Goal: Task Accomplishment & Management: Manage account settings

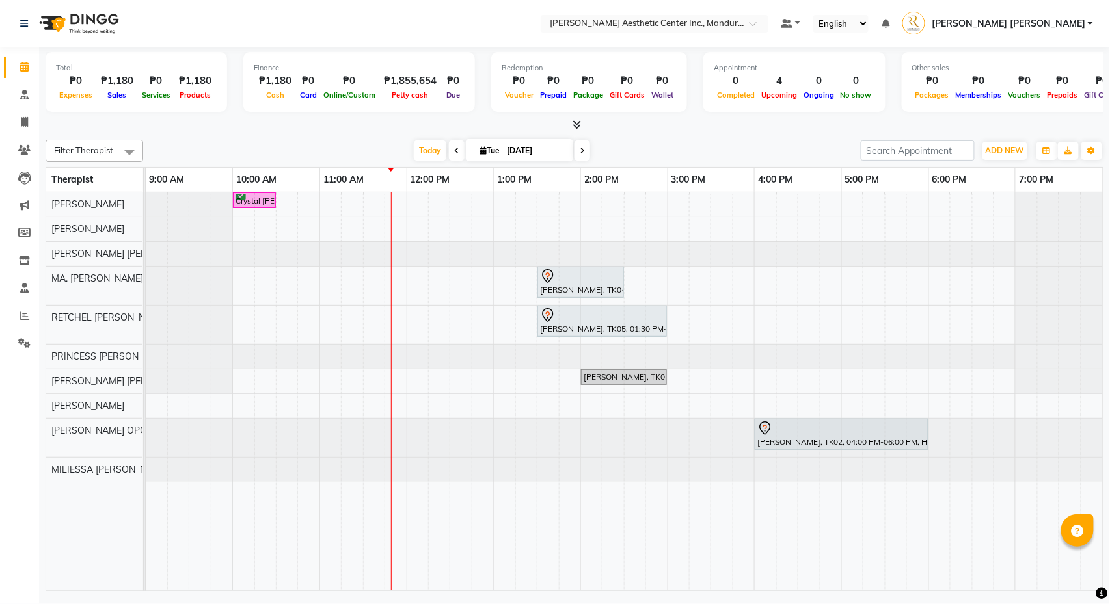
click at [513, 146] on input "[DATE]" at bounding box center [535, 151] width 65 height 20
select select "9"
select select "2025"
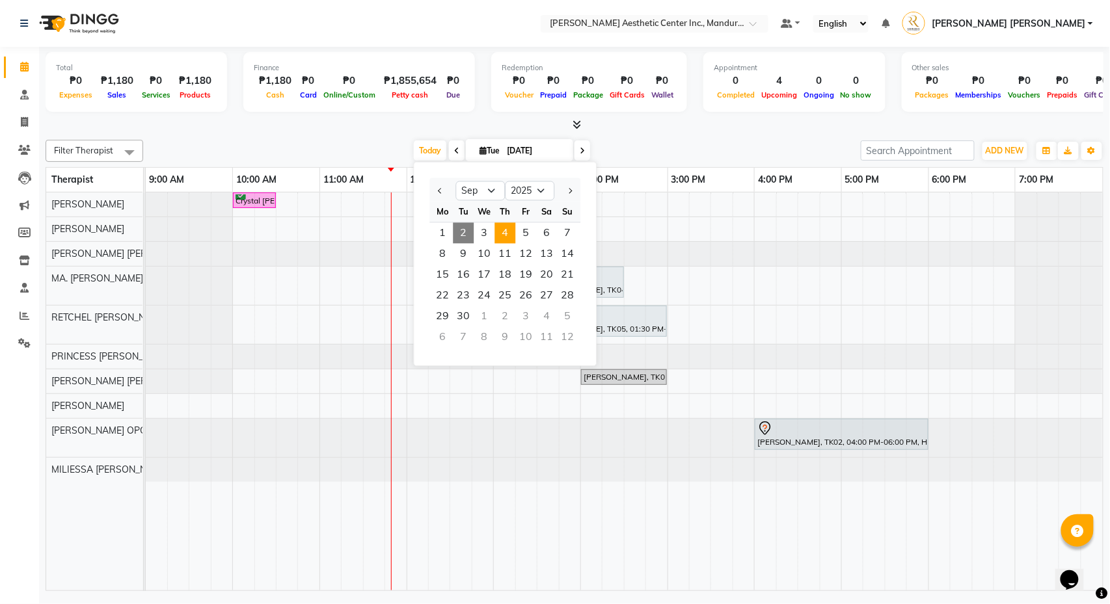
click at [511, 237] on span "4" at bounding box center [505, 233] width 21 height 21
type input "09/04/2025"
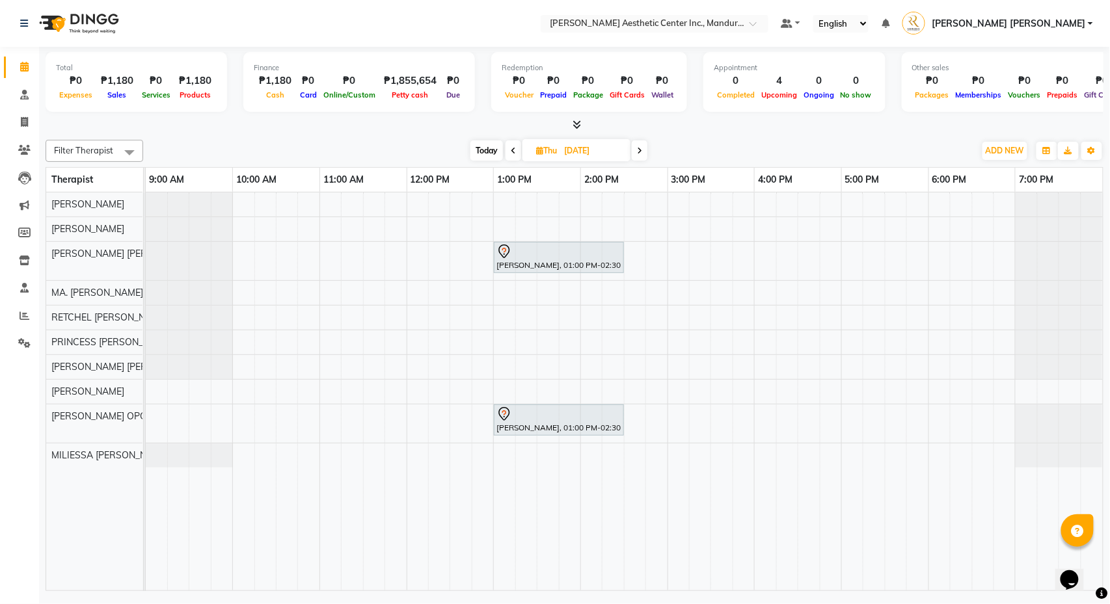
click at [593, 295] on div "Maria Veronica Diel, 01:00 PM-02:30 PM, Eyebrows And Lashes- Mascara Wet Look M…" at bounding box center [624, 392] width 957 height 398
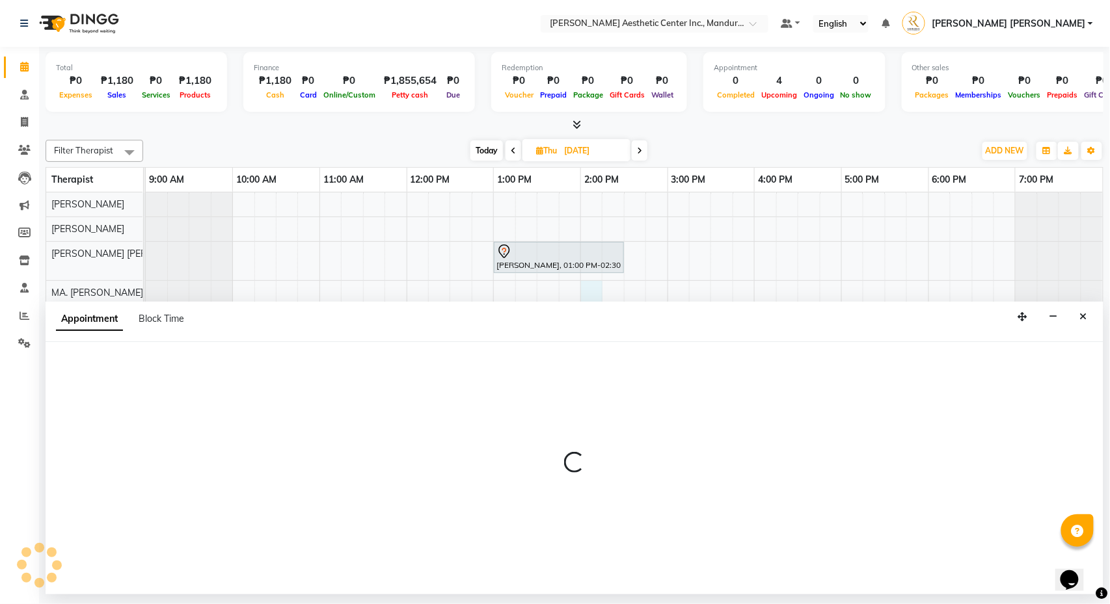
select select "46410"
select select "tentative"
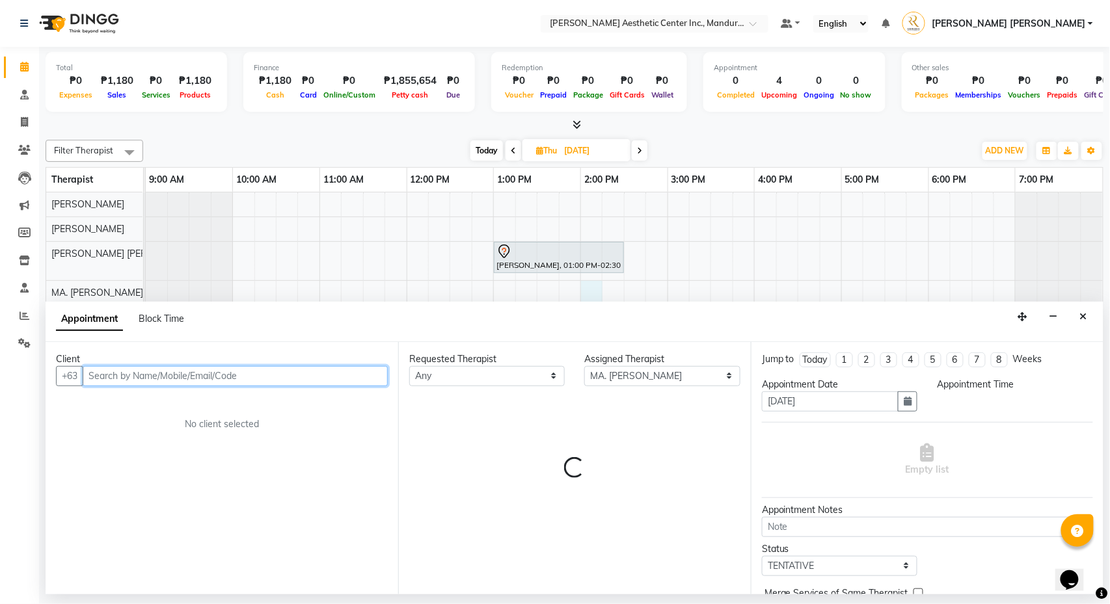
select select "840"
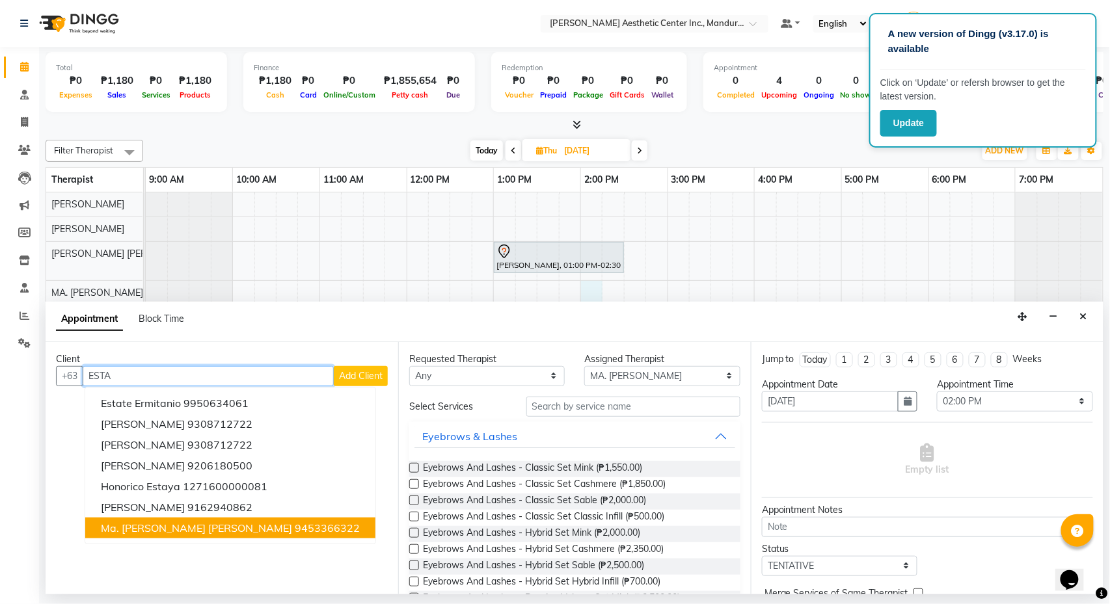
click at [176, 526] on span "Ma. Kaycee Joy Estaya" at bounding box center [196, 528] width 191 height 13
type input "9453366322"
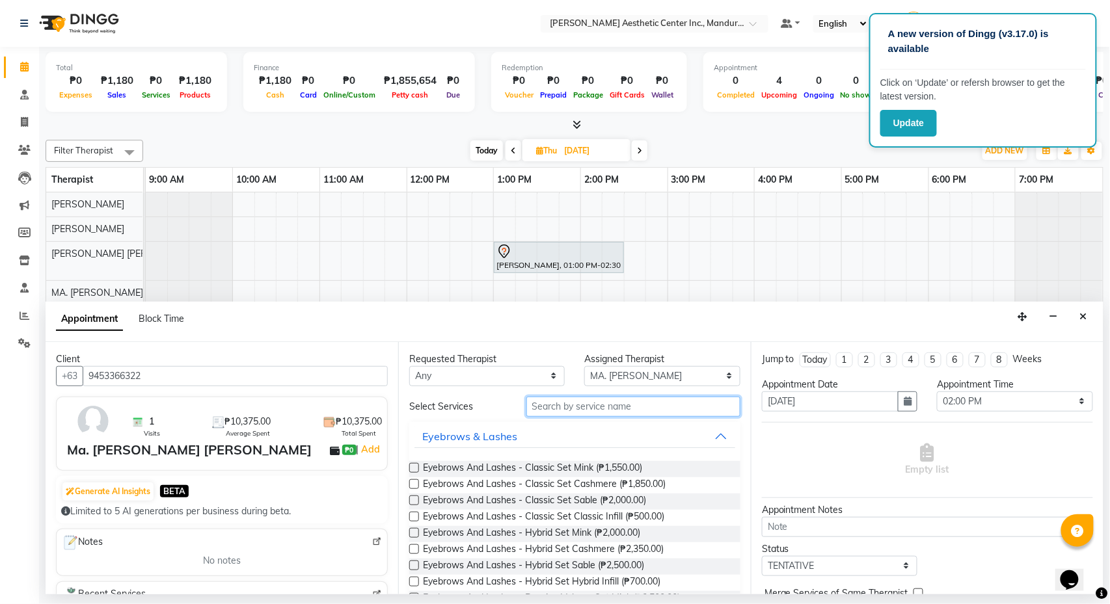
click at [584, 414] on input "text" at bounding box center [633, 407] width 214 height 20
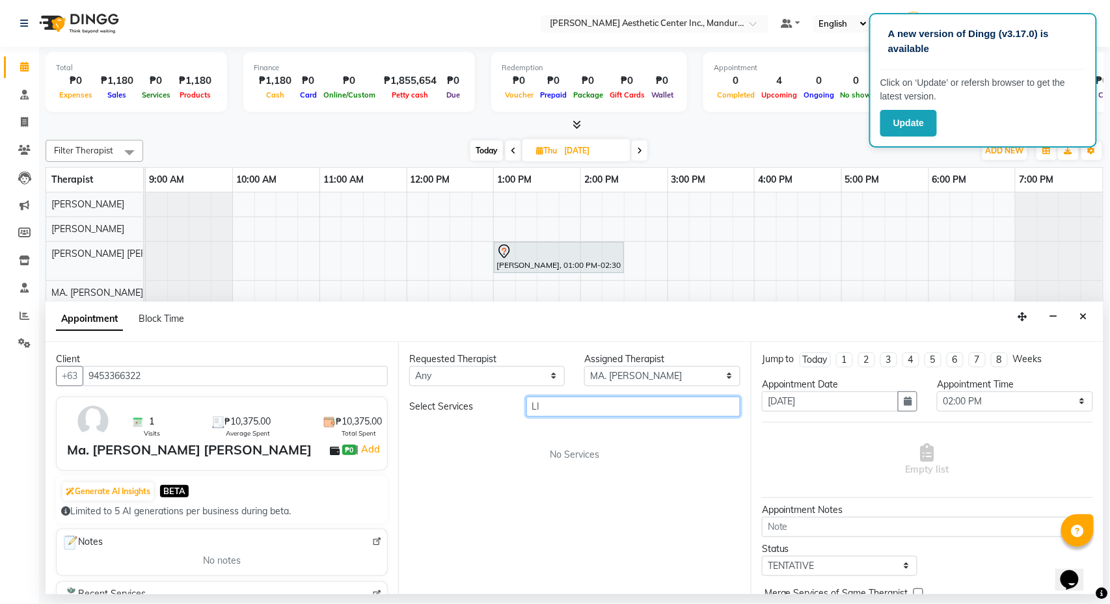
type input "L"
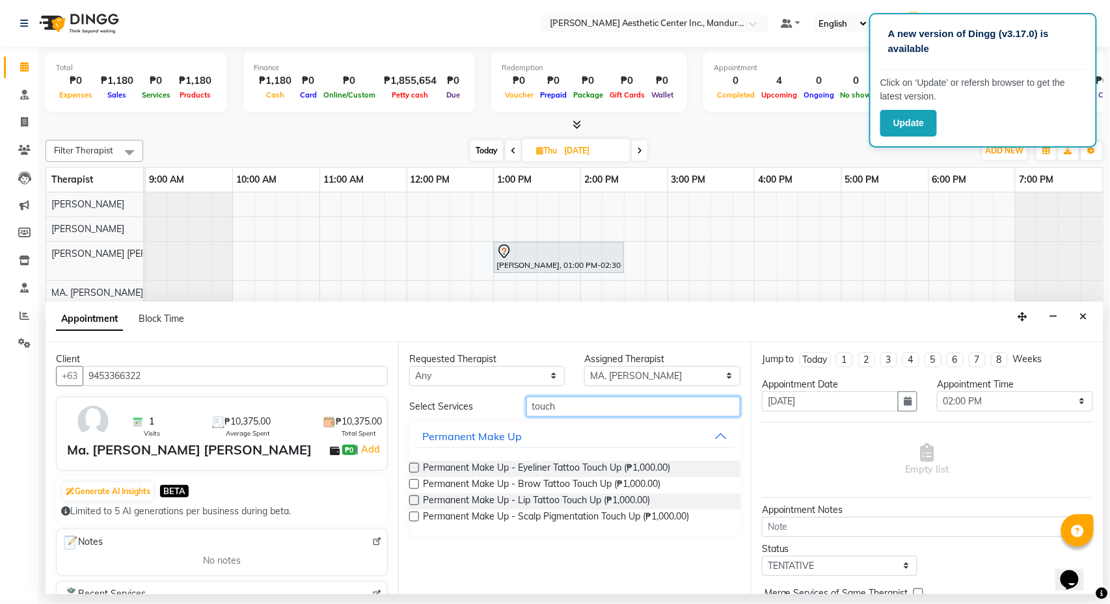
type input "touch"
click at [412, 498] on label at bounding box center [414, 501] width 10 height 10
click at [412, 498] on input "checkbox" at bounding box center [413, 502] width 8 height 8
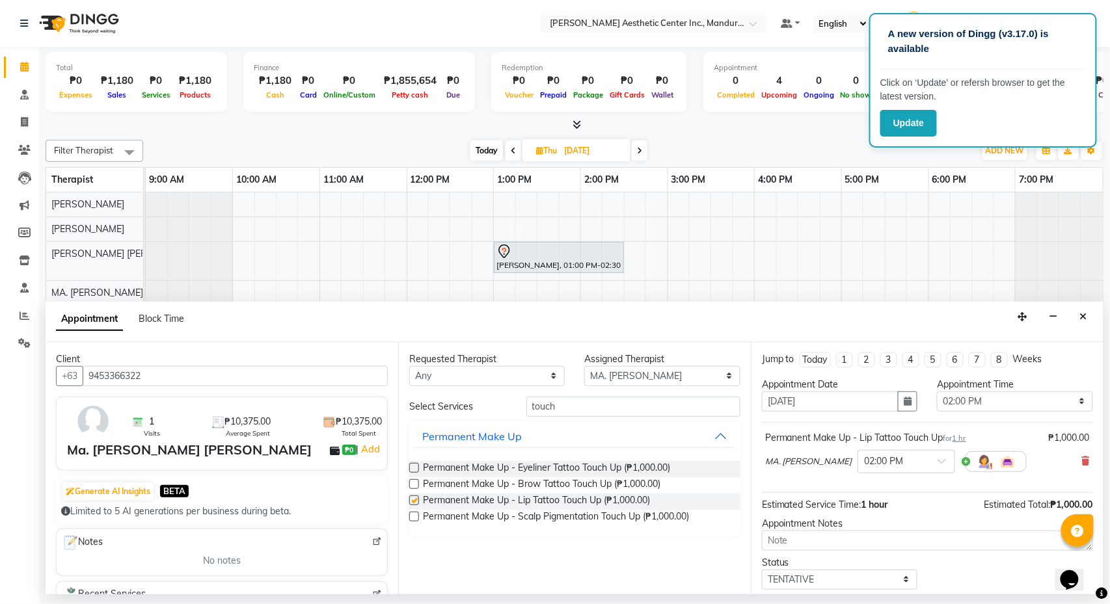
checkbox input "false"
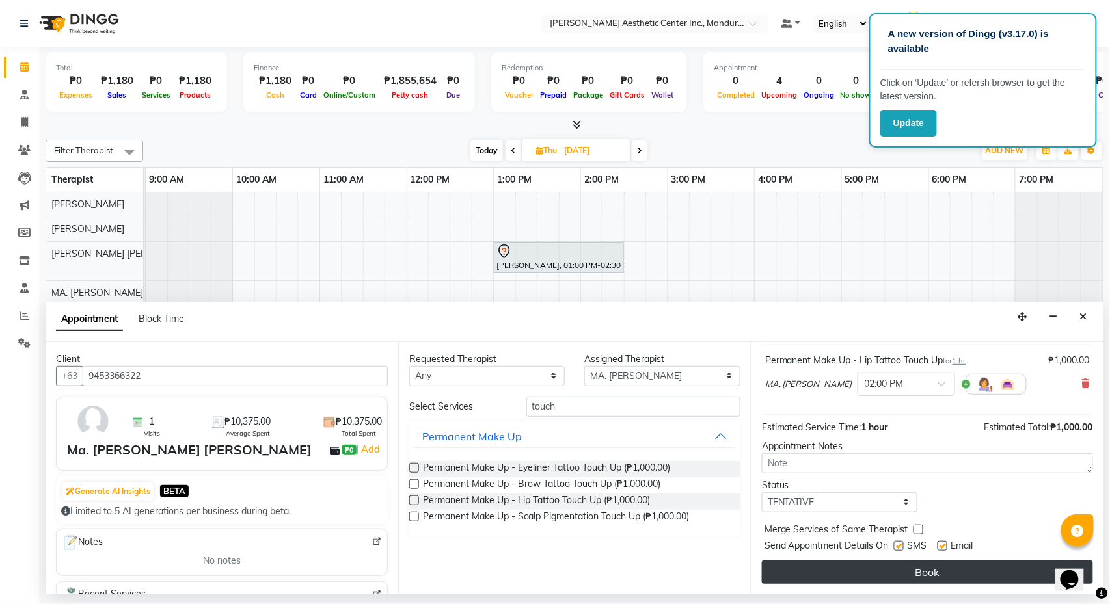
scroll to position [81, 0]
click at [914, 576] on button "Book" at bounding box center [927, 572] width 331 height 23
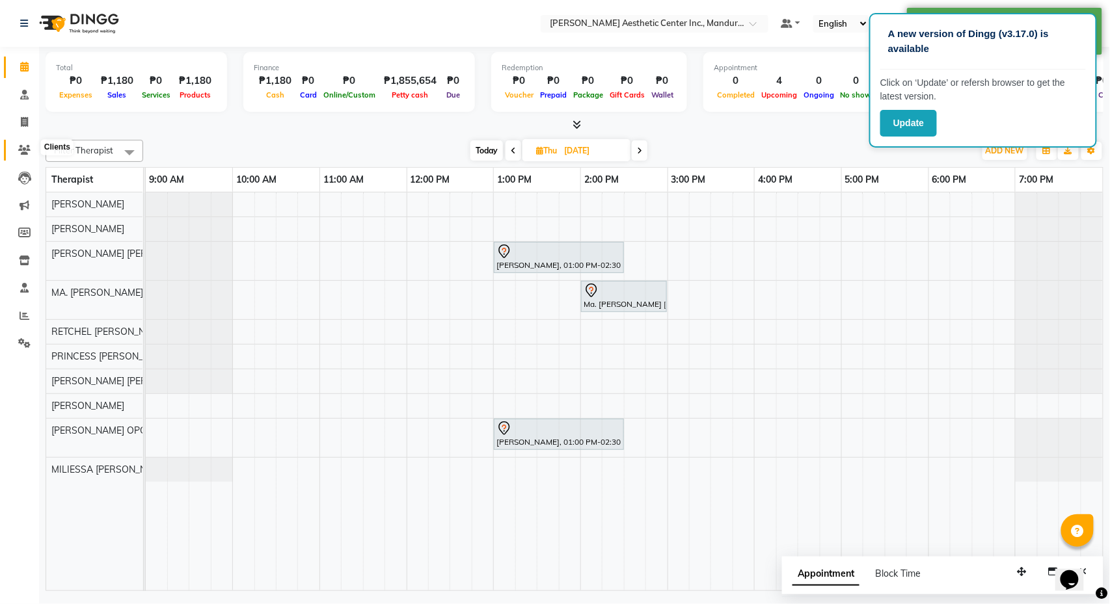
click at [24, 146] on icon at bounding box center [24, 150] width 12 height 10
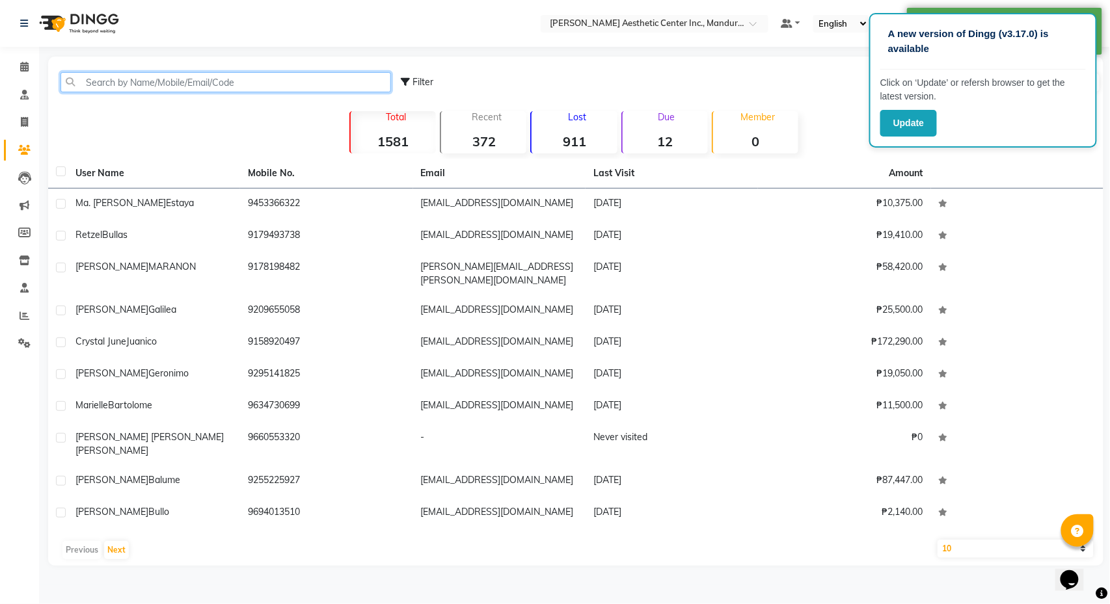
click at [185, 87] on input "text" at bounding box center [225, 82] width 330 height 20
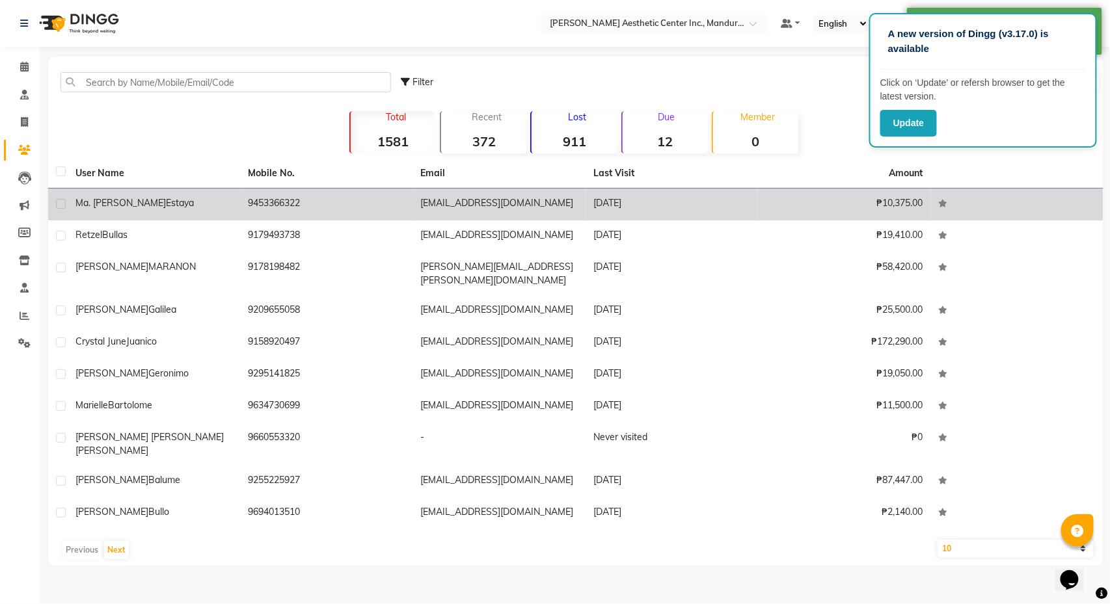
click at [167, 204] on span "Estaya" at bounding box center [180, 203] width 28 height 12
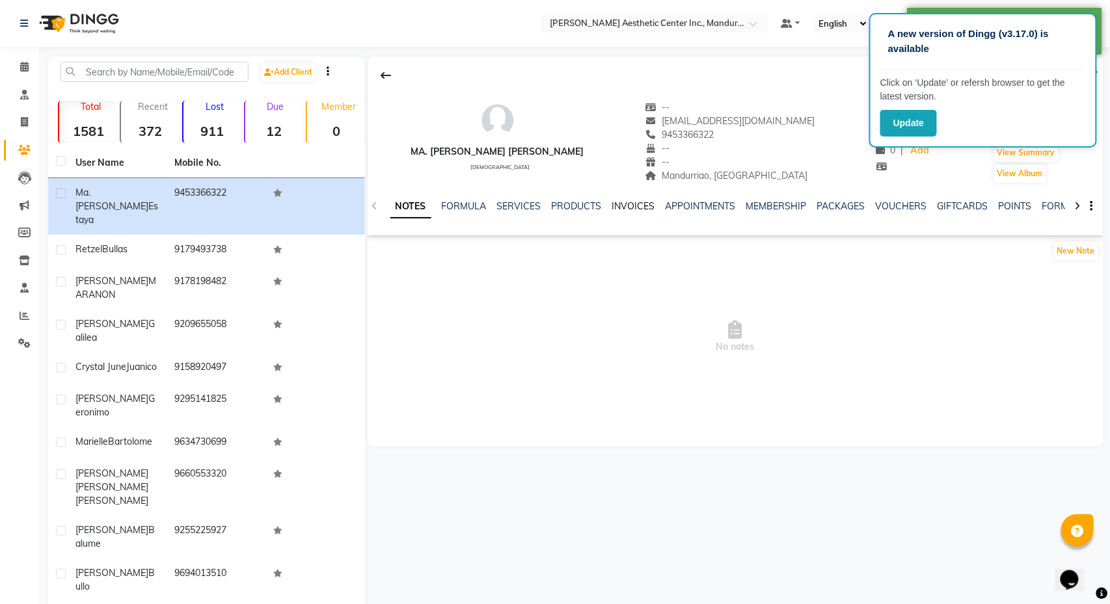
click at [627, 206] on link "INVOICES" at bounding box center [633, 206] width 43 height 12
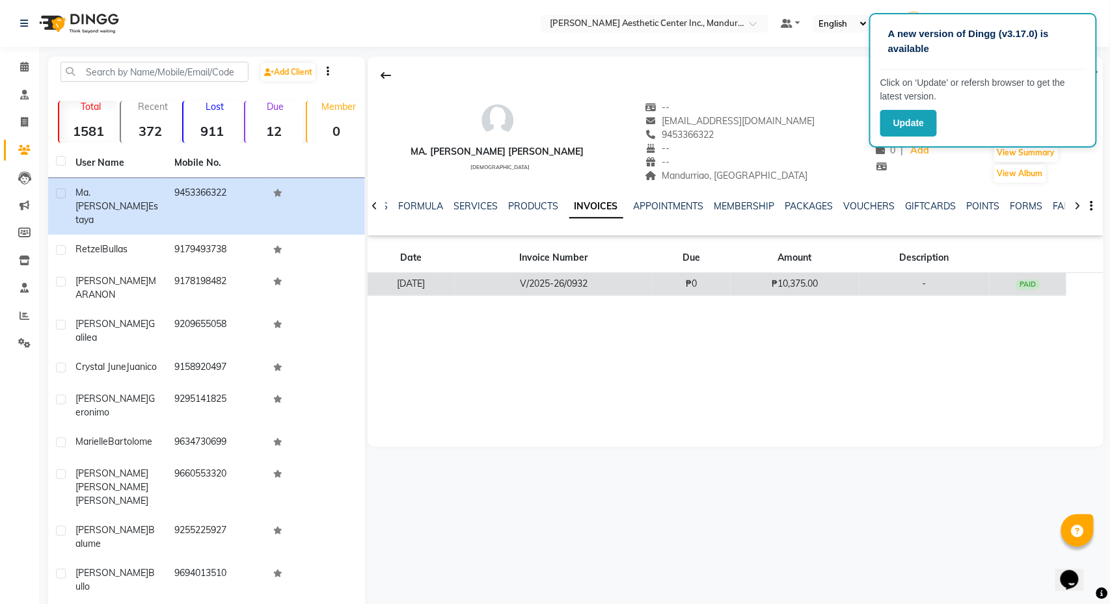
click at [652, 295] on td "V/2025-26/0932" at bounding box center [554, 284] width 198 height 23
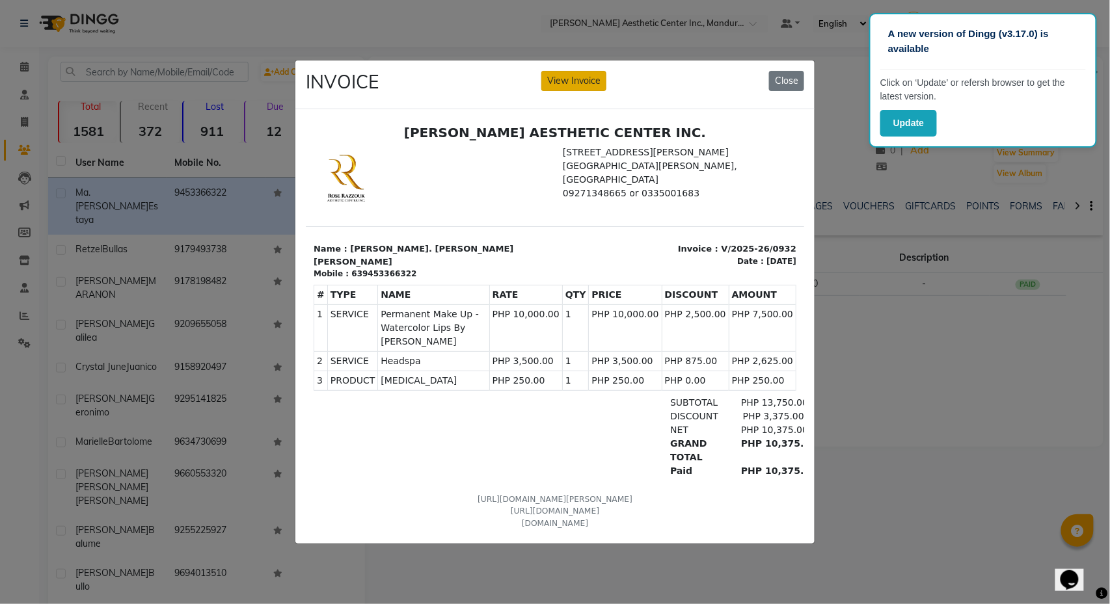
click at [582, 78] on button "View Invoice" at bounding box center [573, 81] width 65 height 20
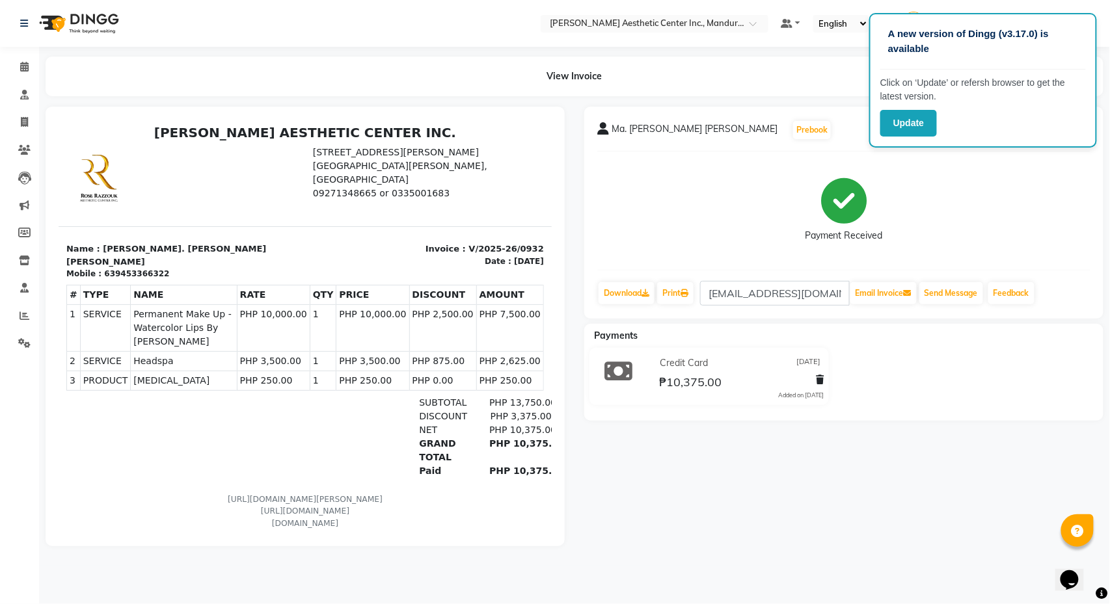
click at [1088, 238] on div "Payment Received" at bounding box center [843, 211] width 493 height 98
click at [1096, 118] on div "A new version of Dingg (v3.17.0) is available Click on ‘Update’ or refersh brow…" at bounding box center [983, 80] width 228 height 135
click at [21, 63] on icon at bounding box center [24, 67] width 8 height 10
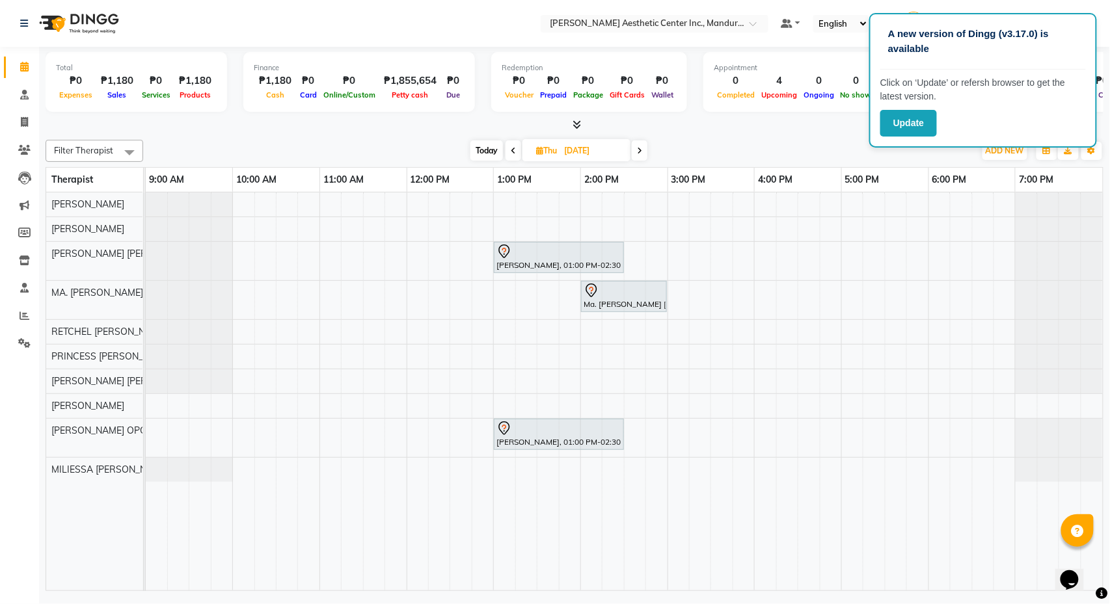
click at [487, 144] on span "Today" at bounding box center [486, 151] width 33 height 20
type input "[DATE]"
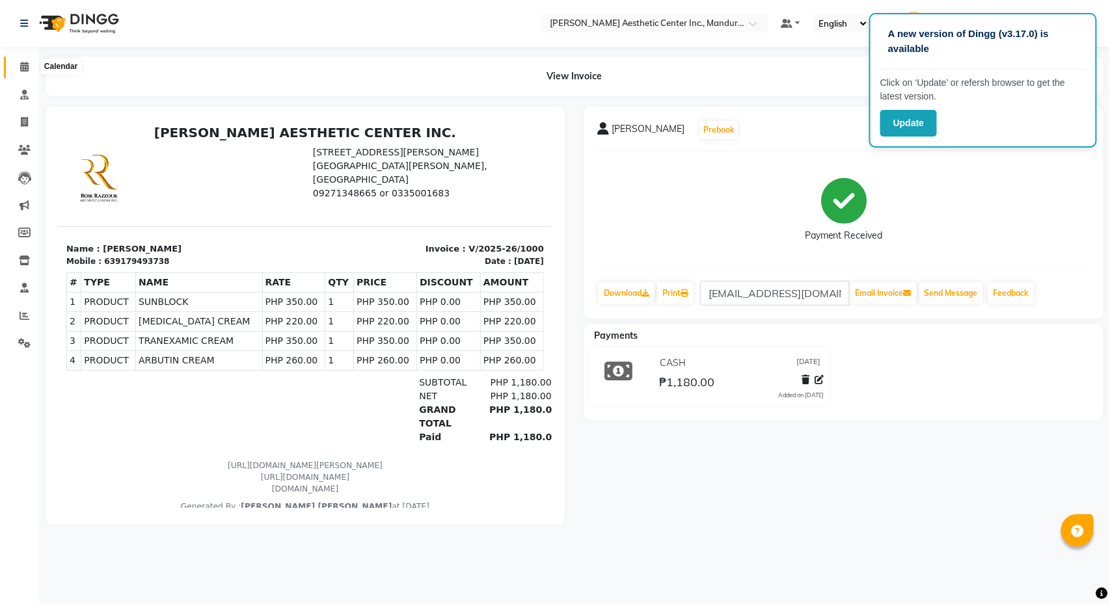
click at [20, 65] on icon at bounding box center [24, 67] width 8 height 10
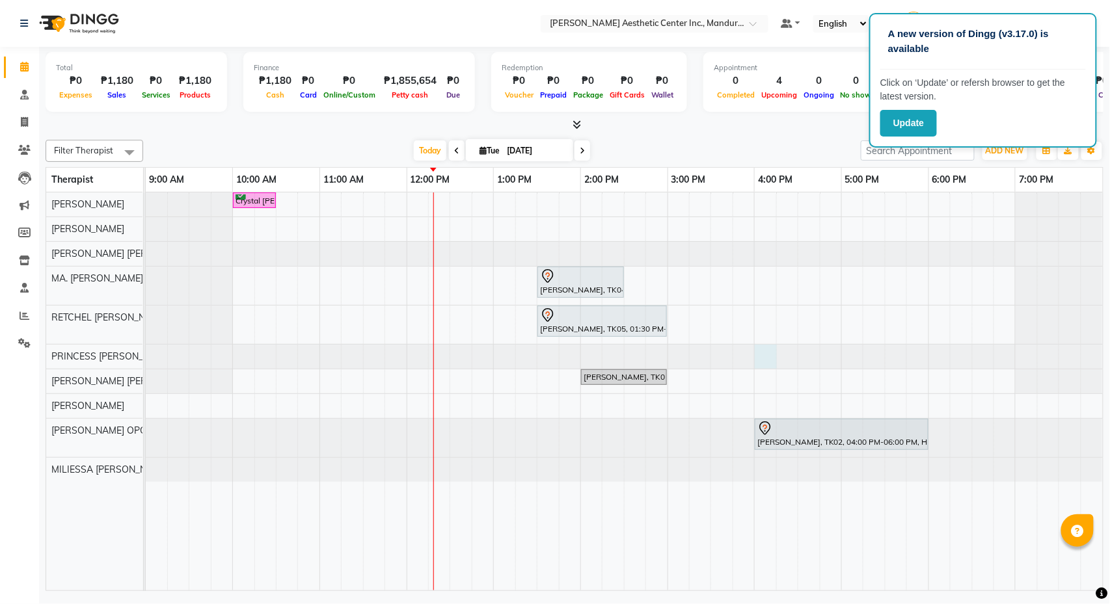
click at [146, 350] on div at bounding box center [146, 357] width 0 height 24
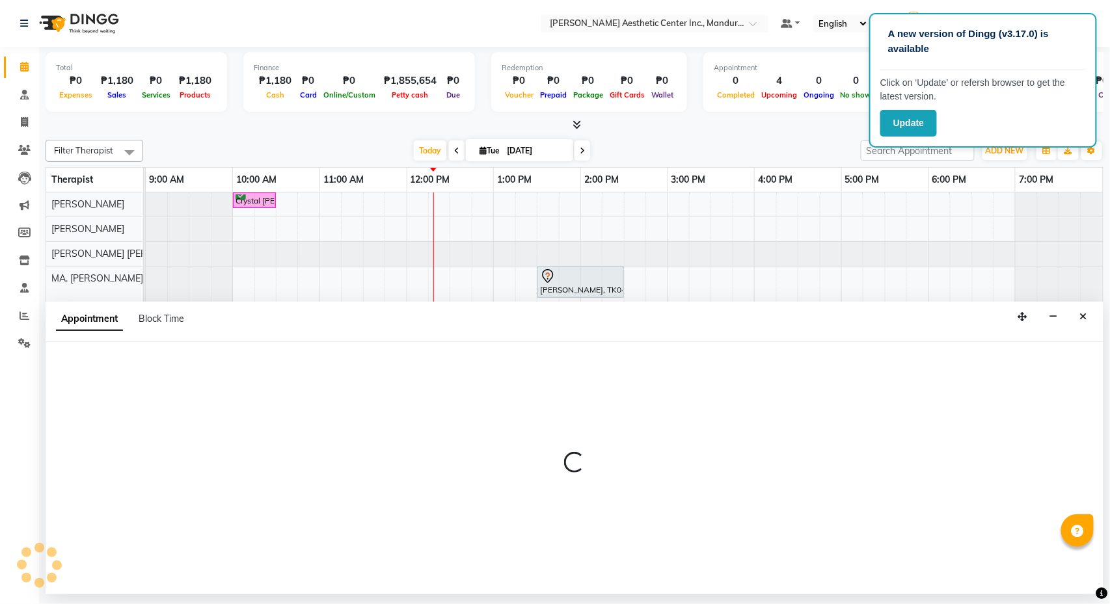
select select "46412"
select select "tentative"
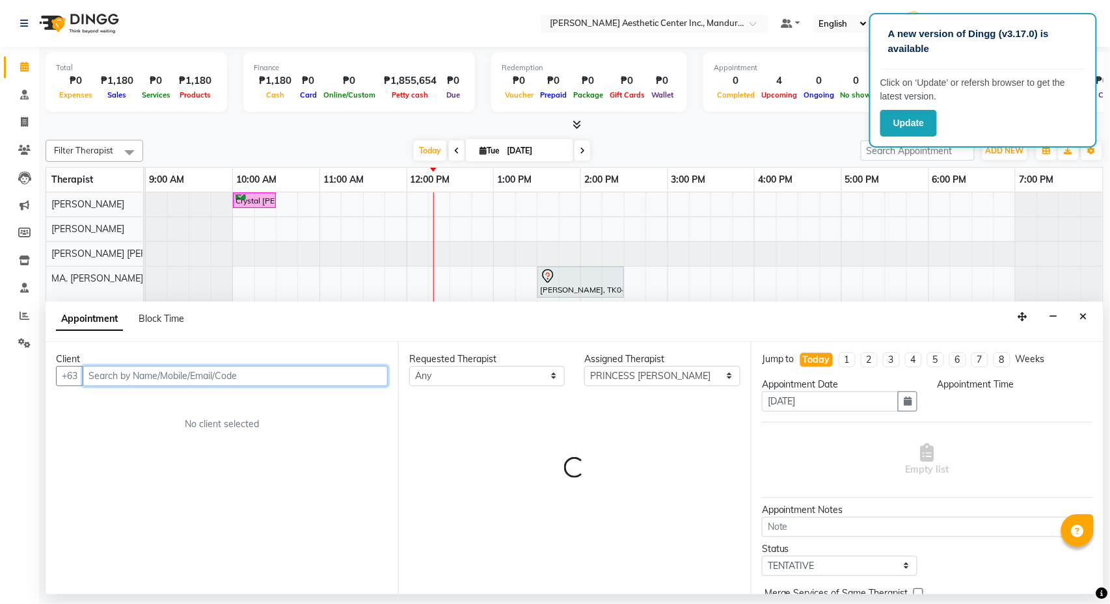
select select "960"
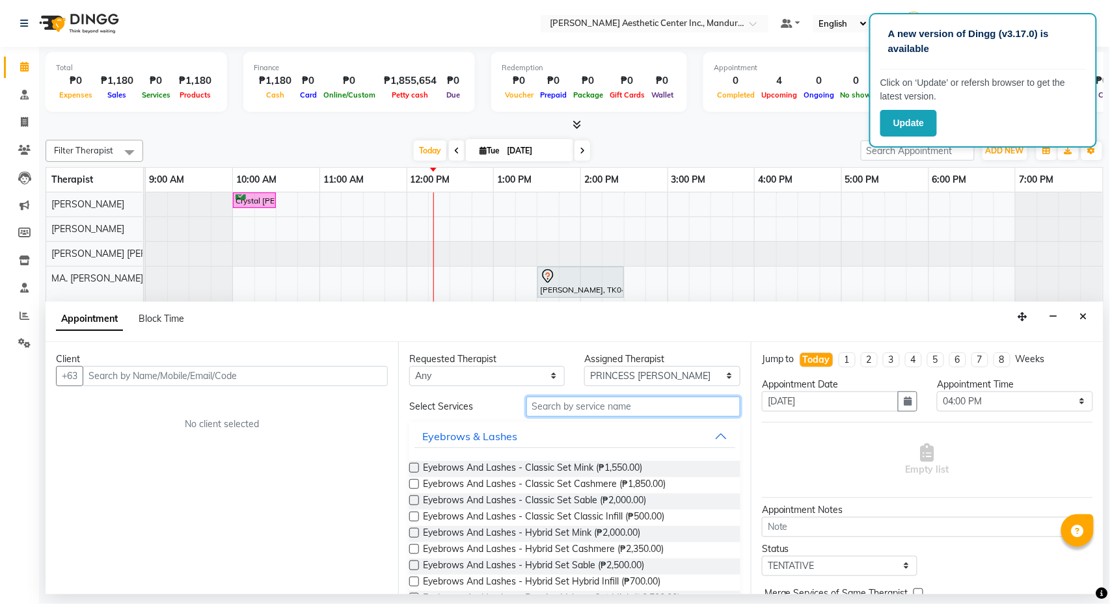
click at [542, 409] on input "text" at bounding box center [633, 407] width 214 height 20
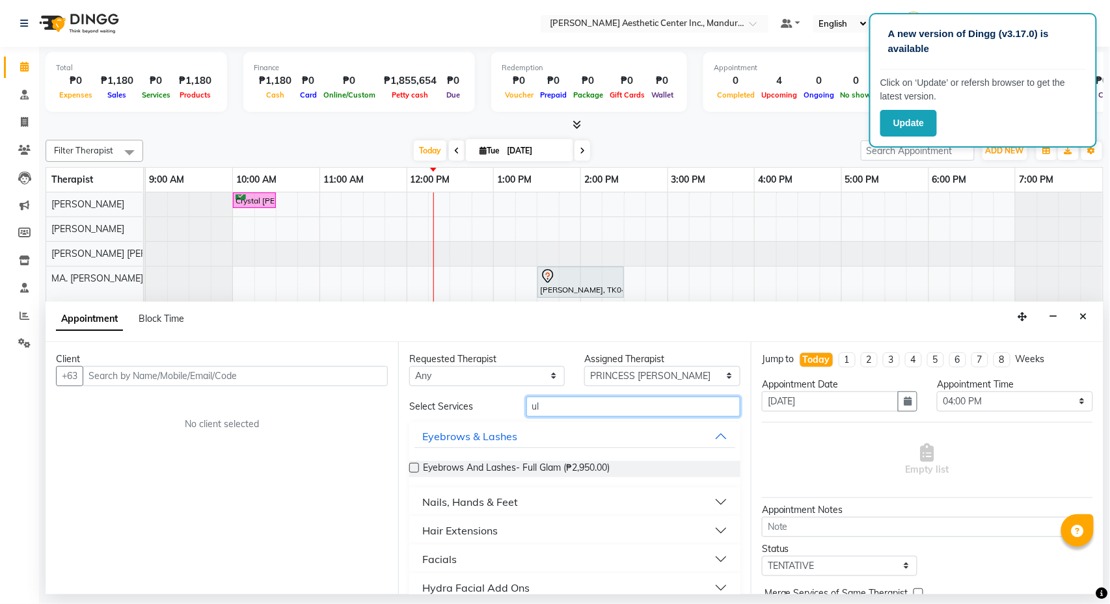
type input "u"
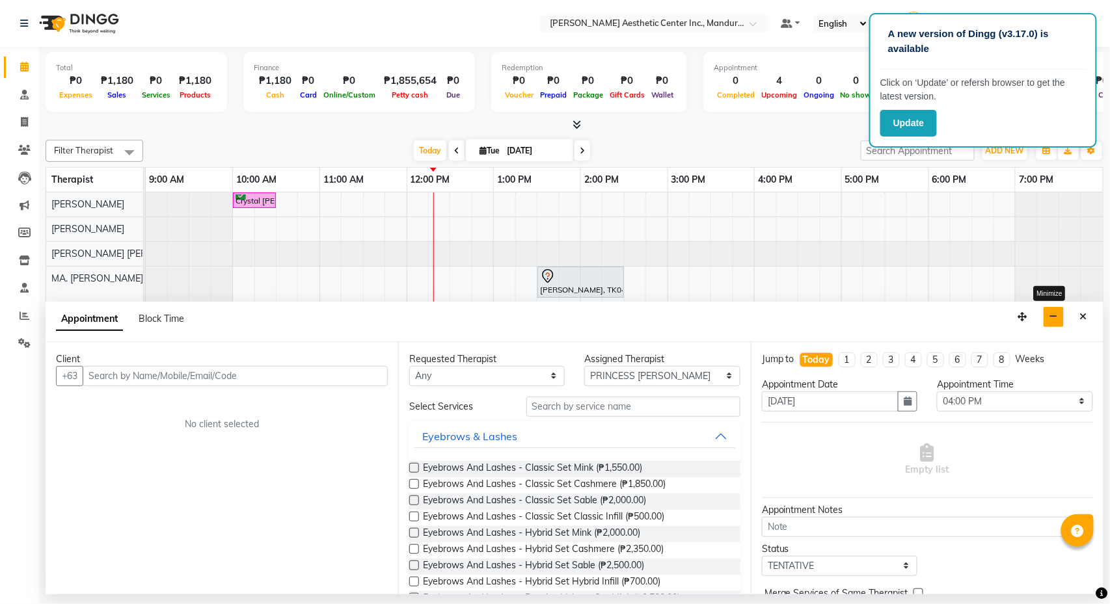
click at [1059, 319] on button "button" at bounding box center [1053, 317] width 20 height 20
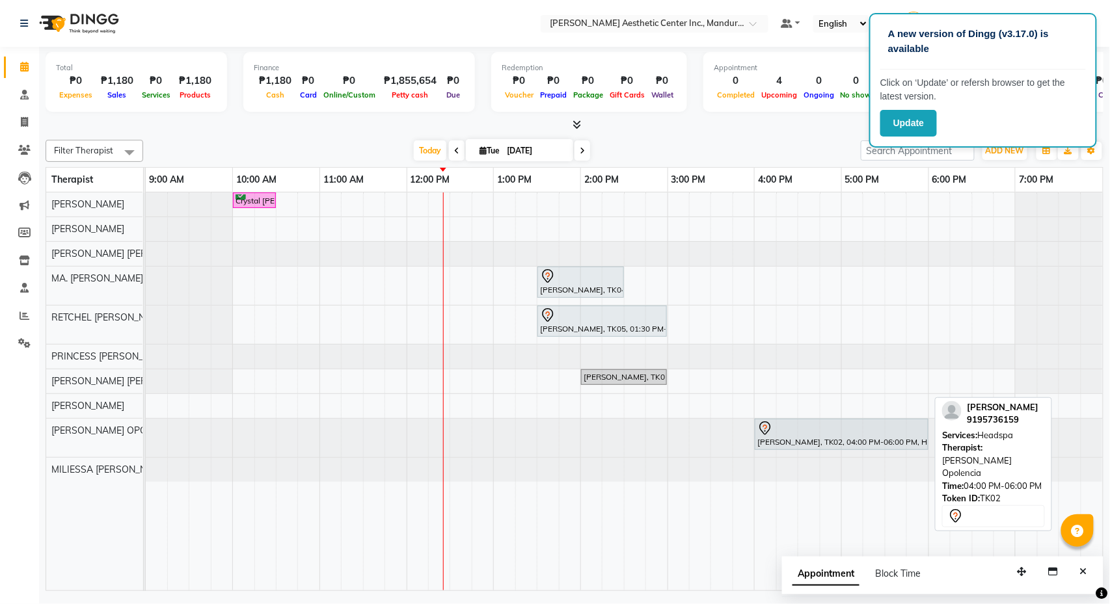
click at [820, 440] on div "[PERSON_NAME], TK02, 04:00 PM-06:00 PM, Headspa" at bounding box center [841, 434] width 171 height 27
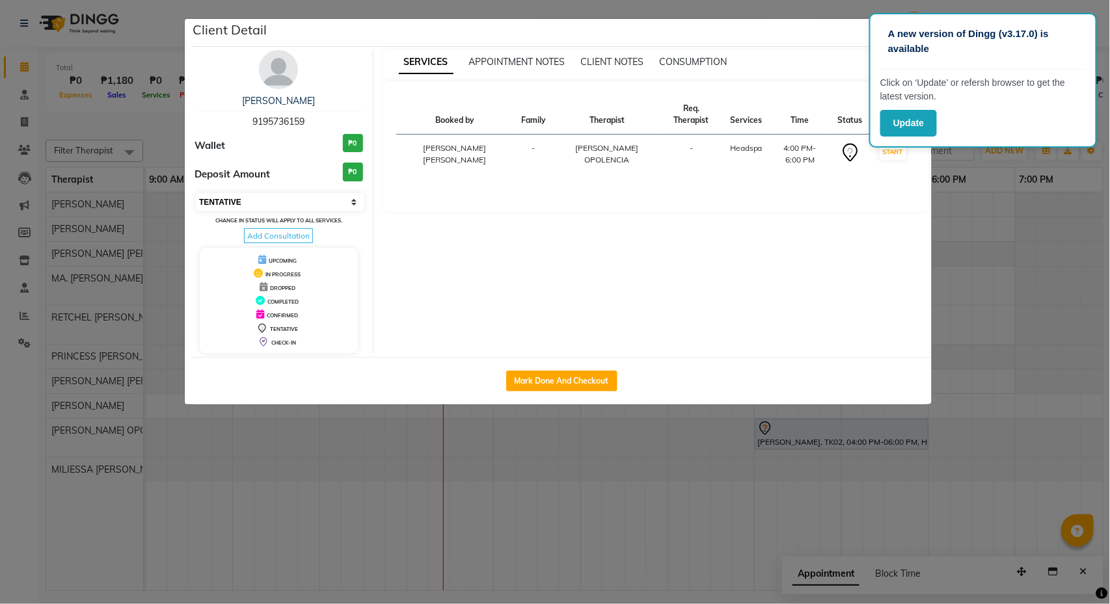
select select "2"
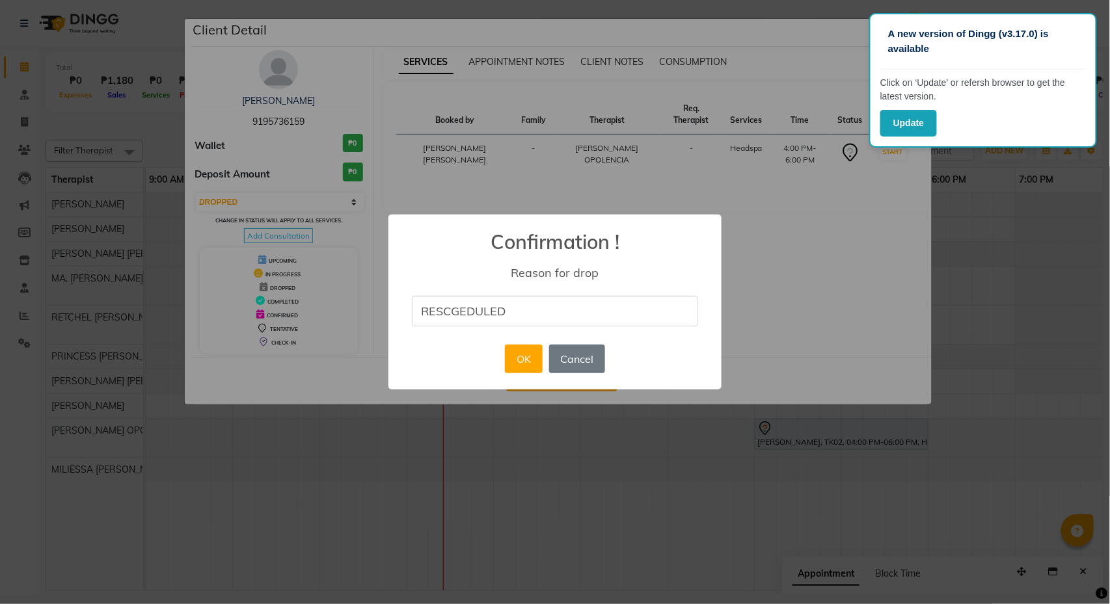
click at [464, 308] on input "RESCGEDULED" at bounding box center [555, 311] width 286 height 31
click at [537, 315] on input "RESCHEDULED" at bounding box center [555, 311] width 286 height 31
type input "RESCHEDULED"
click at [527, 356] on button "OK" at bounding box center [523, 359] width 37 height 29
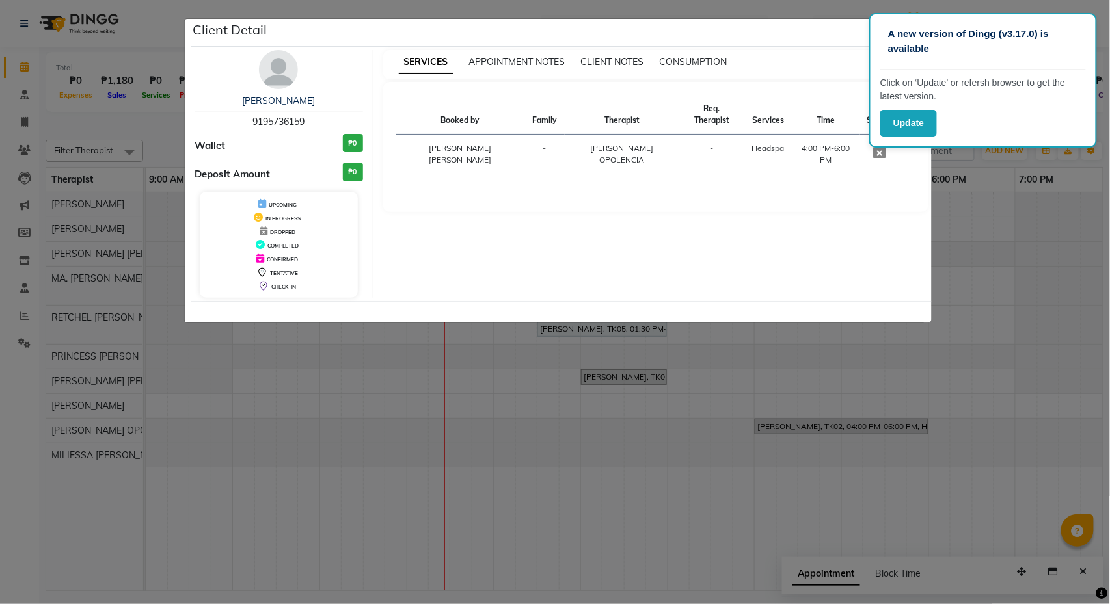
click at [1036, 245] on ngb-modal-window "Client Detail Mariza Prile 9195736159 Wallet ₱0 Deposit Amount ₱0 UPCOMING IN P…" at bounding box center [555, 302] width 1110 height 604
click at [705, 7] on ngb-modal-window "Client Detail Mariza Prile 9195736159 Wallet ₱0 Deposit Amount ₱0 UPCOMING IN P…" at bounding box center [555, 302] width 1110 height 604
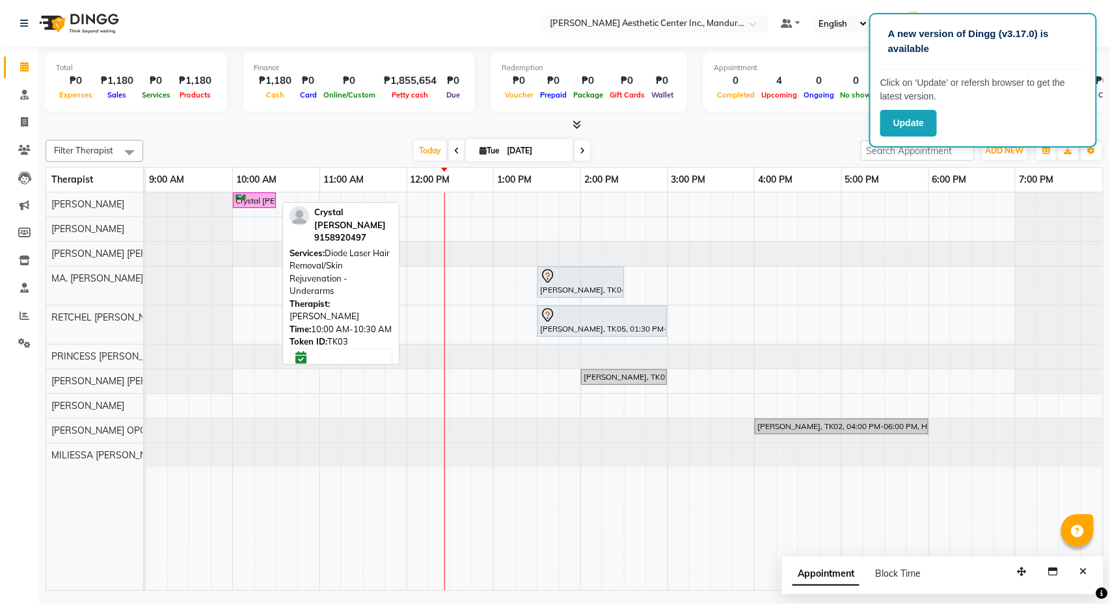
click at [263, 204] on div "Crystal June Juanico, TK03, 10:00 AM-10:30 AM, Diode Laser Hair Removal/Skin Re…" at bounding box center [254, 200] width 40 height 12
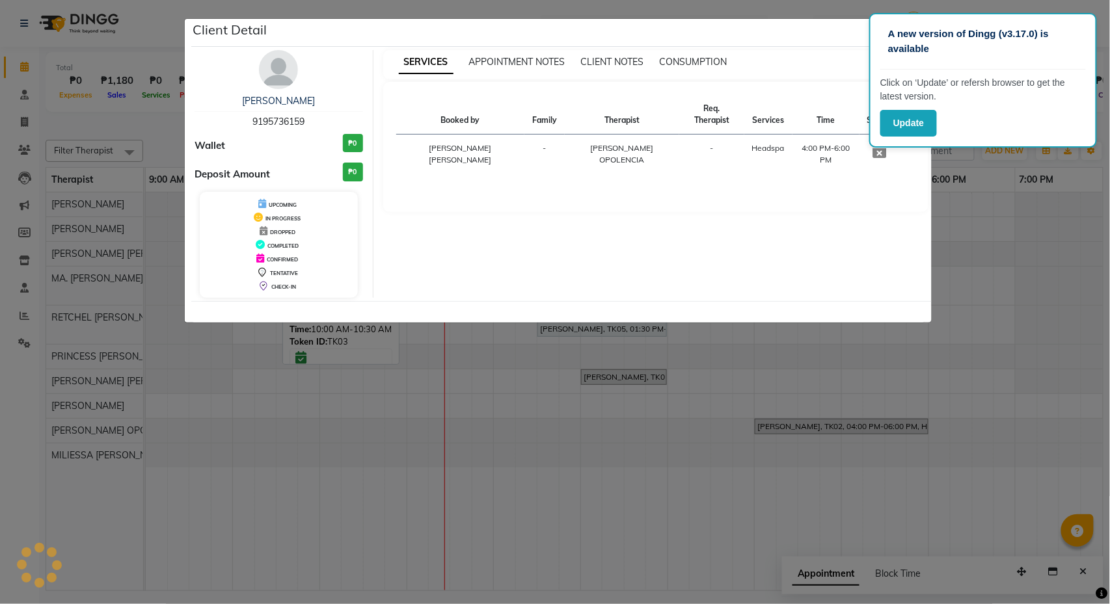
select select "6"
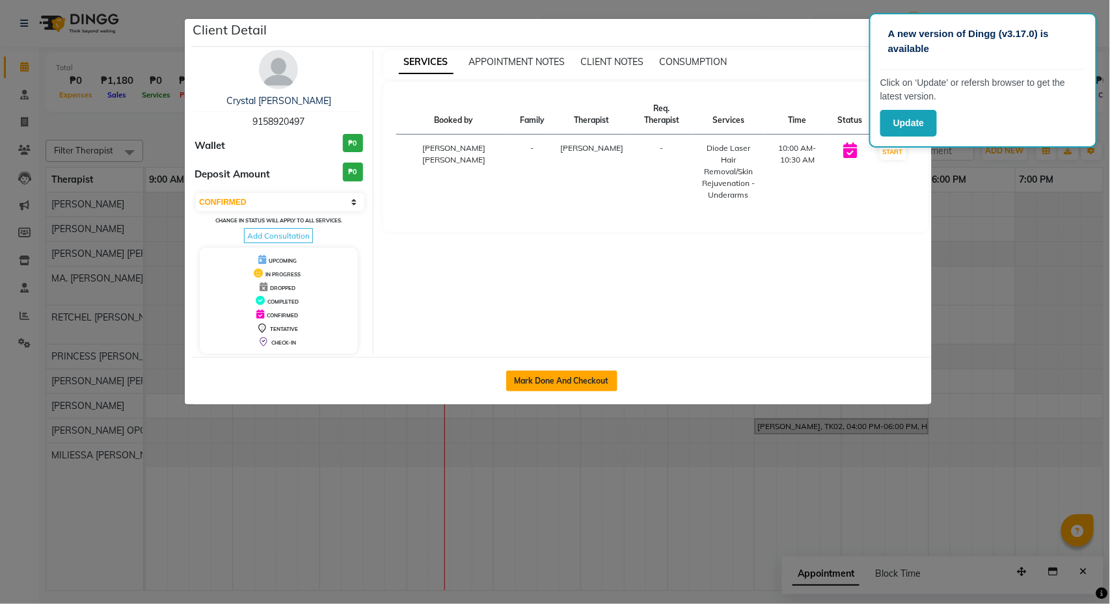
click at [572, 390] on button "Mark Done And Checkout" at bounding box center [561, 381] width 111 height 21
select select "6259"
select select "service"
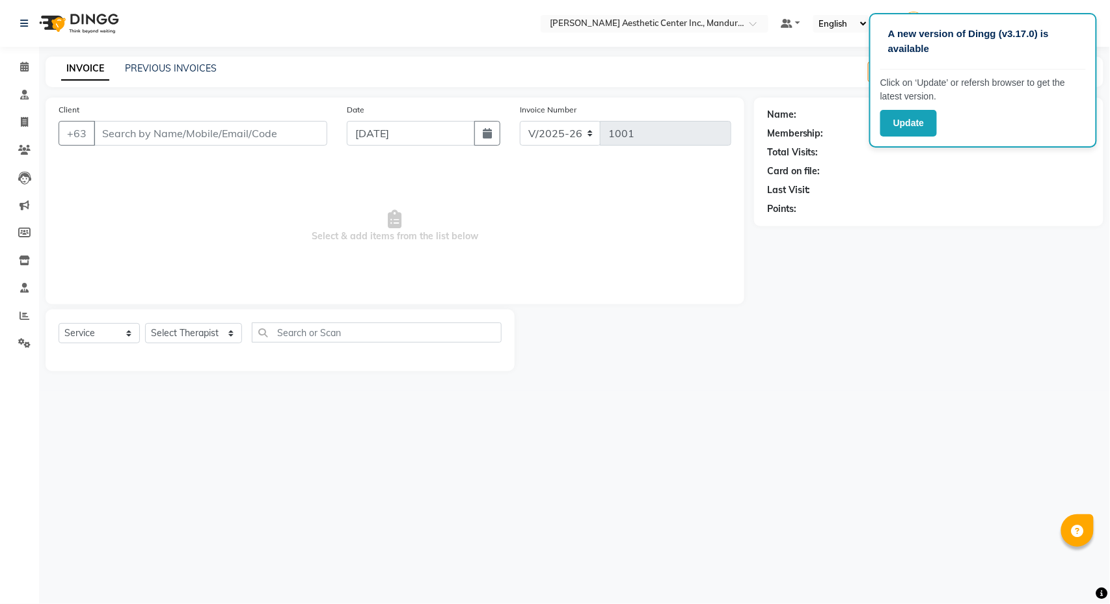
type input "9158920497"
select select "46220"
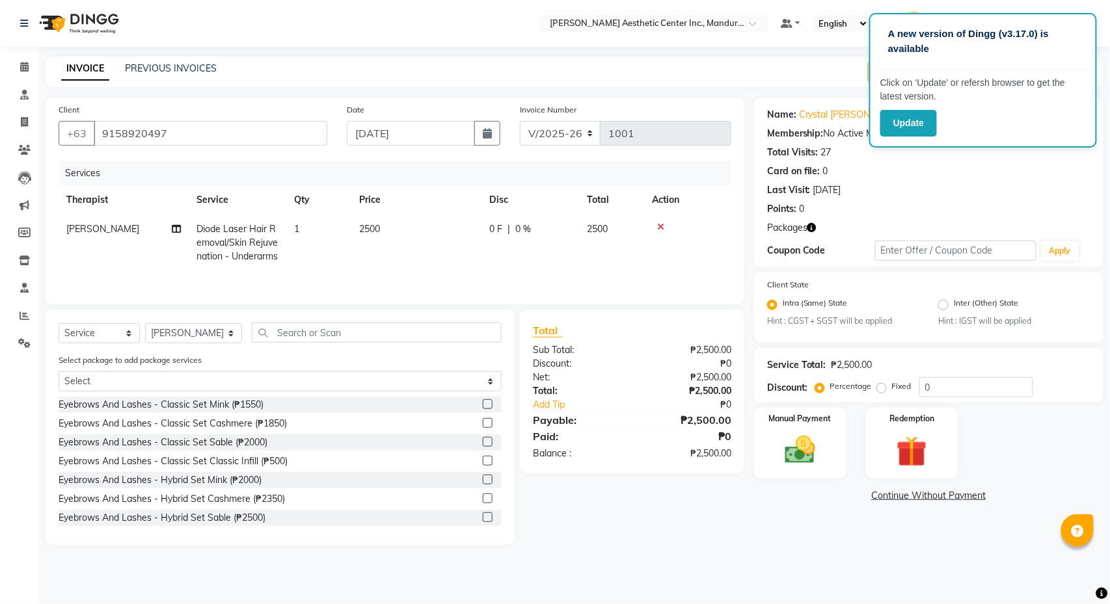
click at [237, 243] on span "Diode Laser Hair Removal/Skin Rejuvenation - Underarms" at bounding box center [236, 242] width 81 height 39
select select "46220"
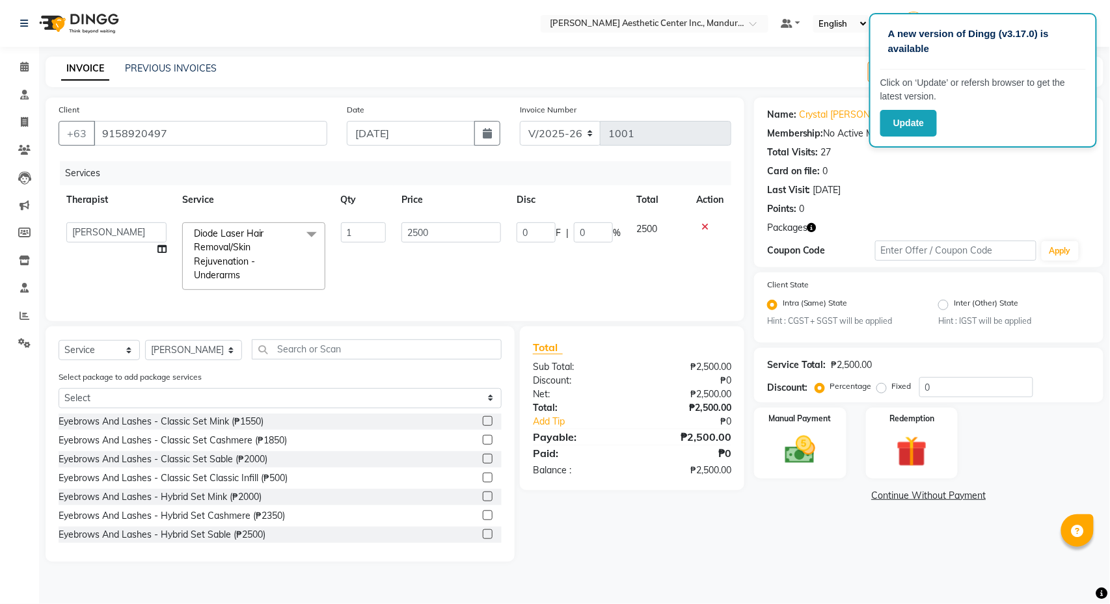
click at [237, 251] on span "Diode Laser Hair Removal/Skin Rejuvenation - Underarms" at bounding box center [229, 254] width 70 height 53
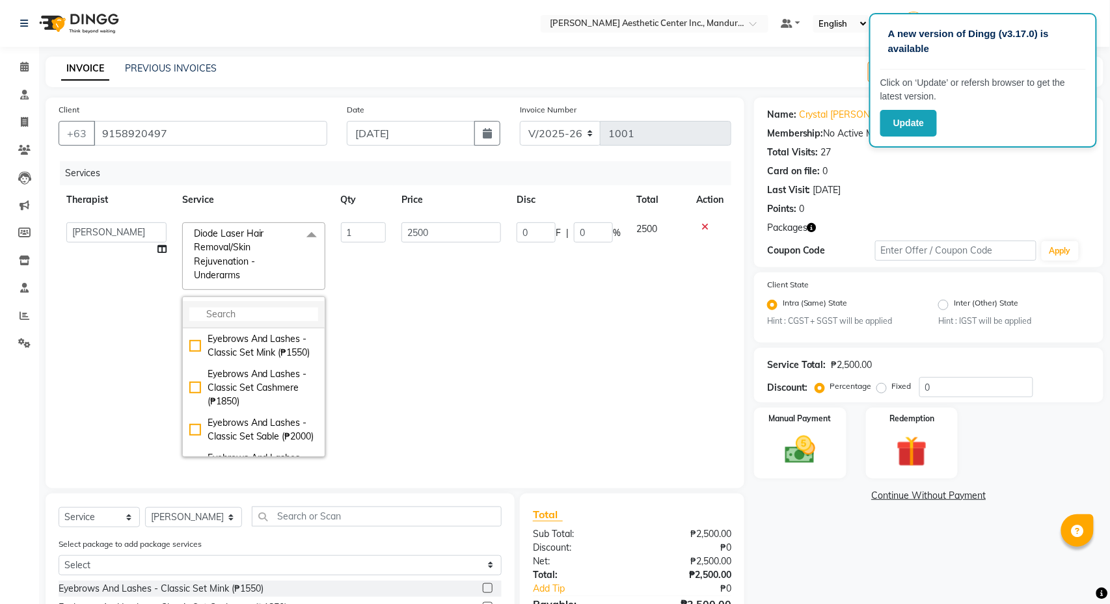
click at [232, 317] on input "multiselect-search" at bounding box center [253, 315] width 129 height 14
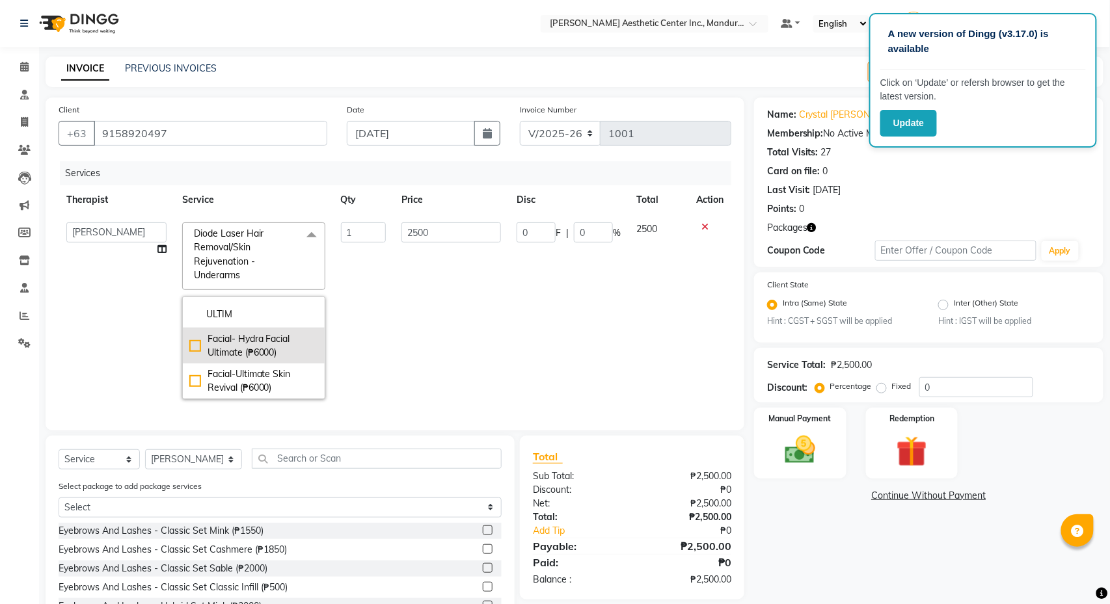
type input "ULTIM"
click at [194, 349] on div "Facial- Hydra Facial Ultimate (₱6000)" at bounding box center [253, 345] width 129 height 27
checkbox input "true"
type input "6000"
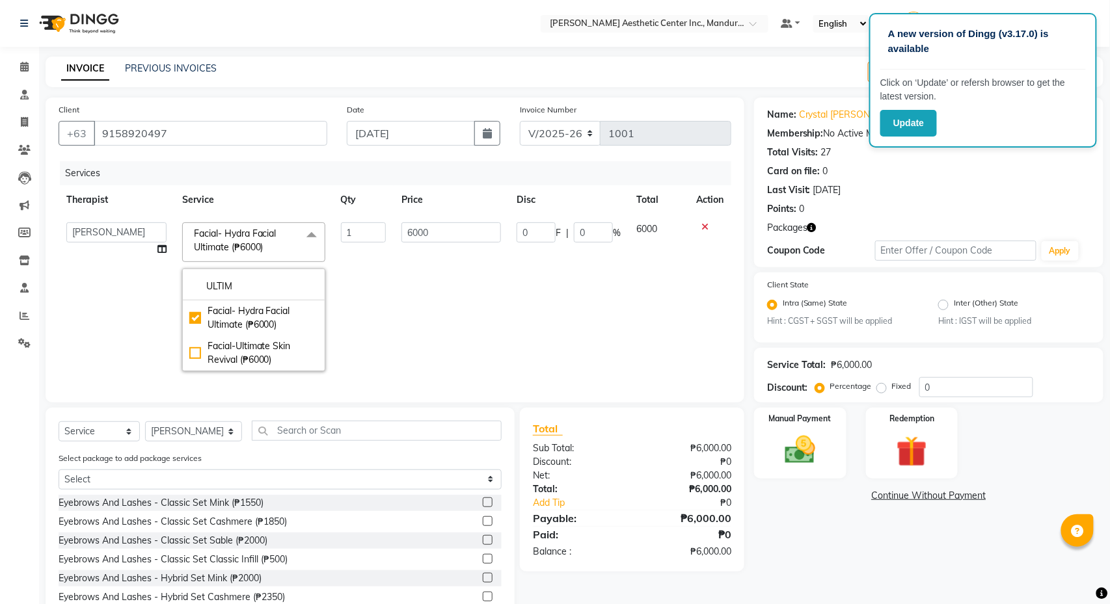
click at [527, 334] on td "0 F | 0 %" at bounding box center [569, 297] width 120 height 165
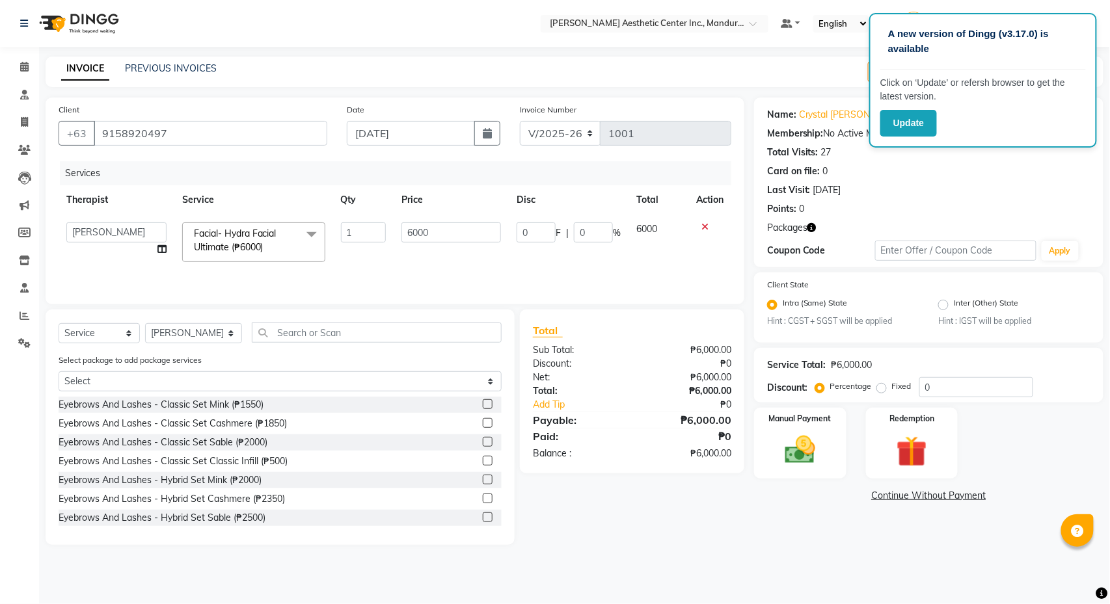
click at [925, 498] on link "Continue Without Payment" at bounding box center [928, 496] width 344 height 14
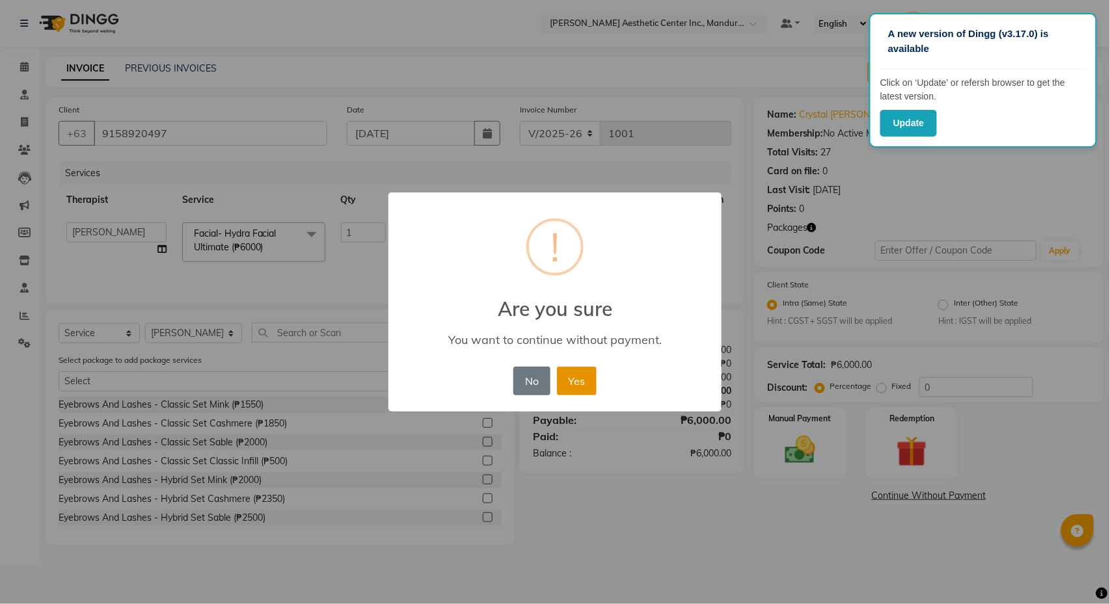
click at [589, 386] on button "Yes" at bounding box center [577, 381] width 40 height 29
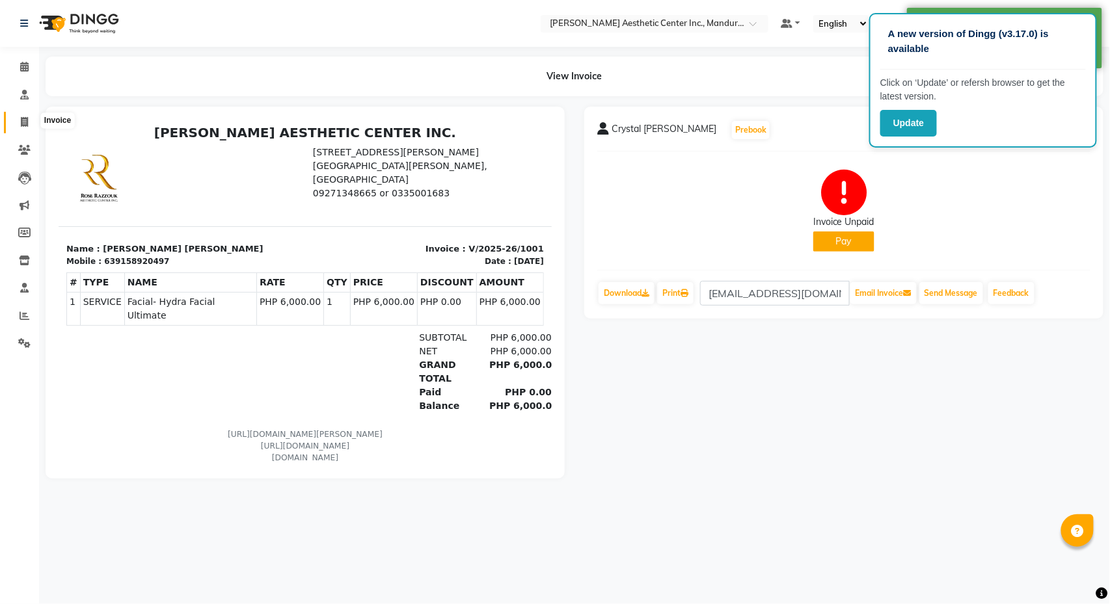
click at [25, 118] on icon at bounding box center [24, 122] width 7 height 10
select select "service"
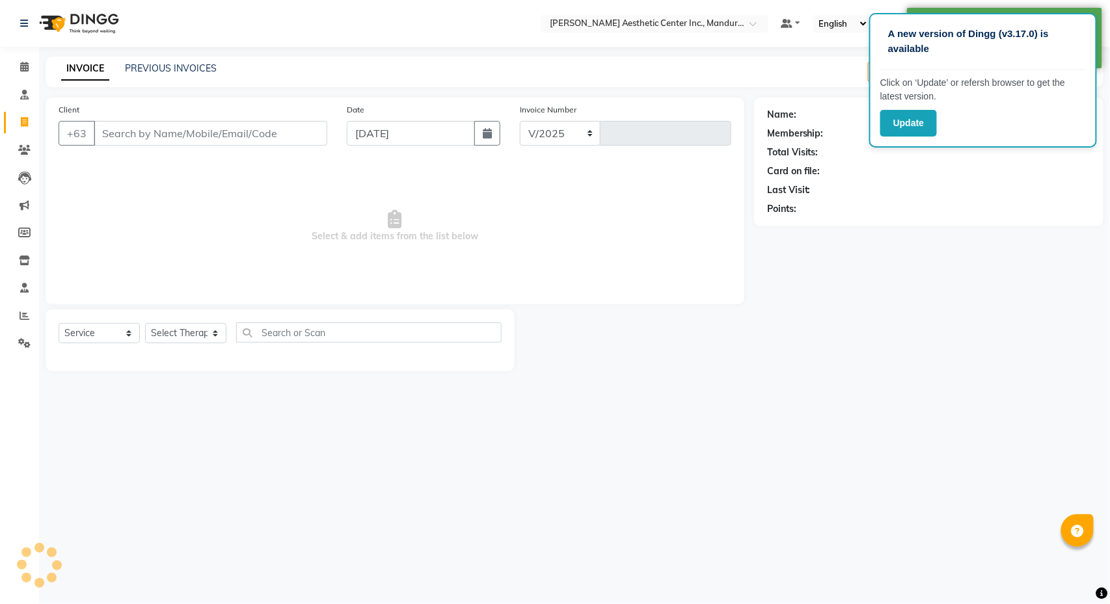
select select "6259"
type input "1002"
click at [230, 135] on input "Client" at bounding box center [211, 133] width 234 height 25
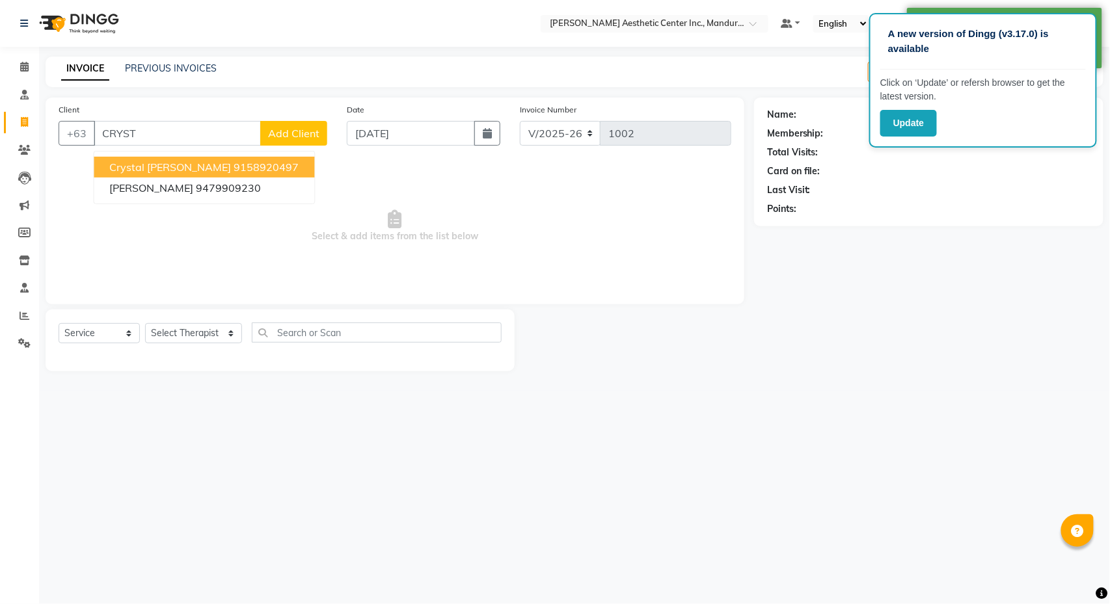
click at [198, 162] on span "Crystal [PERSON_NAME]" at bounding box center [171, 167] width 122 height 13
type input "9158920497"
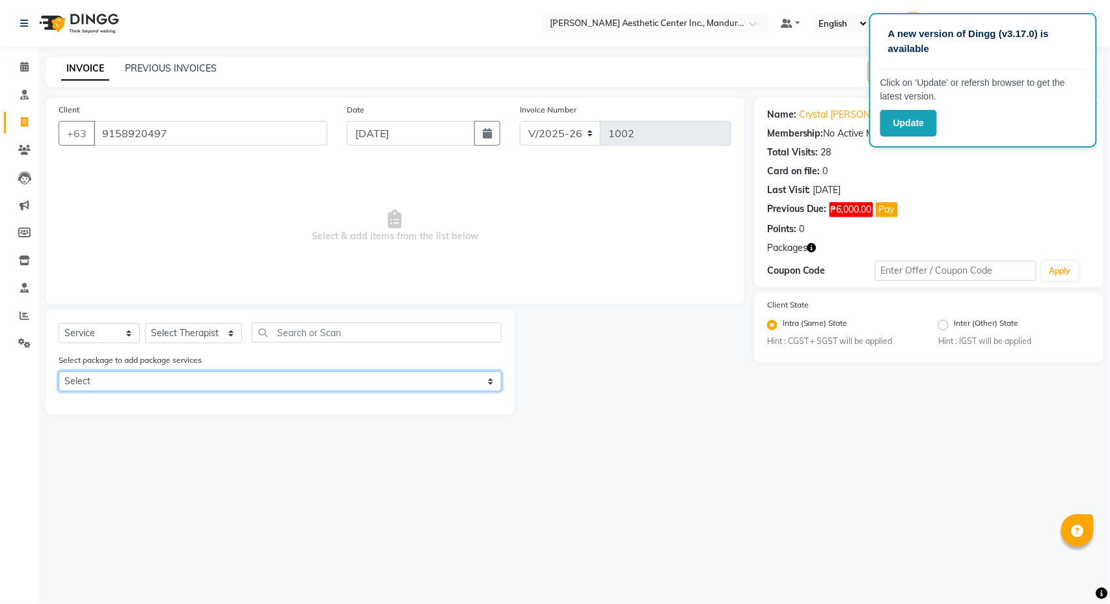
select select "1: Object"
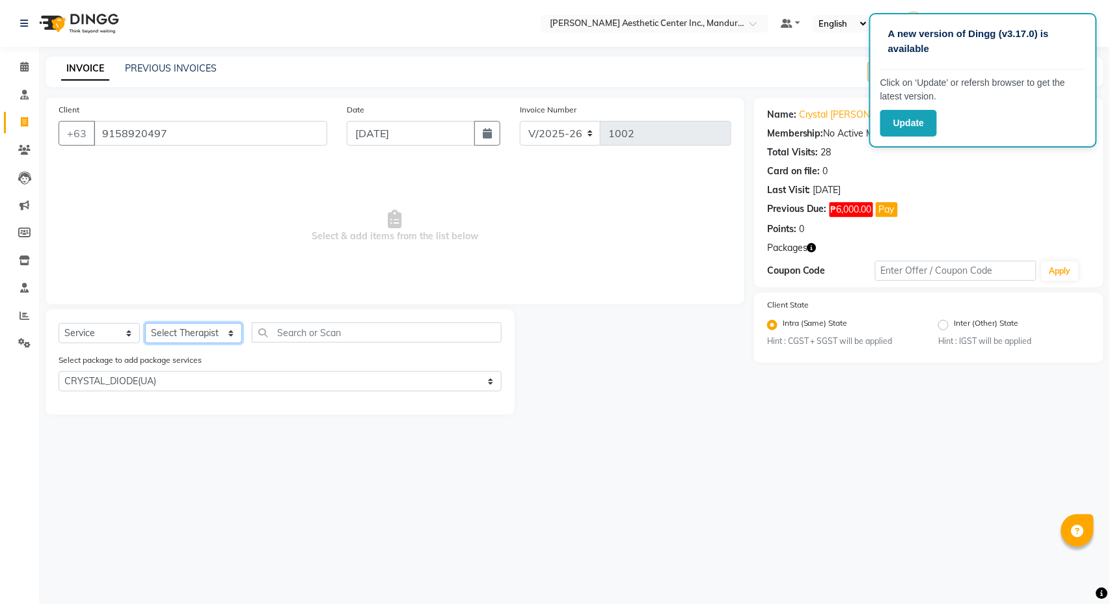
select select "46220"
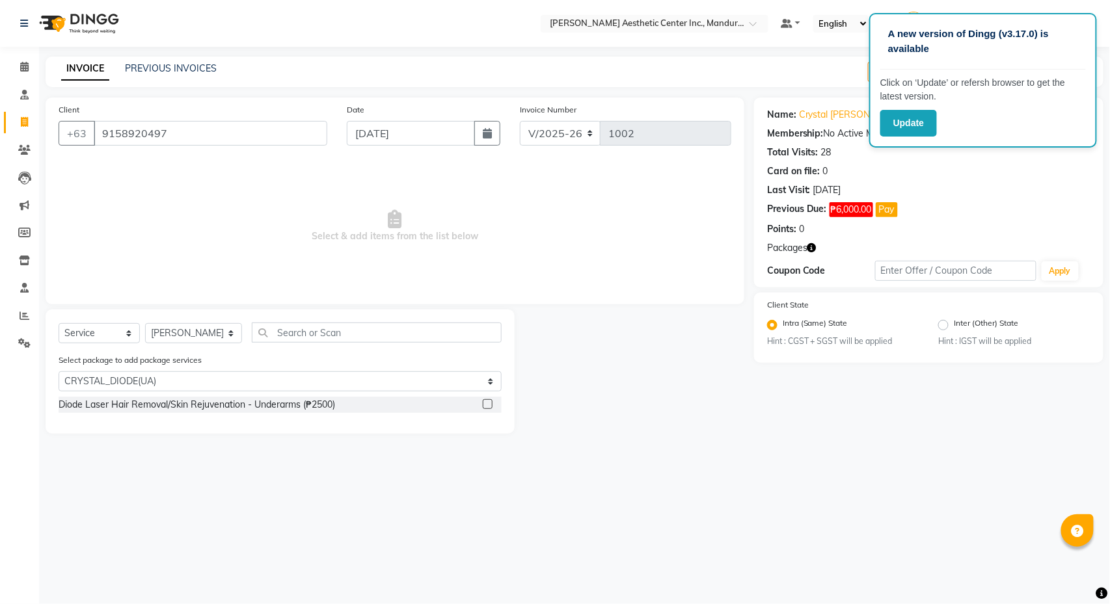
click at [487, 403] on label at bounding box center [488, 404] width 10 height 10
click at [487, 403] on input "checkbox" at bounding box center [487, 405] width 8 height 8
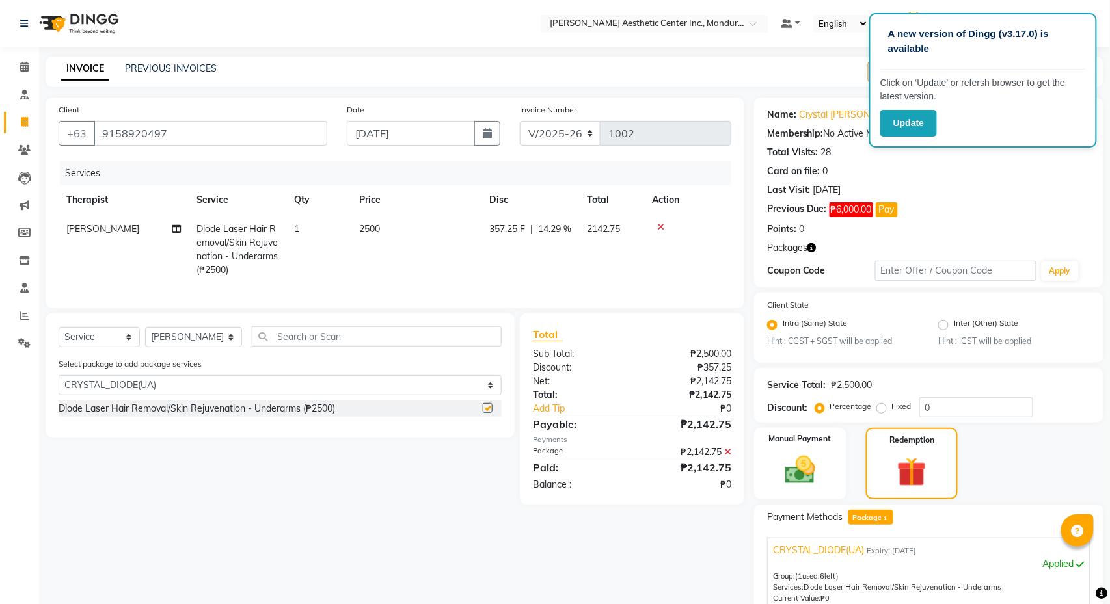
checkbox input "false"
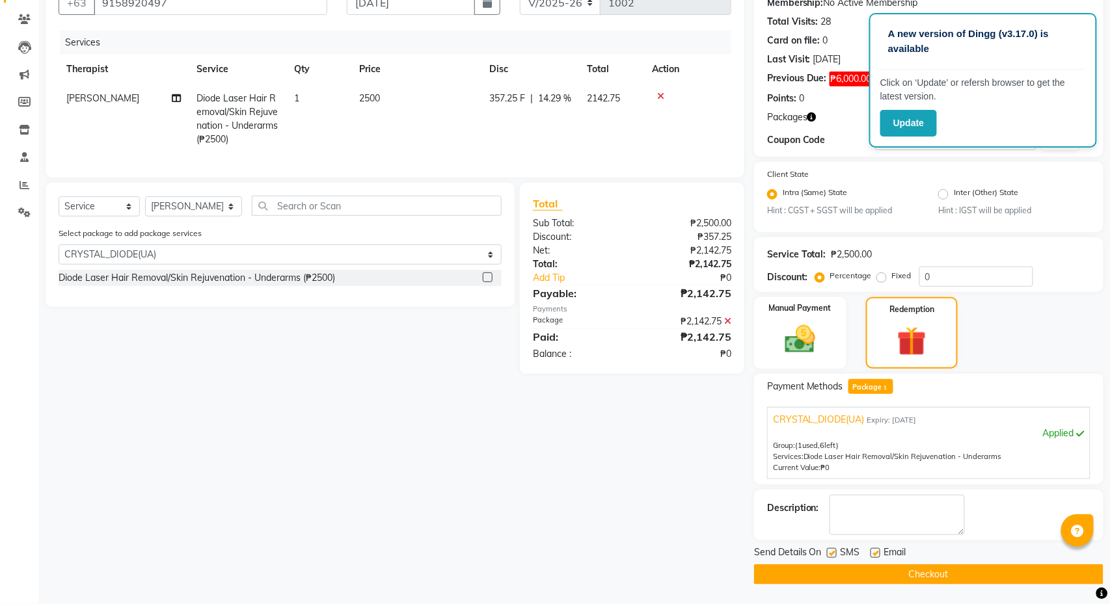
scroll to position [135, 0]
click at [893, 576] on button "Checkout" at bounding box center [928, 575] width 349 height 20
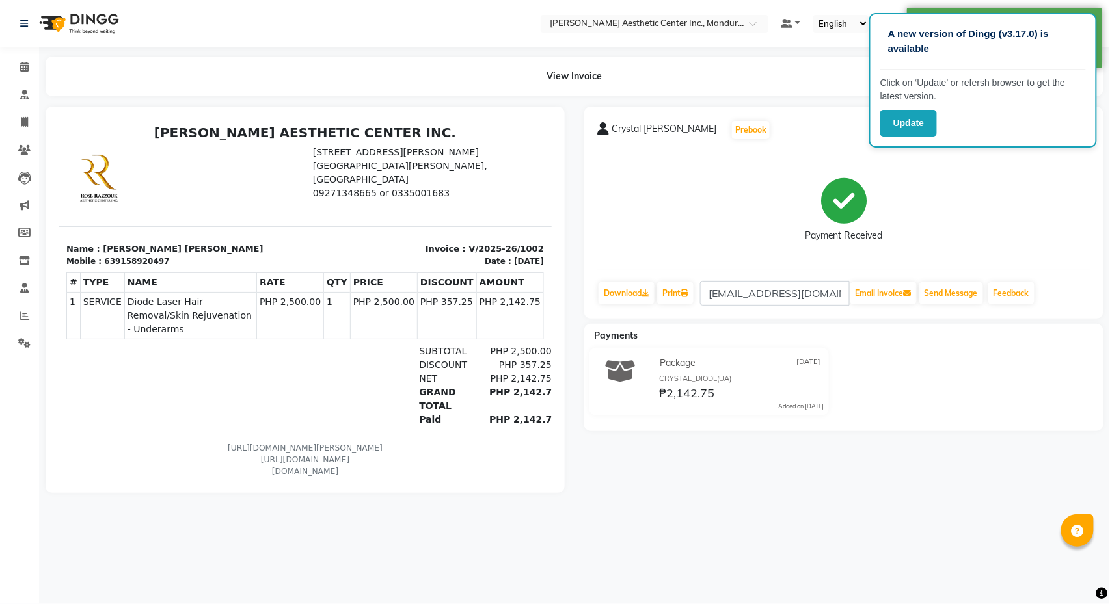
click at [247, 78] on div "View Invoice" at bounding box center [575, 77] width 1058 height 40
click at [22, 66] on icon at bounding box center [24, 67] width 8 height 10
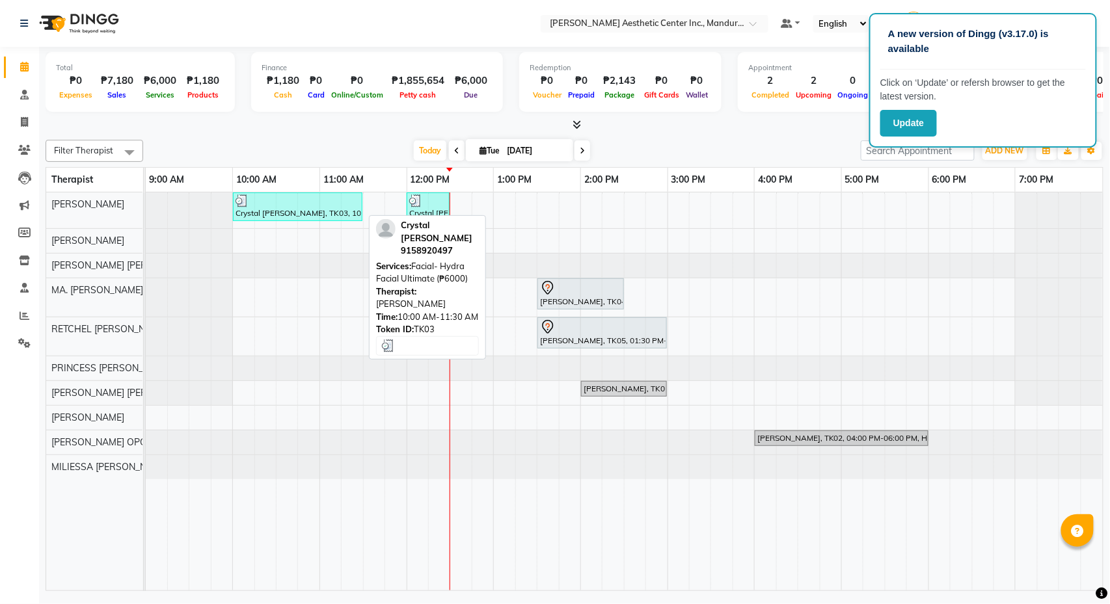
click at [250, 213] on div "Crystal [PERSON_NAME], TK03, 10:00 AM-11:30 AM, Facial- Hydra Facial Ultimate (…" at bounding box center [297, 206] width 127 height 25
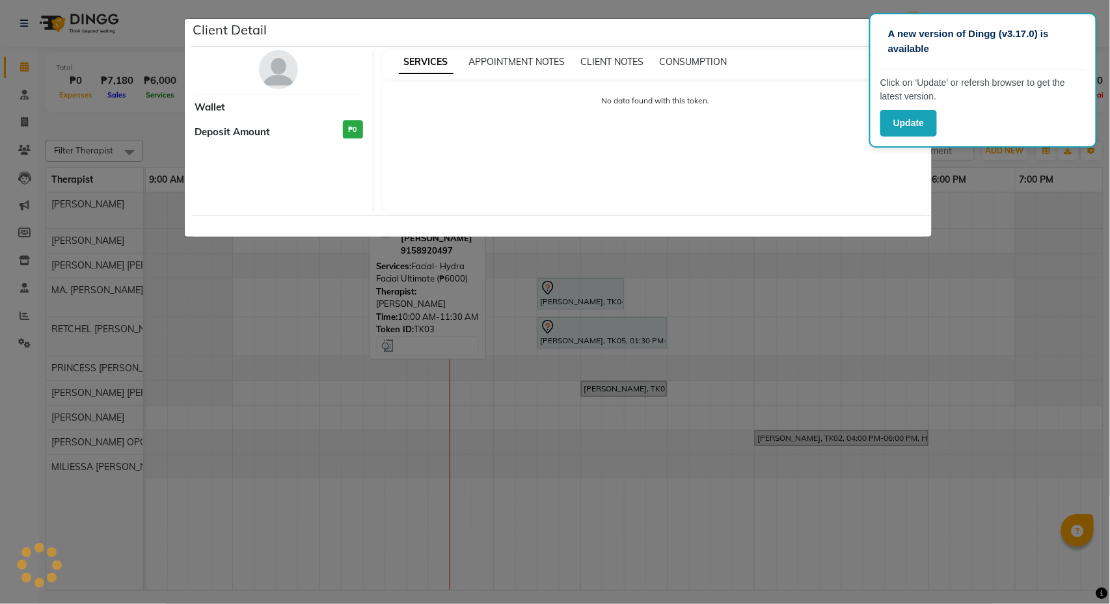
select select "3"
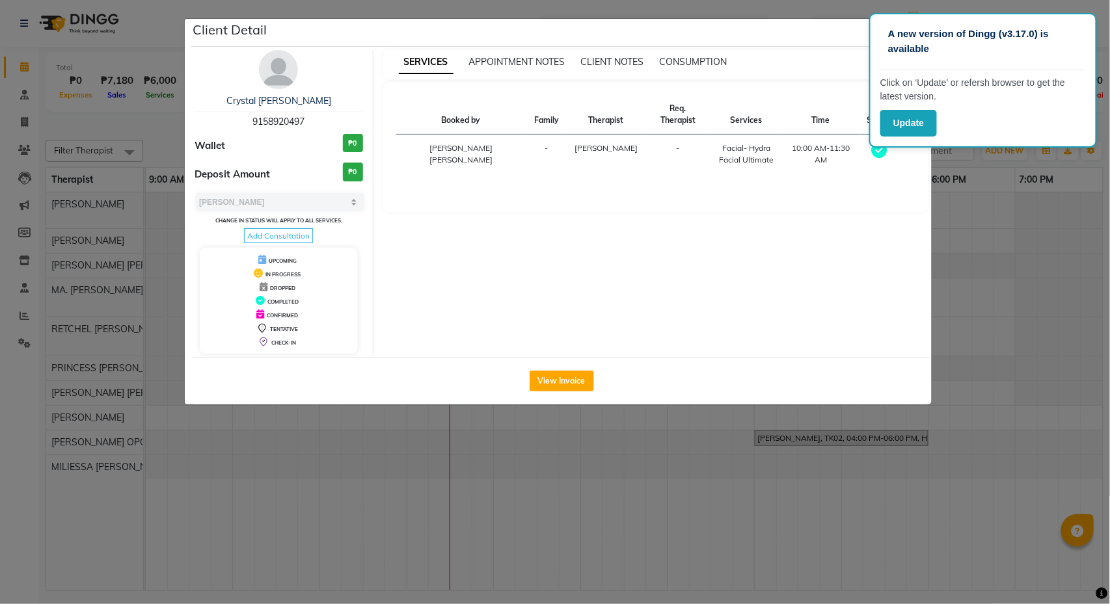
click at [1004, 200] on ngb-modal-window "Client Detail Crystal June Juanico 9158920497 Wallet ₱0 Deposit Amount ₱0 Selec…" at bounding box center [555, 302] width 1110 height 604
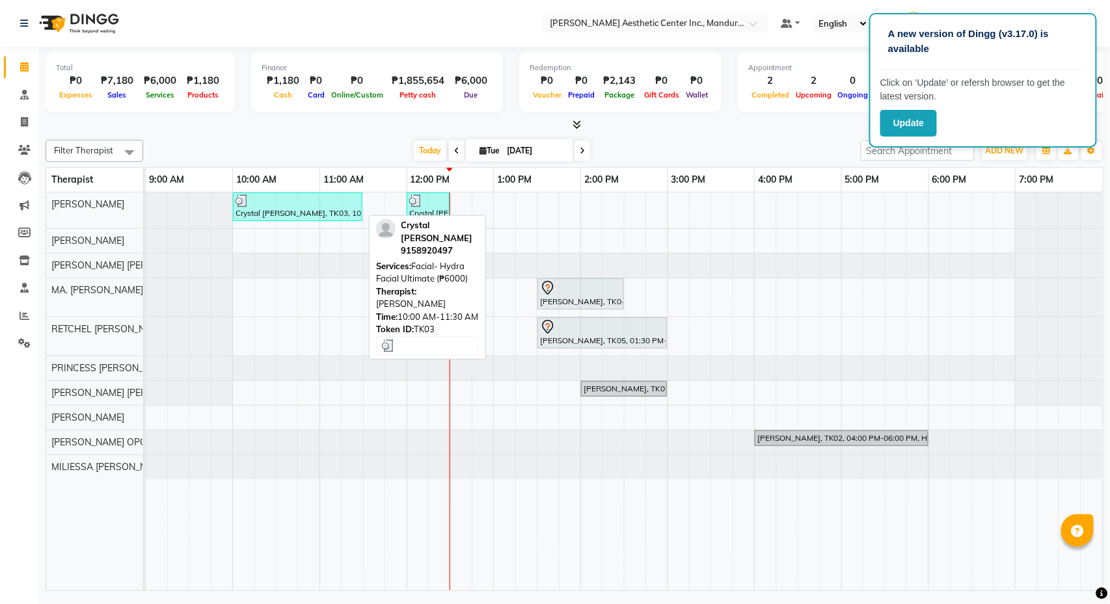
click at [284, 211] on div "Crystal [PERSON_NAME], TK03, 10:00 AM-11:30 AM, Facial- Hydra Facial Ultimate (…" at bounding box center [297, 206] width 127 height 25
select select "3"
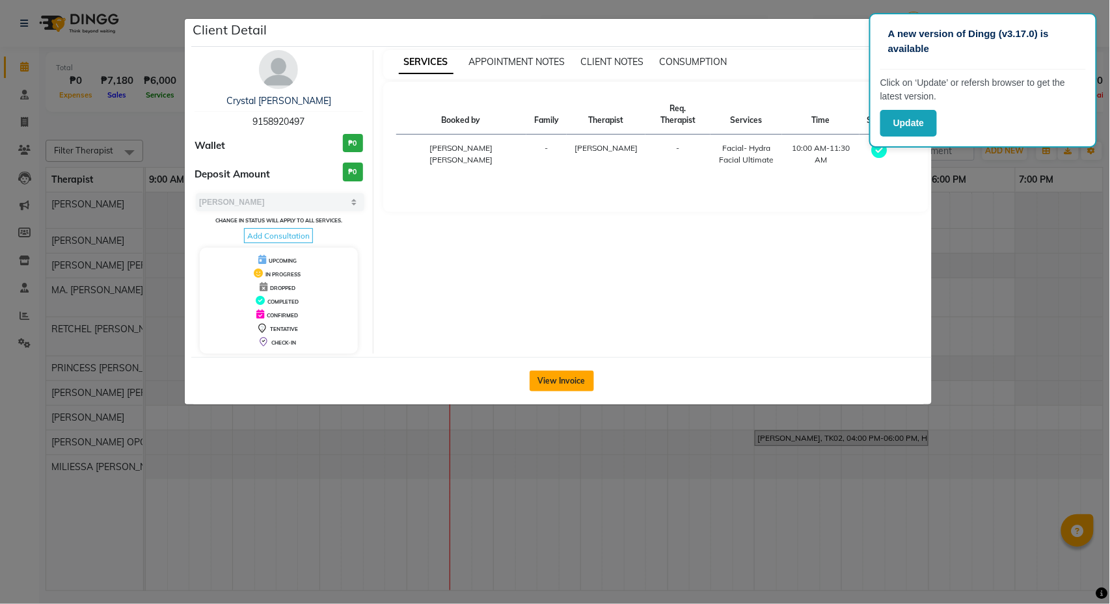
click at [566, 388] on button "View Invoice" at bounding box center [561, 381] width 64 height 21
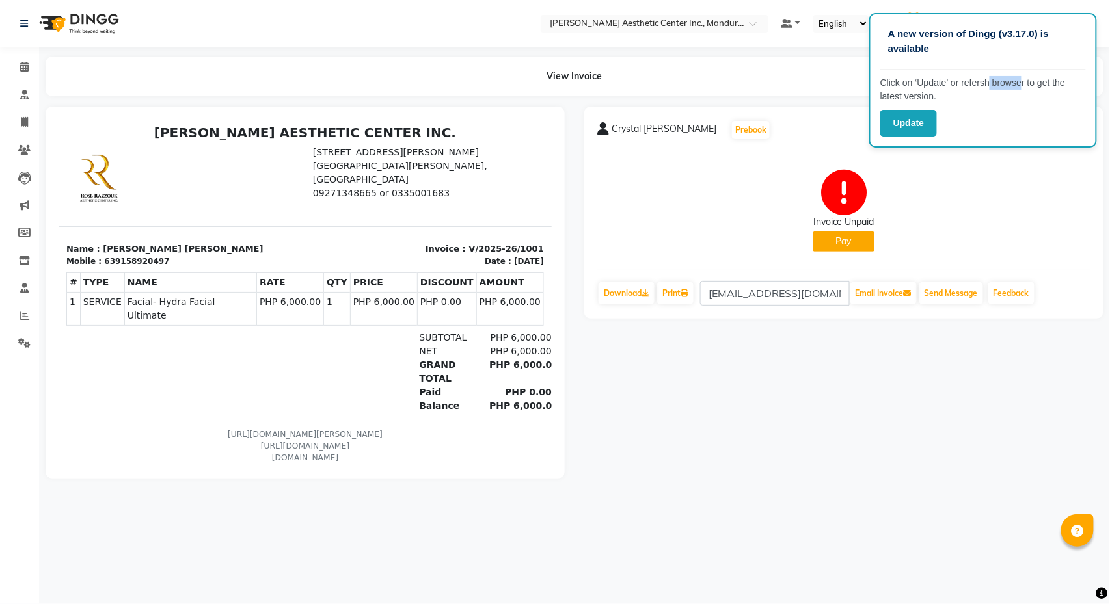
drag, startPoint x: 1023, startPoint y: 86, endPoint x: 984, endPoint y: 86, distance: 38.4
click at [984, 86] on p "Click on ‘Update’ or refersh browser to get the latest version." at bounding box center [983, 89] width 206 height 27
drag, startPoint x: 1080, startPoint y: 56, endPoint x: 1077, endPoint y: 48, distance: 8.2
click at [1077, 48] on div "A new version of Dingg (v3.17.0) is available" at bounding box center [983, 47] width 206 height 46
drag, startPoint x: 1054, startPoint y: 34, endPoint x: 1041, endPoint y: 34, distance: 12.4
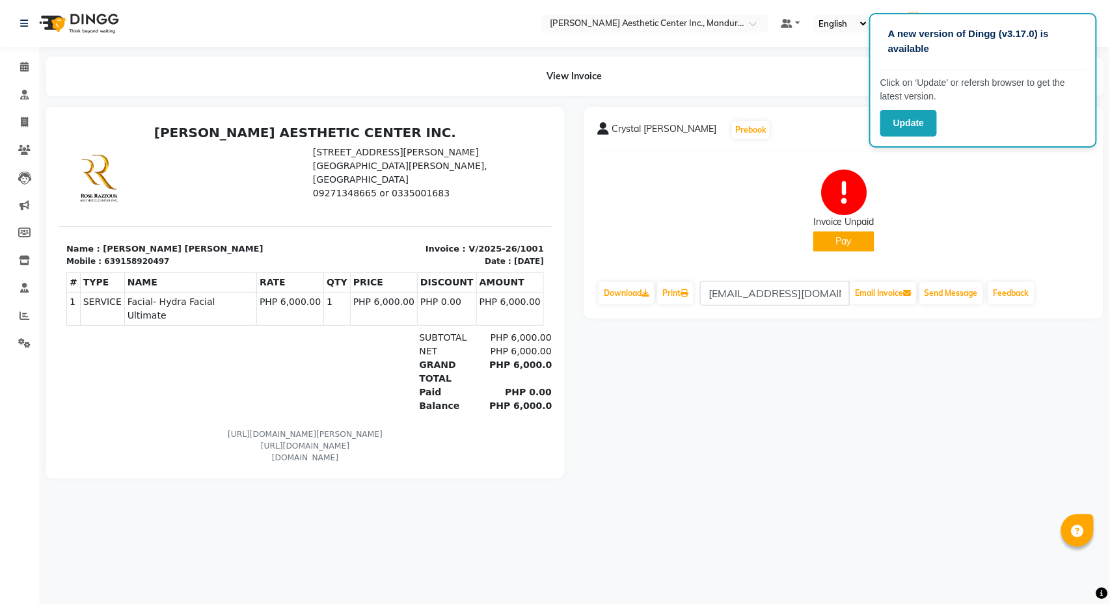
click at [1051, 34] on p "A new version of Dingg (v3.17.0) is available" at bounding box center [983, 41] width 190 height 29
click at [911, 116] on button "Update" at bounding box center [908, 123] width 57 height 27
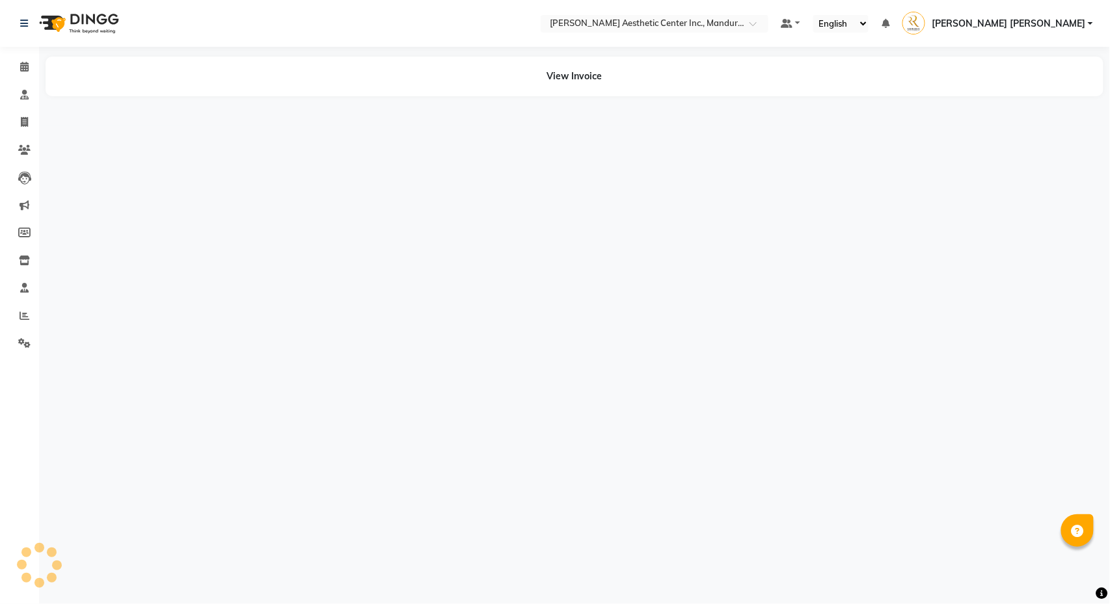
select select "en"
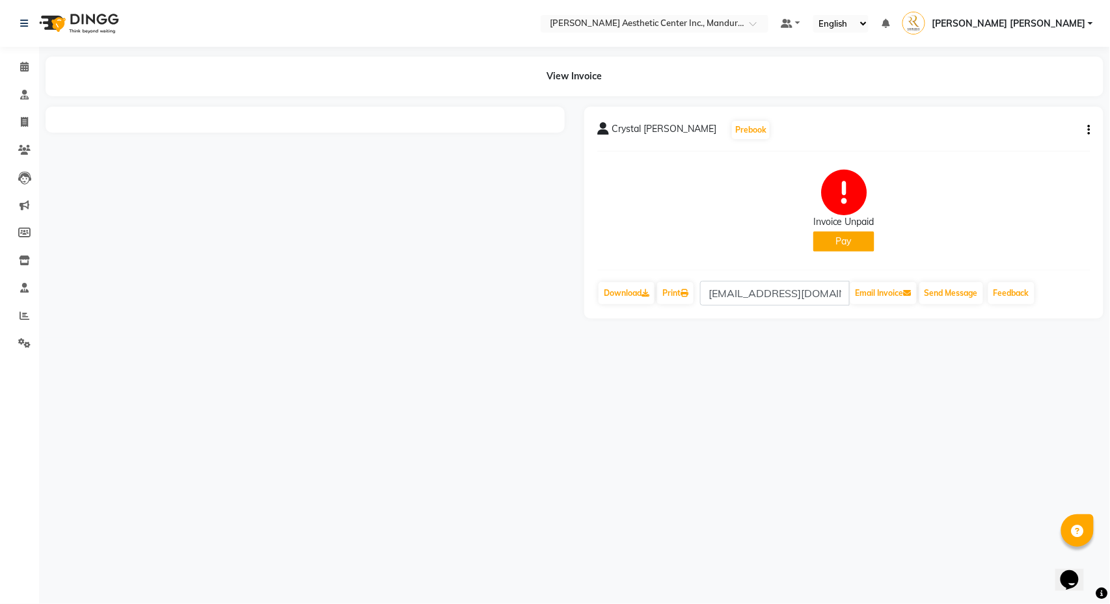
click at [1086, 128] on button "button" at bounding box center [1086, 131] width 8 height 14
click at [1050, 141] on div "Edit Invoice" at bounding box center [1024, 146] width 89 height 16
select select "service"
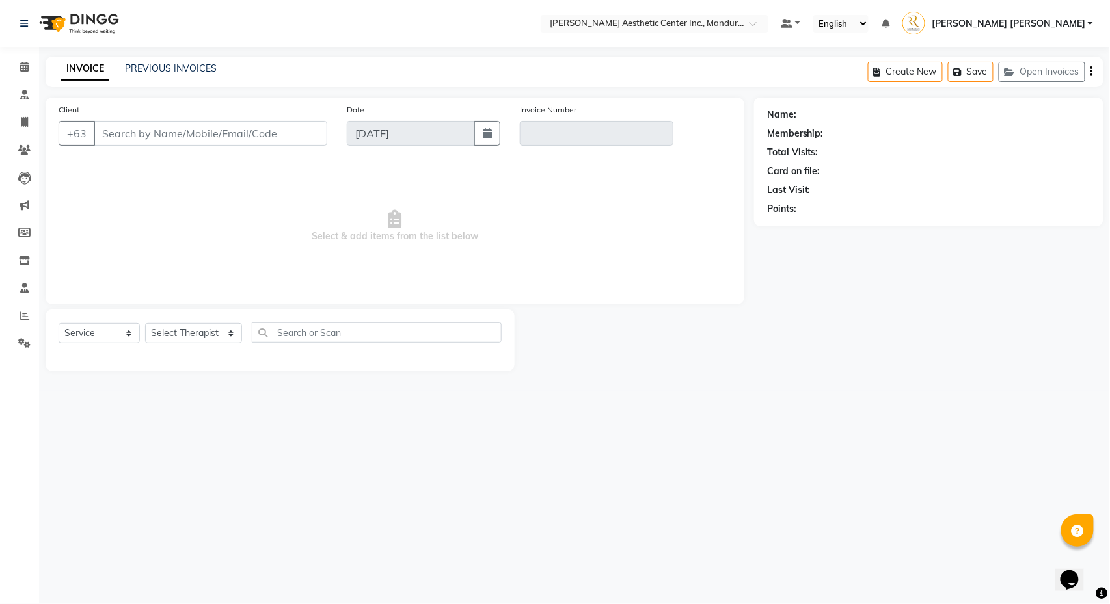
type input "9158920497"
type input "V/2025-26/1001"
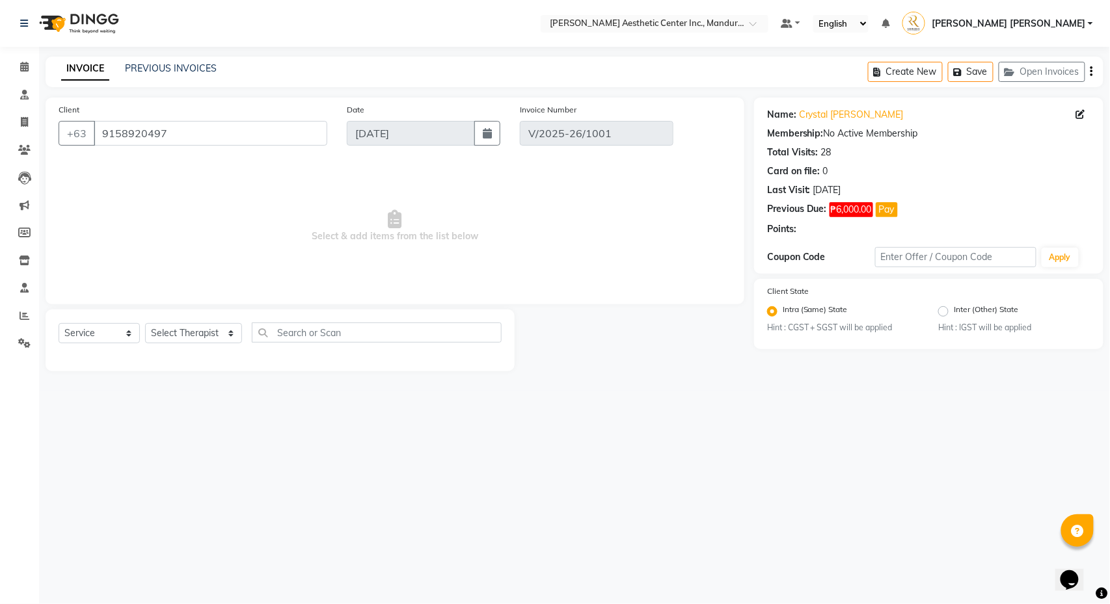
select select "select"
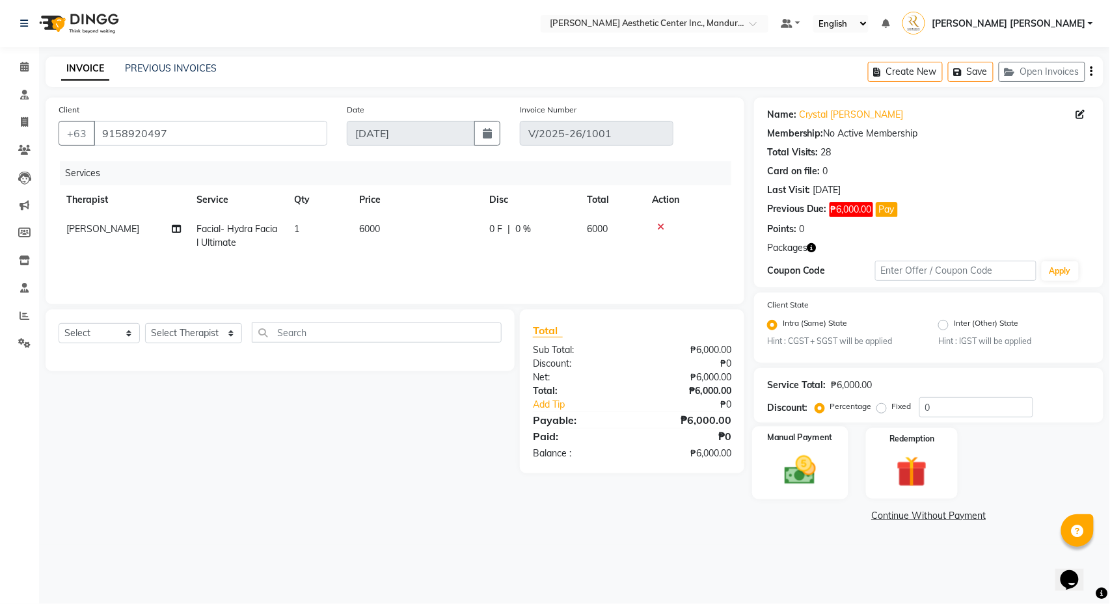
click at [784, 451] on div "Manual Payment" at bounding box center [800, 464] width 96 height 74
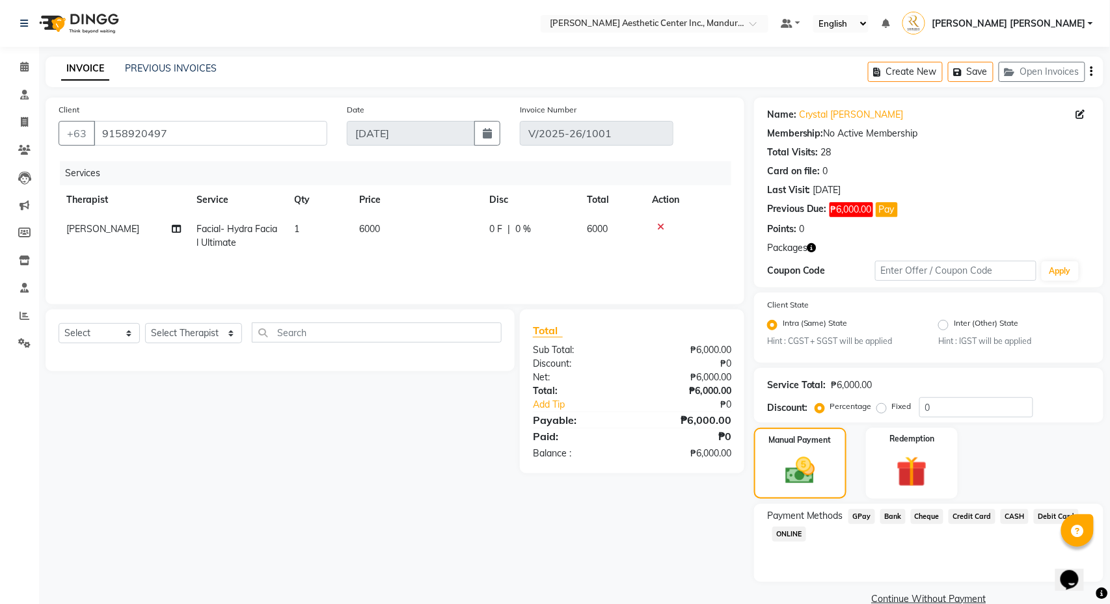
click at [995, 516] on span "Credit Card" at bounding box center [971, 516] width 47 height 15
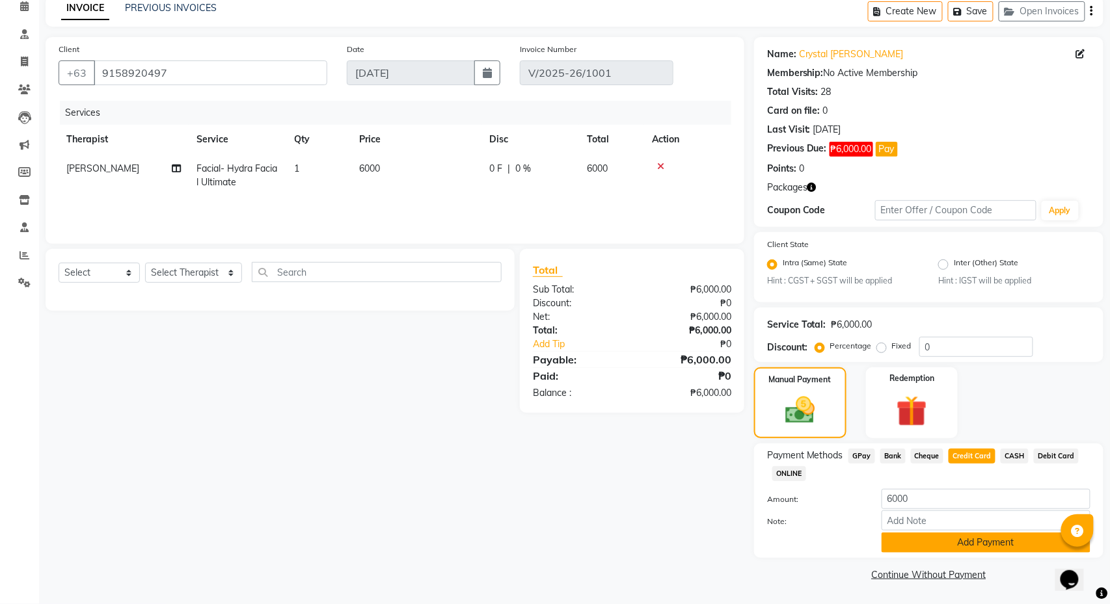
scroll to position [61, 0]
click at [986, 539] on button "Add Payment" at bounding box center [985, 543] width 209 height 20
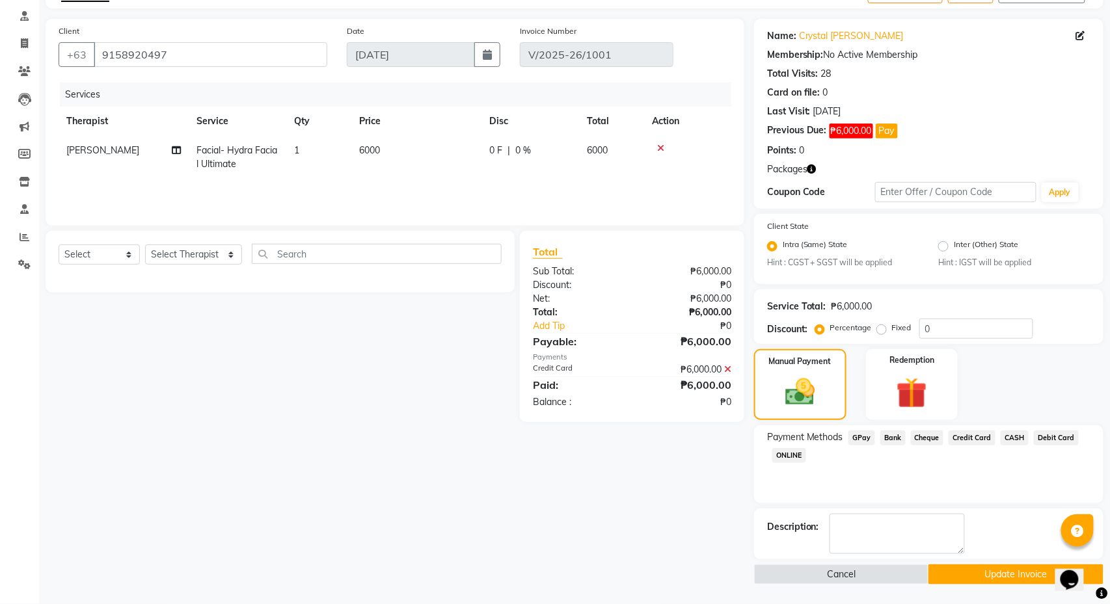
scroll to position [81, 0]
click at [987, 572] on button "Update Invoice" at bounding box center [1015, 575] width 174 height 20
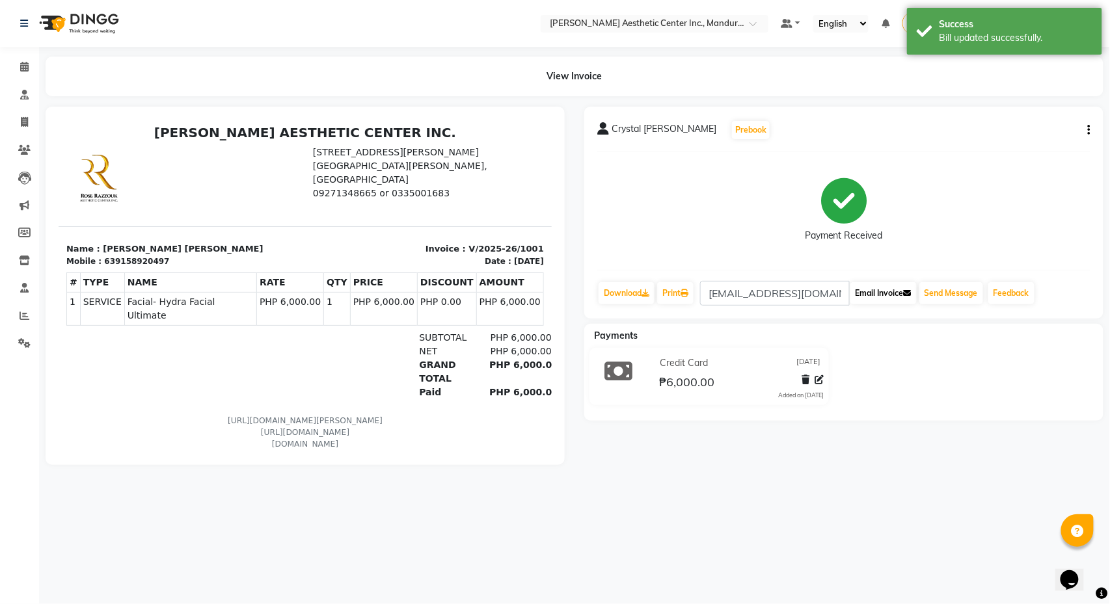
click at [872, 297] on button "Email Invoice" at bounding box center [883, 293] width 66 height 22
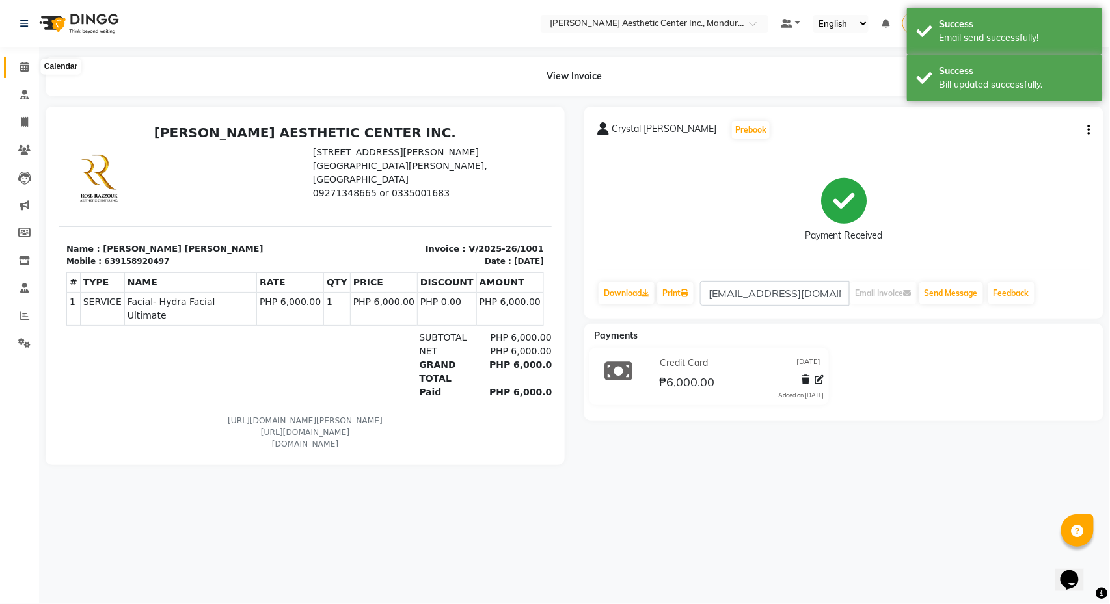
click at [21, 63] on icon at bounding box center [24, 67] width 8 height 10
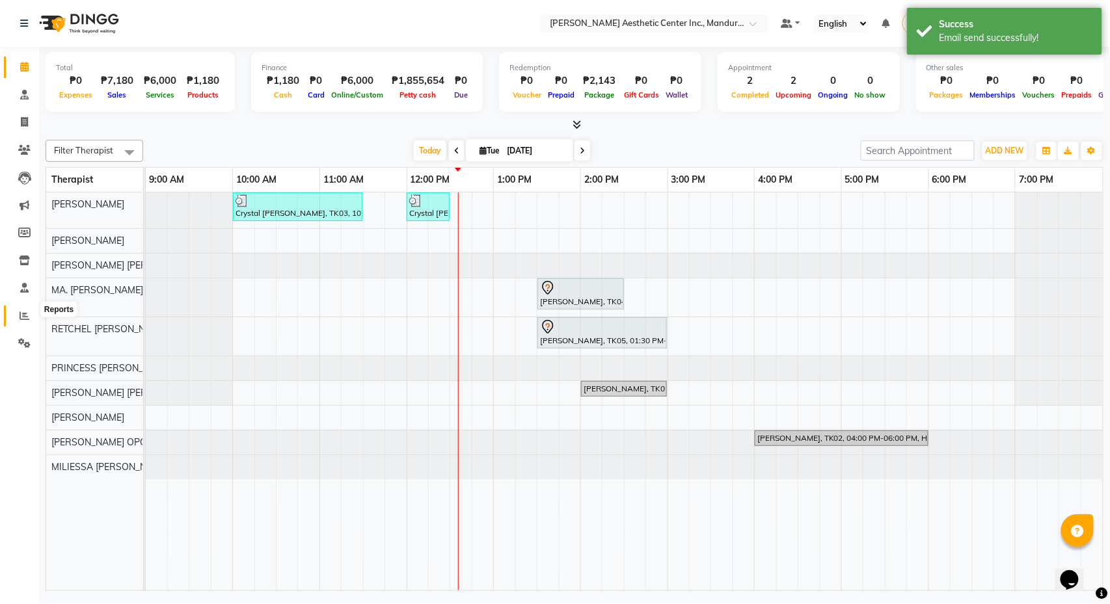
click at [20, 311] on icon at bounding box center [25, 316] width 10 height 10
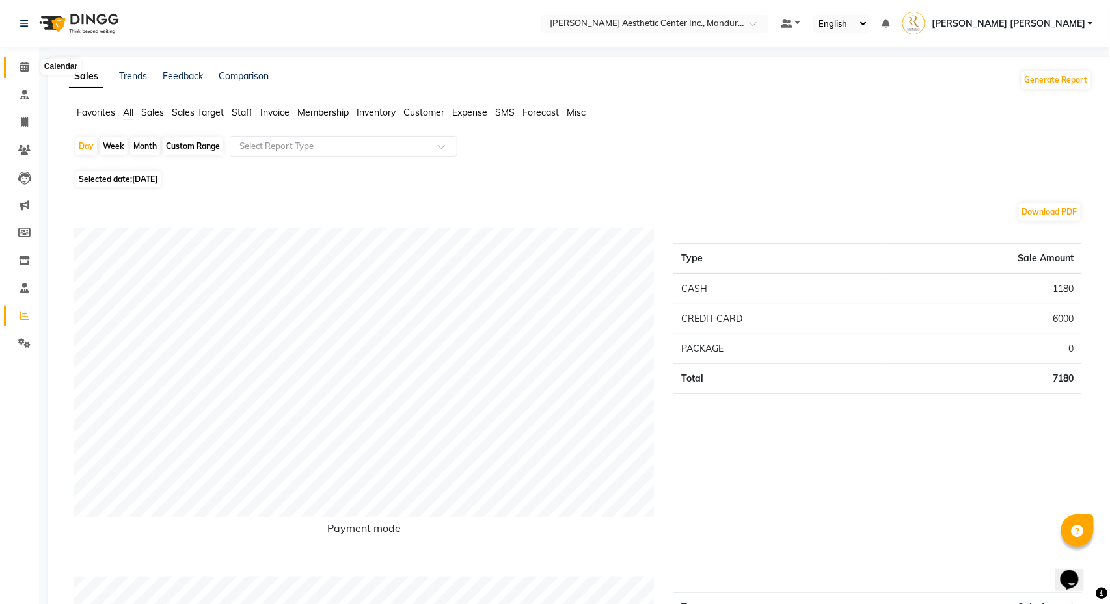
click at [22, 62] on icon at bounding box center [24, 67] width 8 height 10
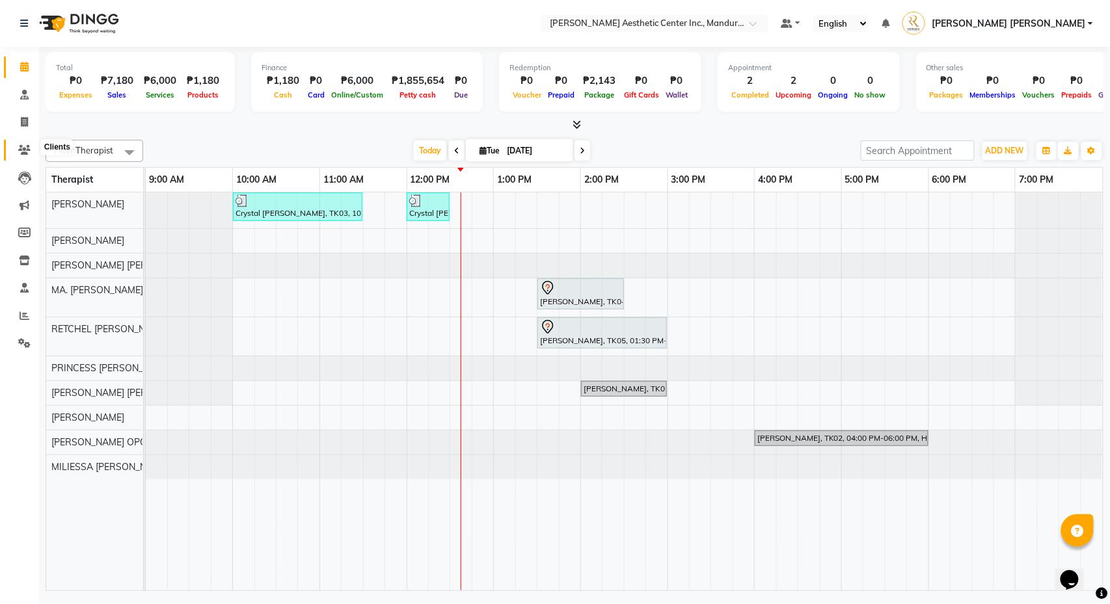
click at [21, 150] on icon at bounding box center [24, 150] width 12 height 10
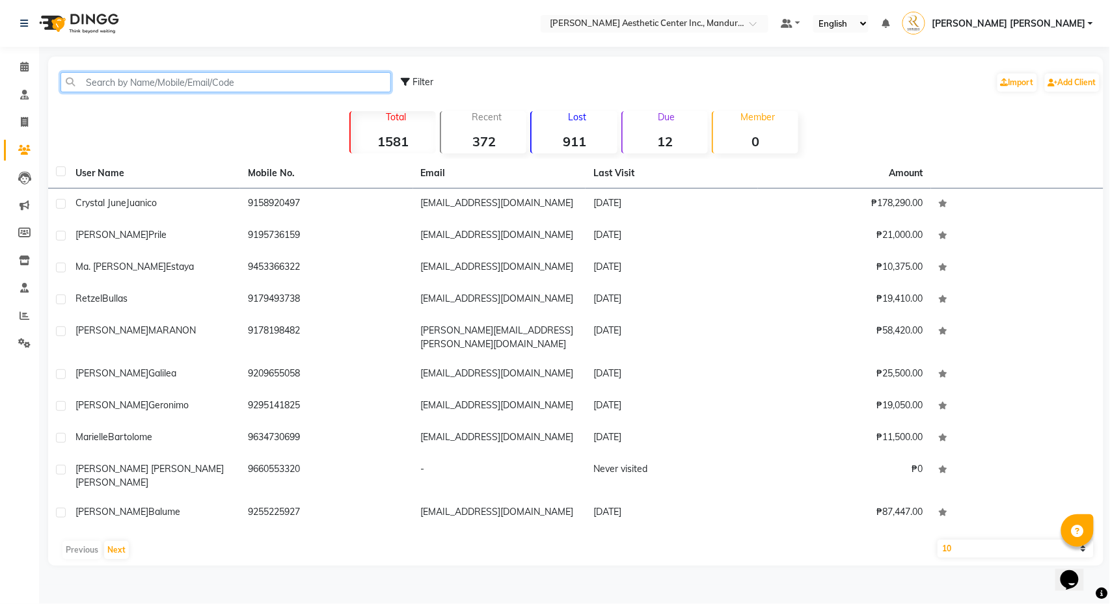
click at [193, 87] on input "text" at bounding box center [225, 82] width 330 height 20
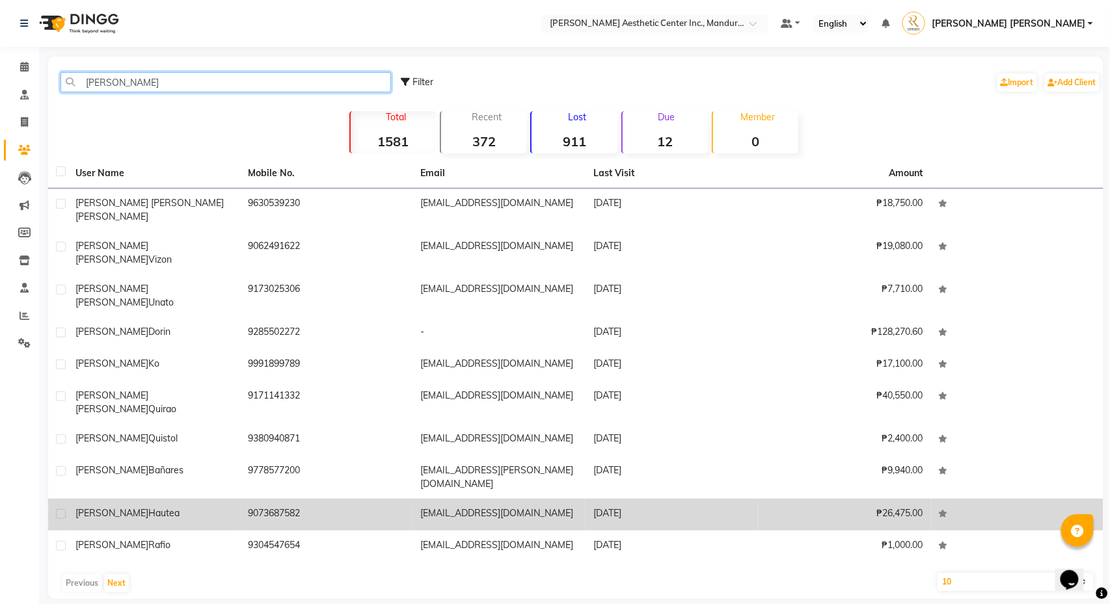
type input "[PERSON_NAME]"
click at [222, 507] on div "[PERSON_NAME]" at bounding box center [153, 514] width 157 height 14
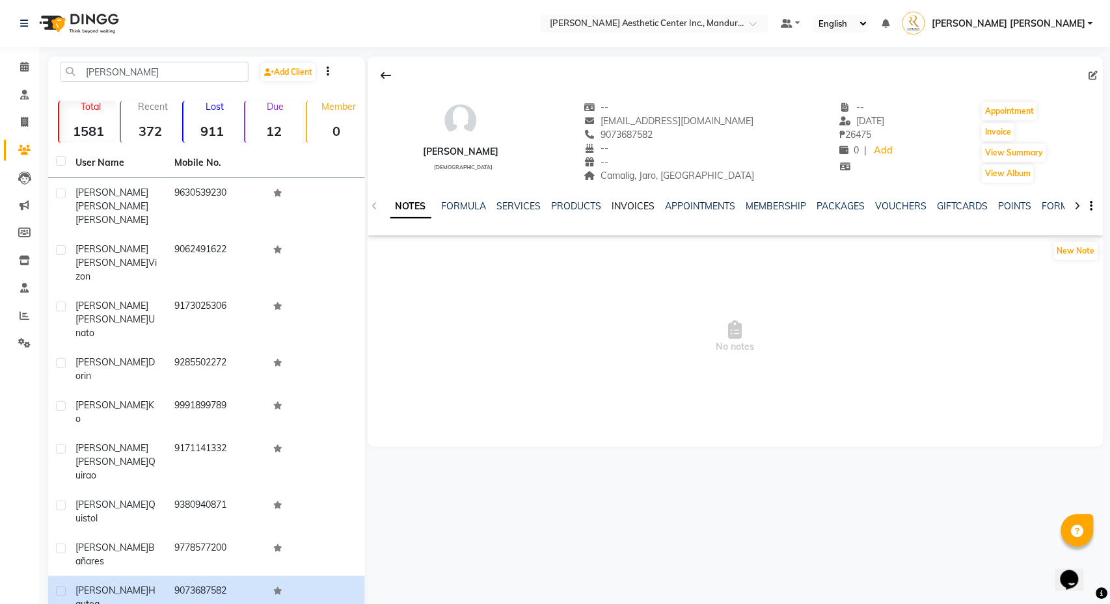
click at [631, 206] on link "INVOICES" at bounding box center [633, 206] width 43 height 12
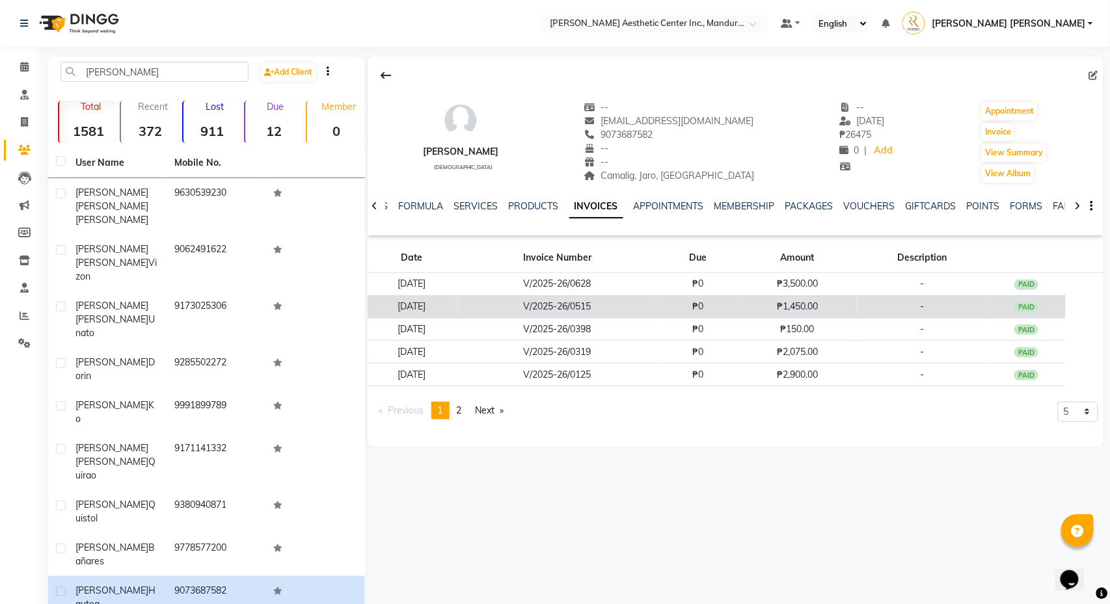
click at [643, 311] on td "V/2025-26/0515" at bounding box center [558, 306] width 202 height 23
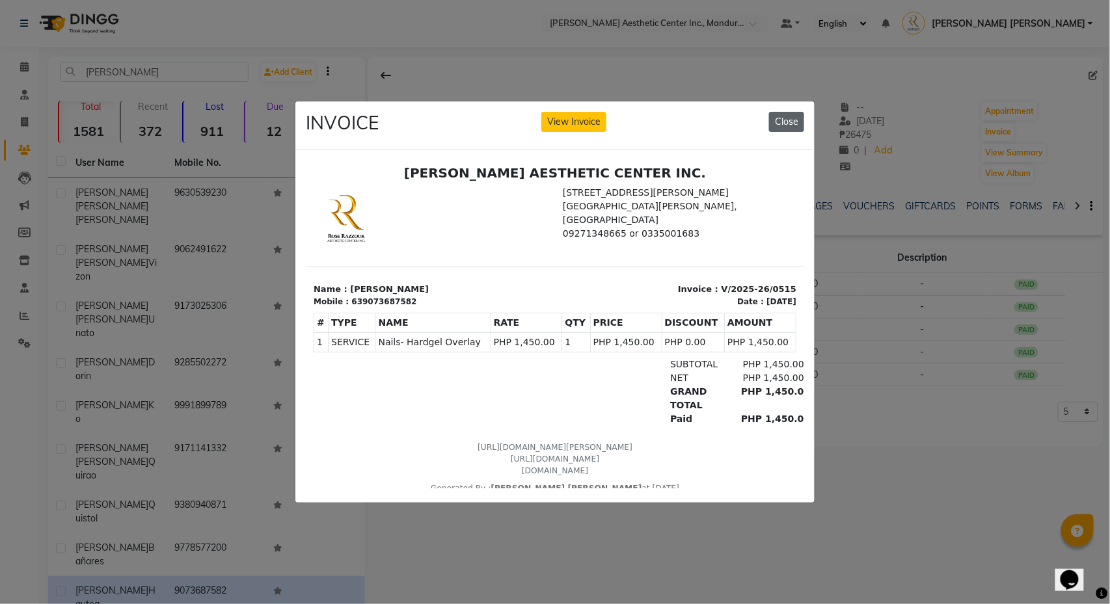
click at [788, 120] on button "Close" at bounding box center [786, 122] width 35 height 20
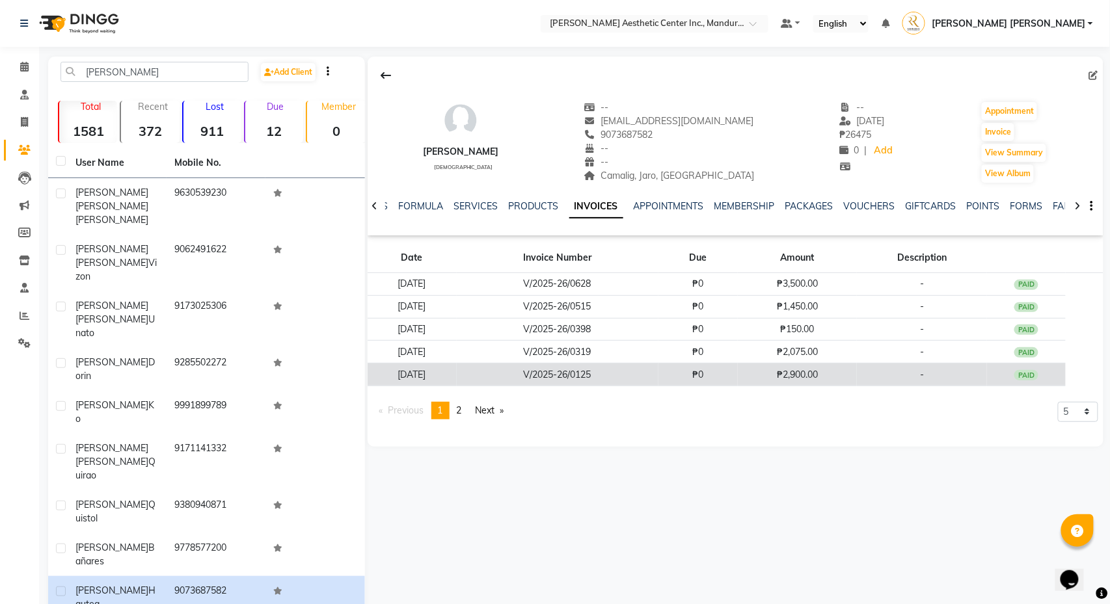
click at [658, 386] on td "V/2025-26/0125" at bounding box center [558, 375] width 202 height 23
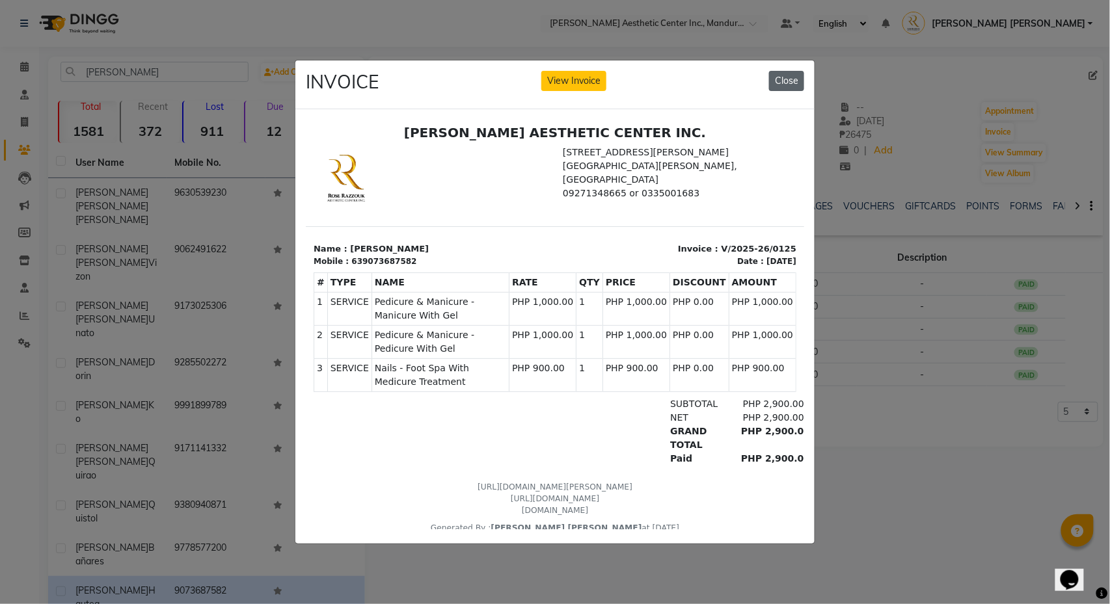
click at [784, 85] on button "Close" at bounding box center [786, 81] width 35 height 20
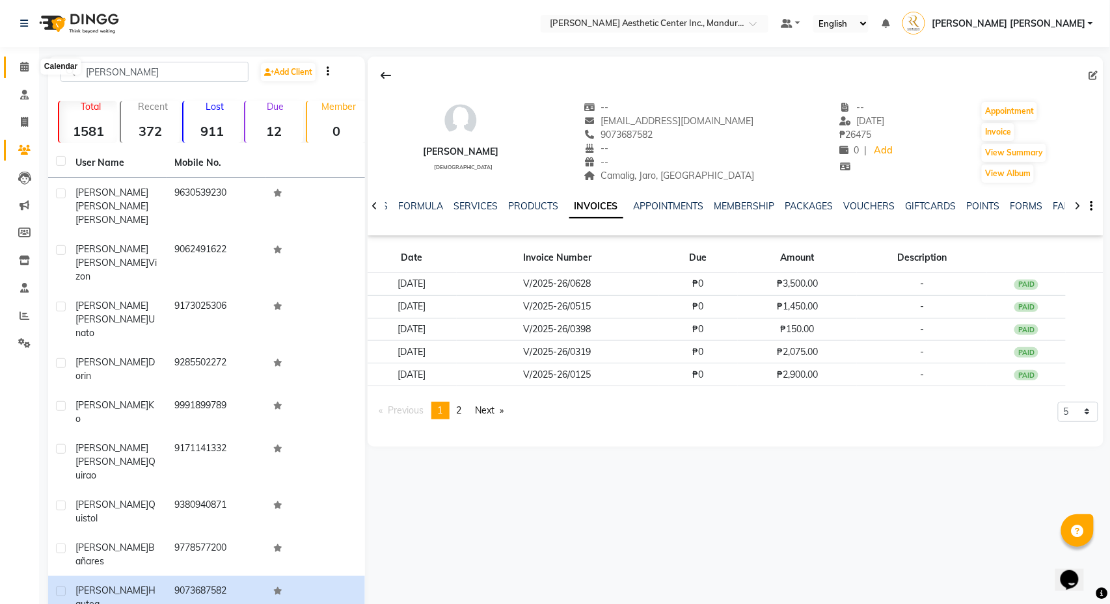
click at [22, 70] on icon at bounding box center [24, 67] width 8 height 10
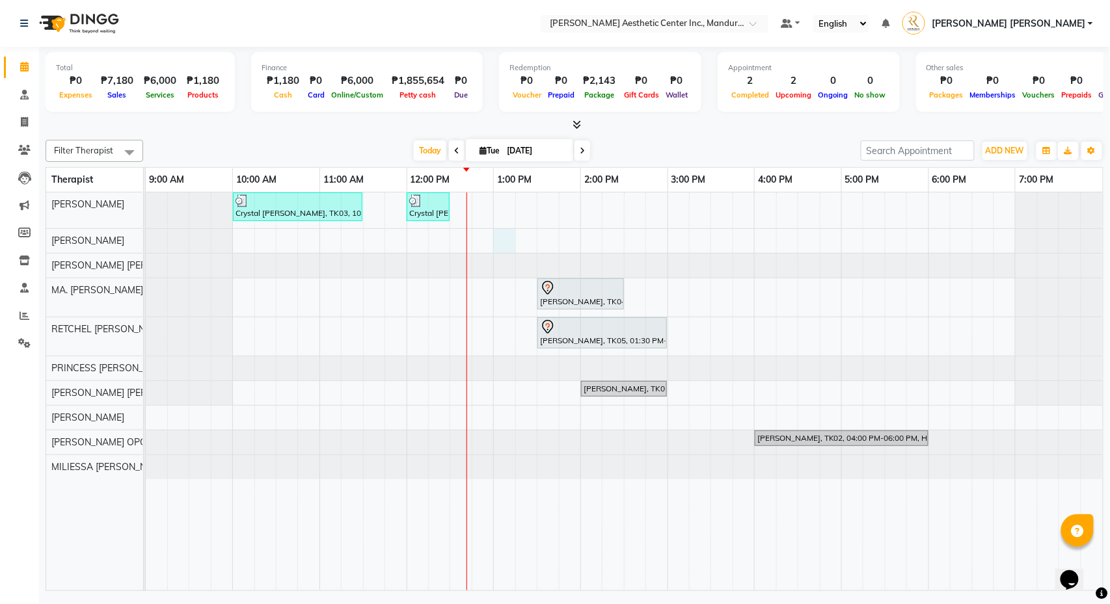
click at [510, 243] on div "Crystal [PERSON_NAME], TK03, 10:00 AM-11:30 AM, Facial- Hydra Facial Ultimate (…" at bounding box center [624, 392] width 957 height 398
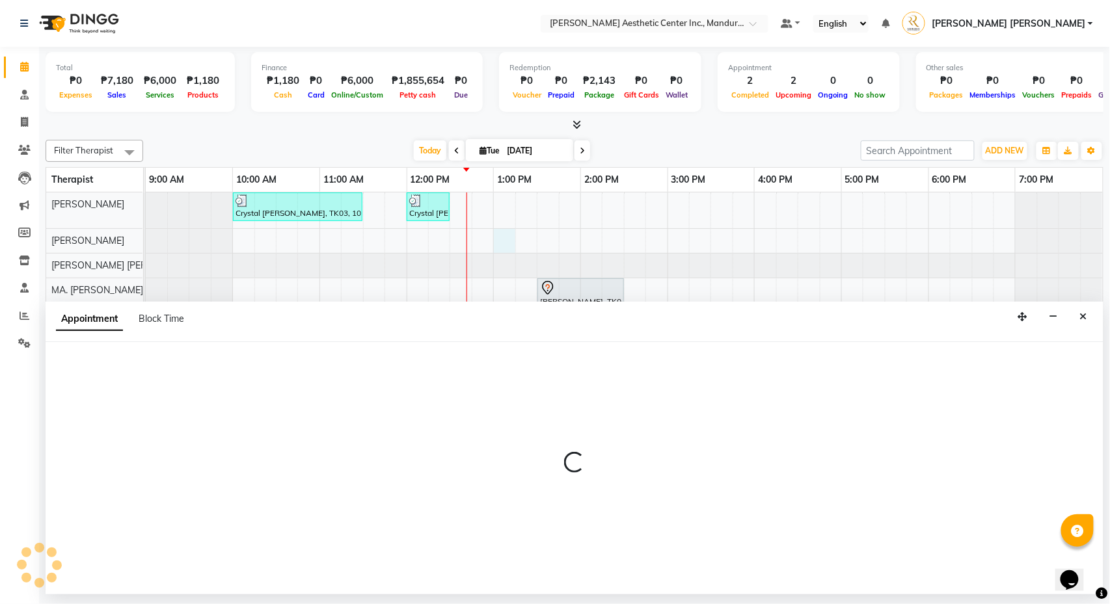
select select "46222"
select select "780"
select select "tentative"
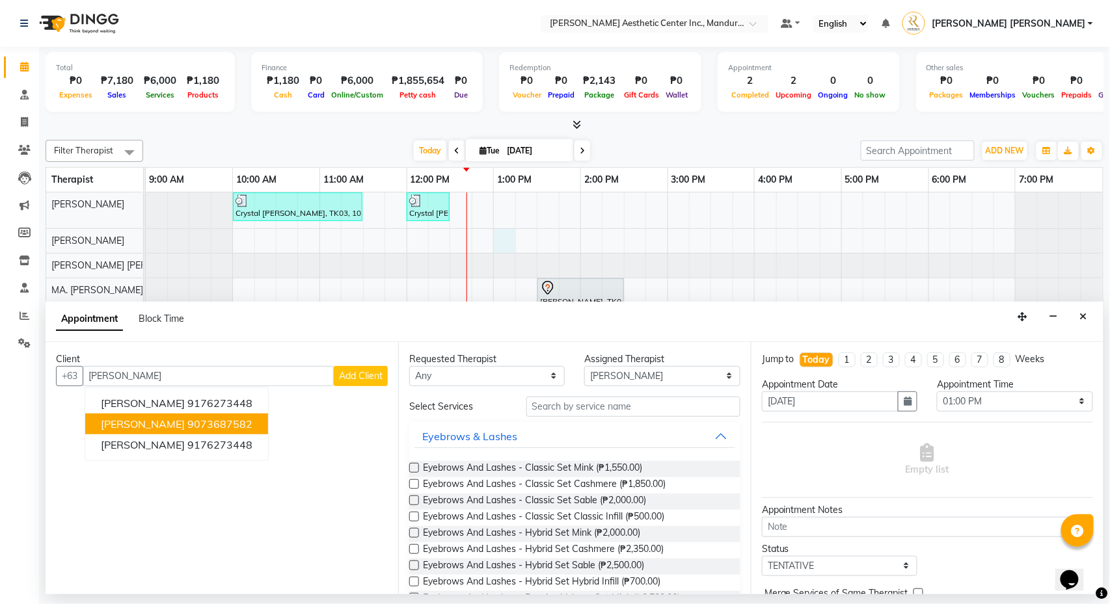
click at [268, 419] on button "[PERSON_NAME] 9073687582" at bounding box center [176, 424] width 183 height 21
type input "9073687582"
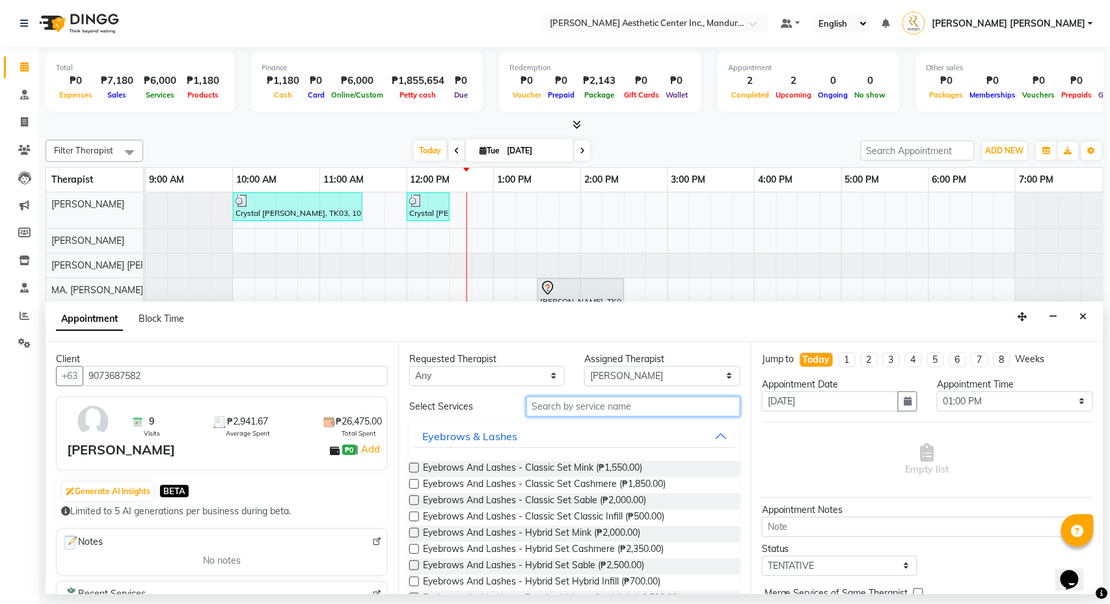
click at [623, 411] on input "text" at bounding box center [633, 407] width 214 height 20
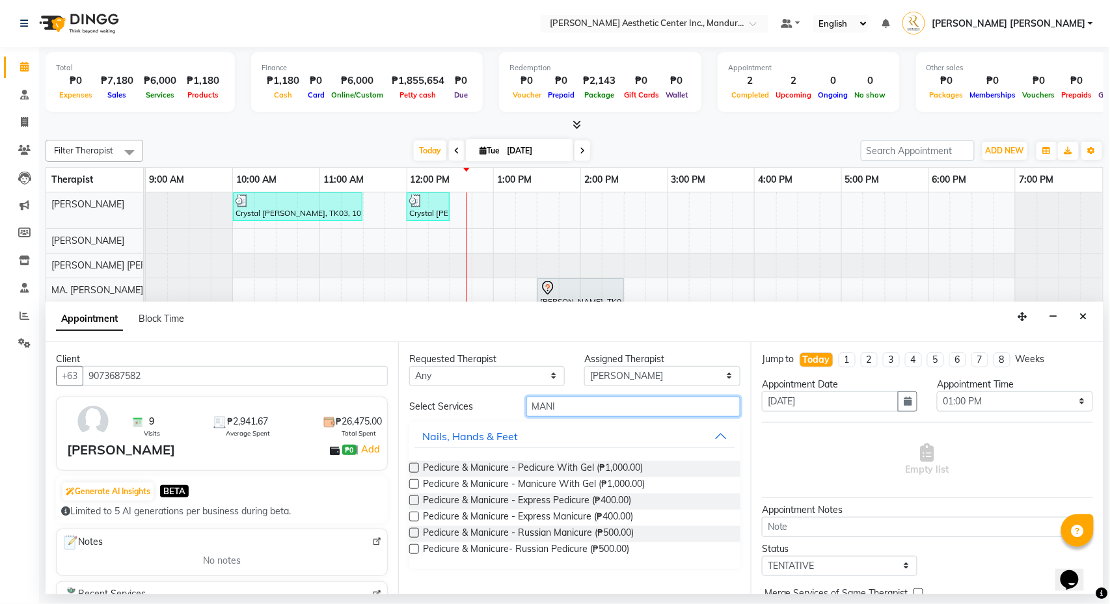
type input "MANI"
click at [416, 487] on label at bounding box center [414, 484] width 10 height 10
click at [416, 487] on input "checkbox" at bounding box center [413, 485] width 8 height 8
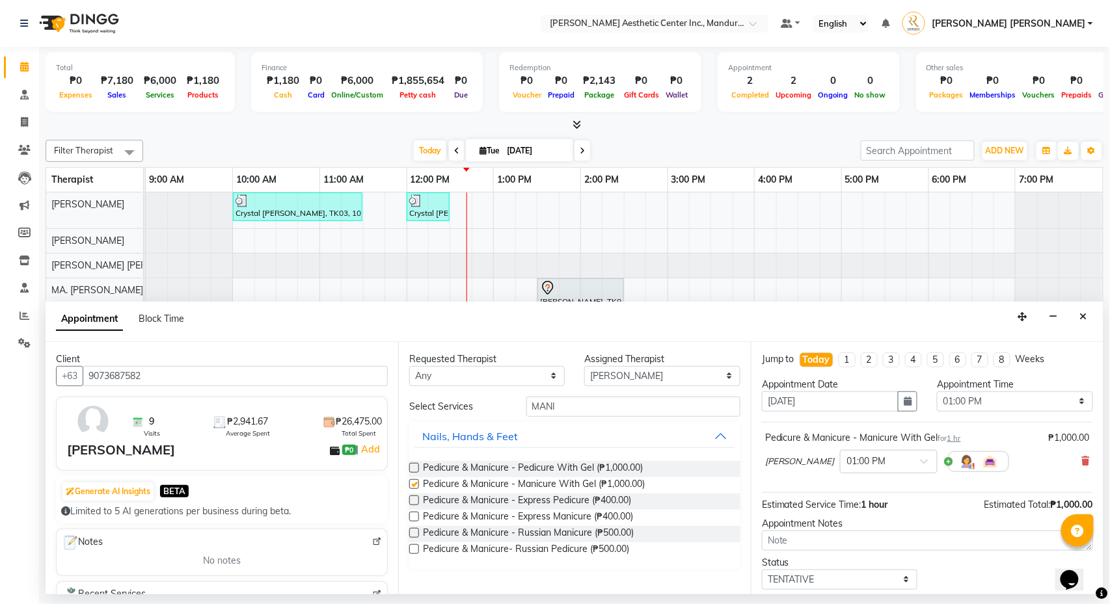
checkbox input "false"
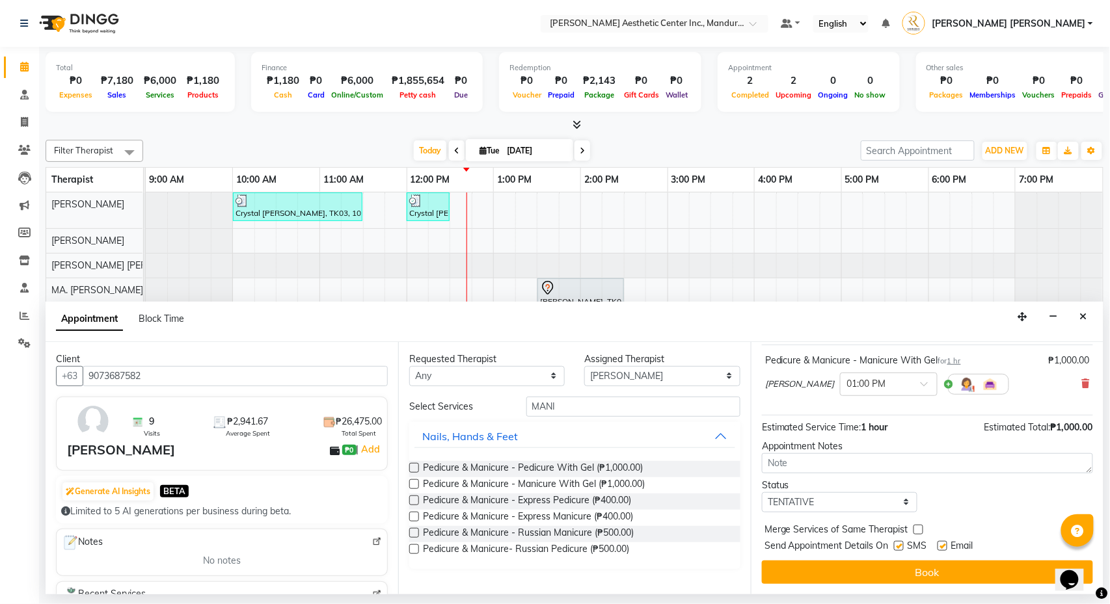
scroll to position [81, 0]
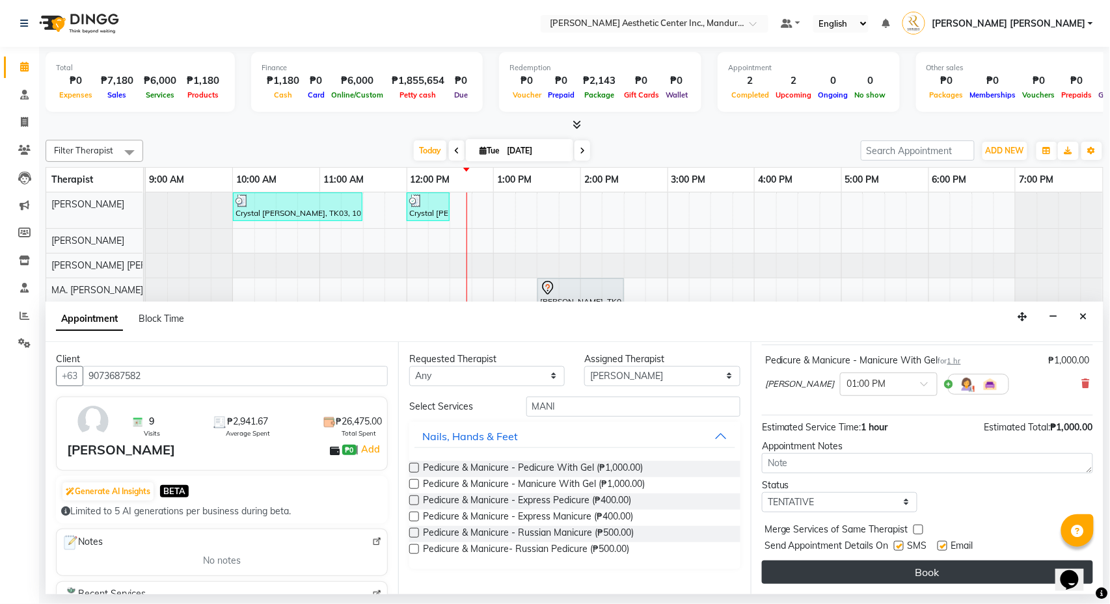
click at [922, 578] on button "Book" at bounding box center [927, 572] width 331 height 23
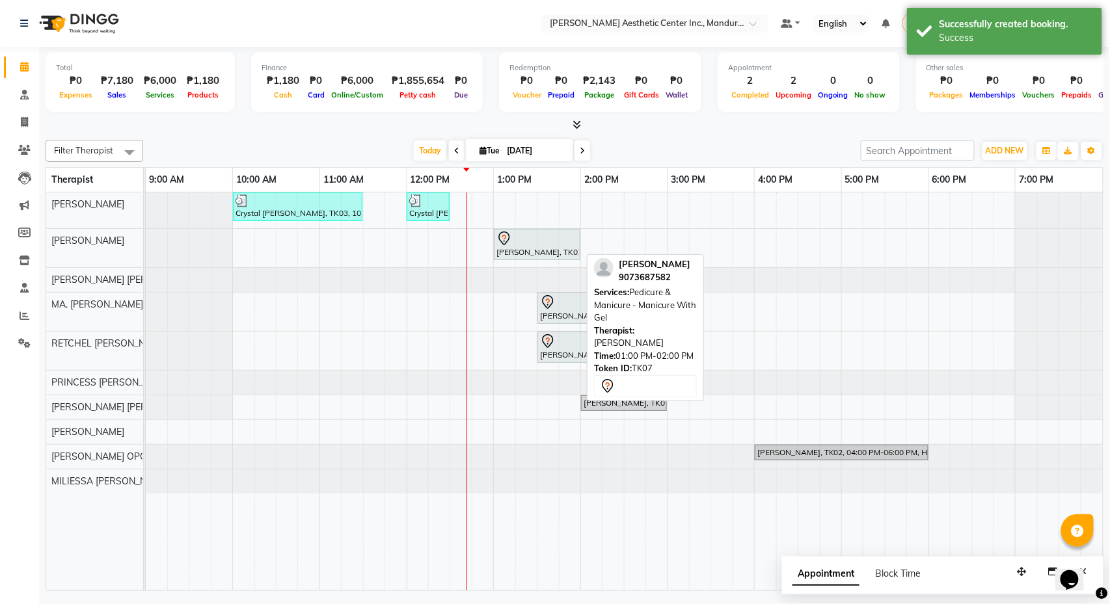
click at [531, 237] on div at bounding box center [536, 239] width 81 height 16
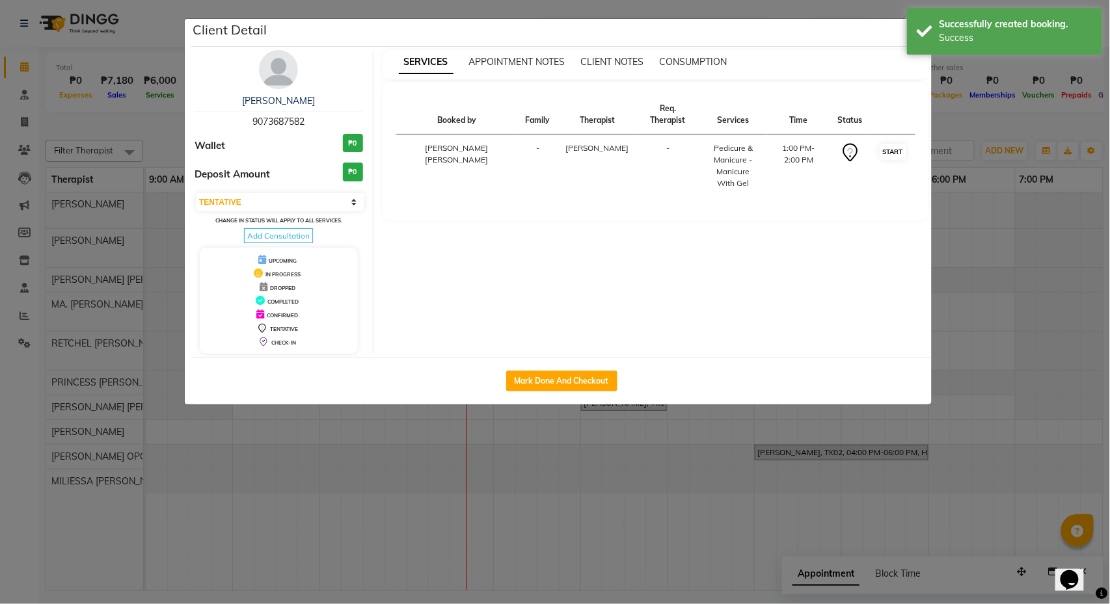
click at [889, 155] on button "START" at bounding box center [892, 152] width 27 height 16
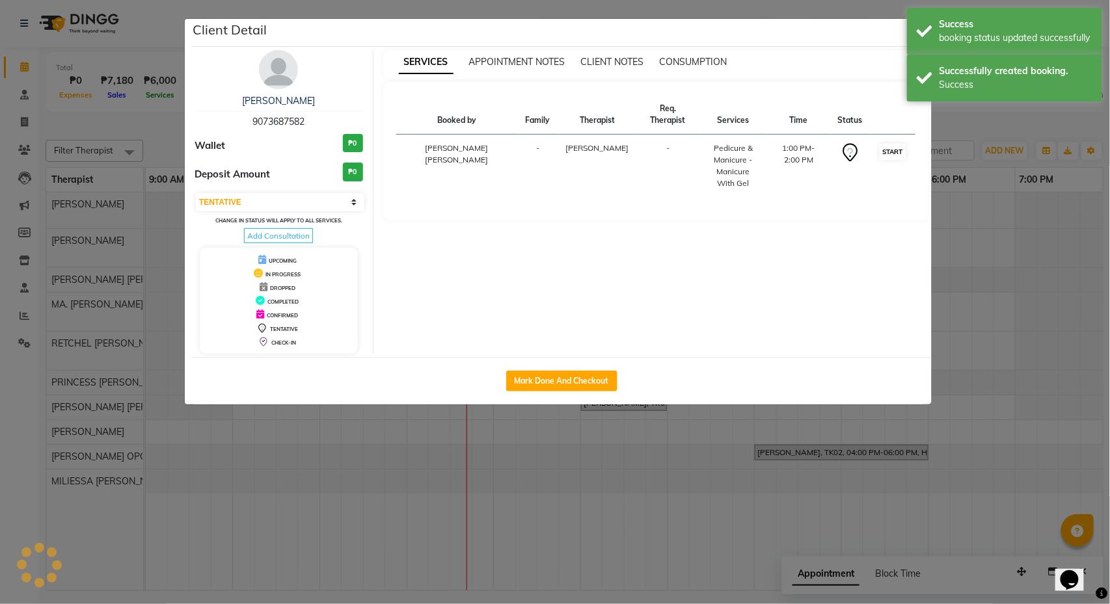
select select "1"
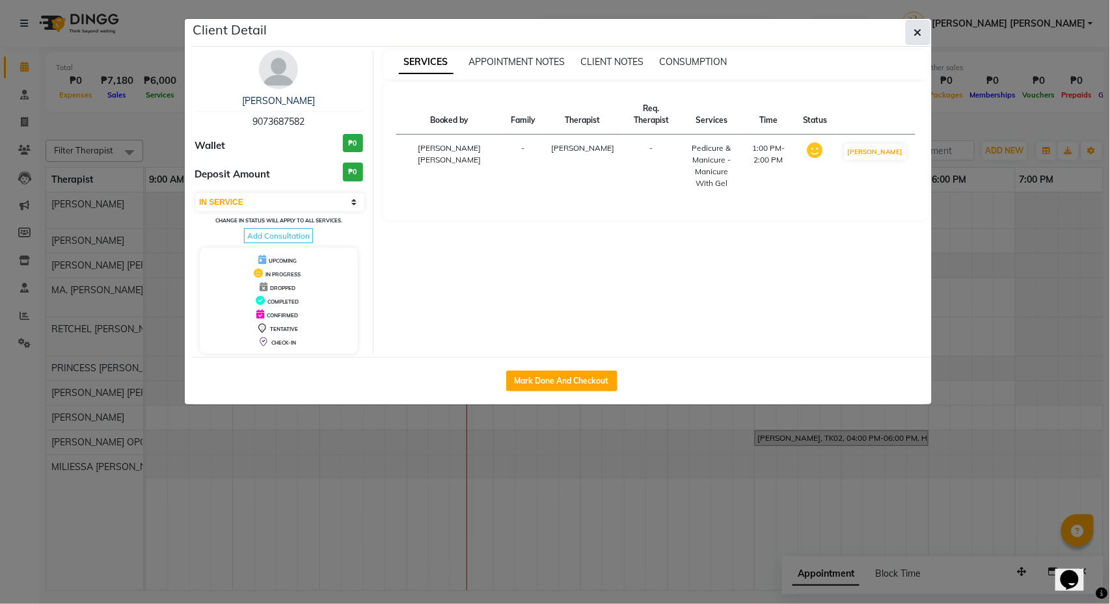
click at [918, 33] on icon "button" at bounding box center [918, 32] width 8 height 10
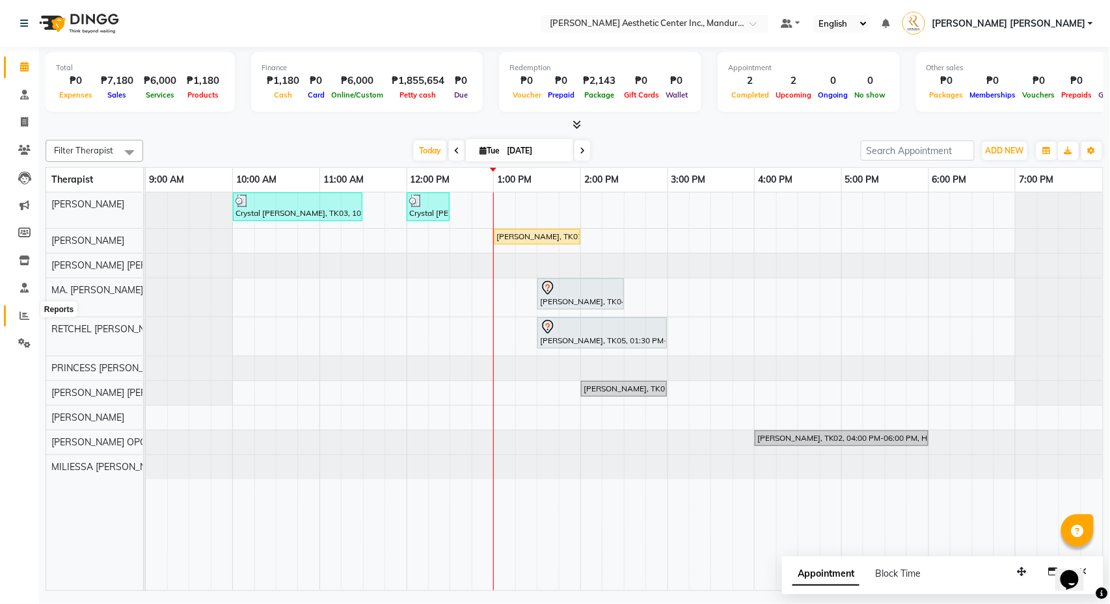
click at [19, 309] on span at bounding box center [24, 316] width 23 height 15
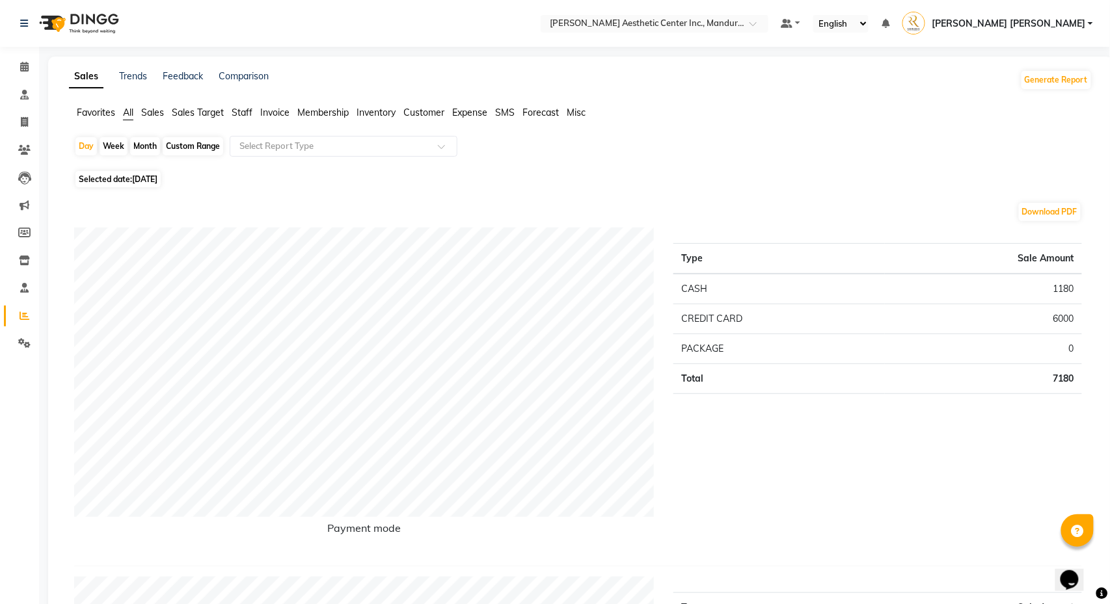
click at [146, 148] on div "Month" at bounding box center [145, 146] width 30 height 18
select select "9"
select select "2025"
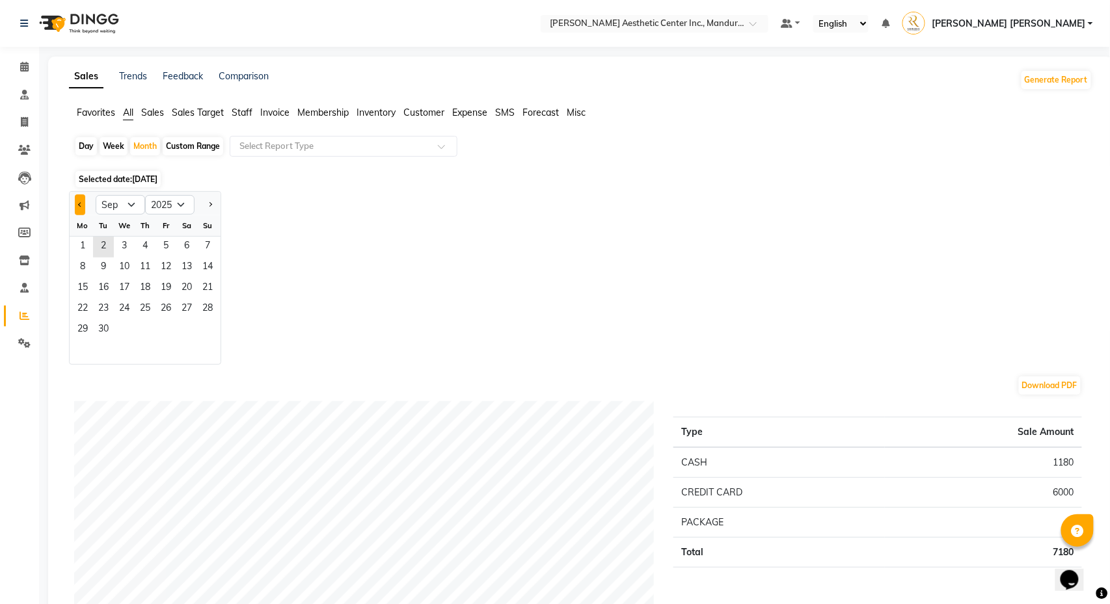
click at [82, 209] on button "Previous month" at bounding box center [80, 204] width 10 height 21
select select "8"
click at [146, 144] on div "Month" at bounding box center [145, 146] width 30 height 18
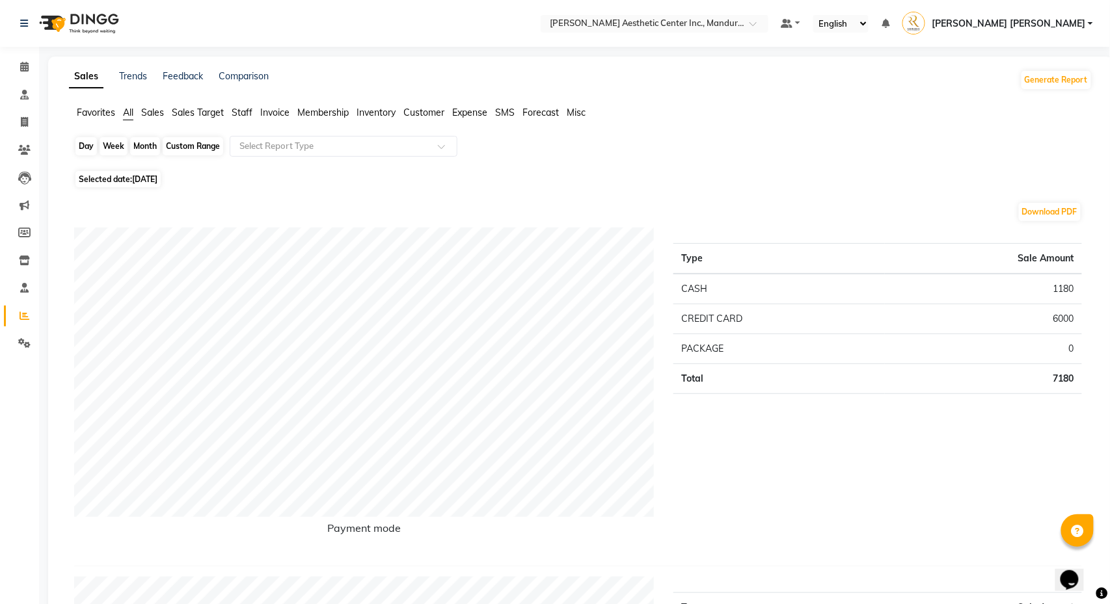
click at [148, 144] on div "Month" at bounding box center [145, 146] width 30 height 18
select select "9"
select select "2025"
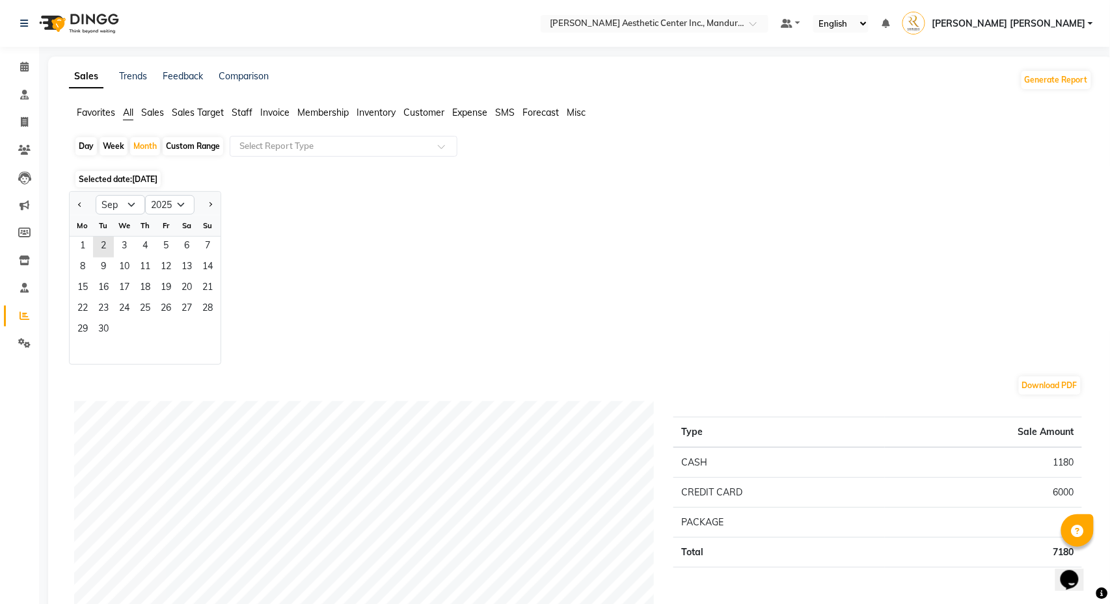
click at [190, 147] on div "Custom Range" at bounding box center [193, 146] width 60 height 18
select select "9"
select select "2025"
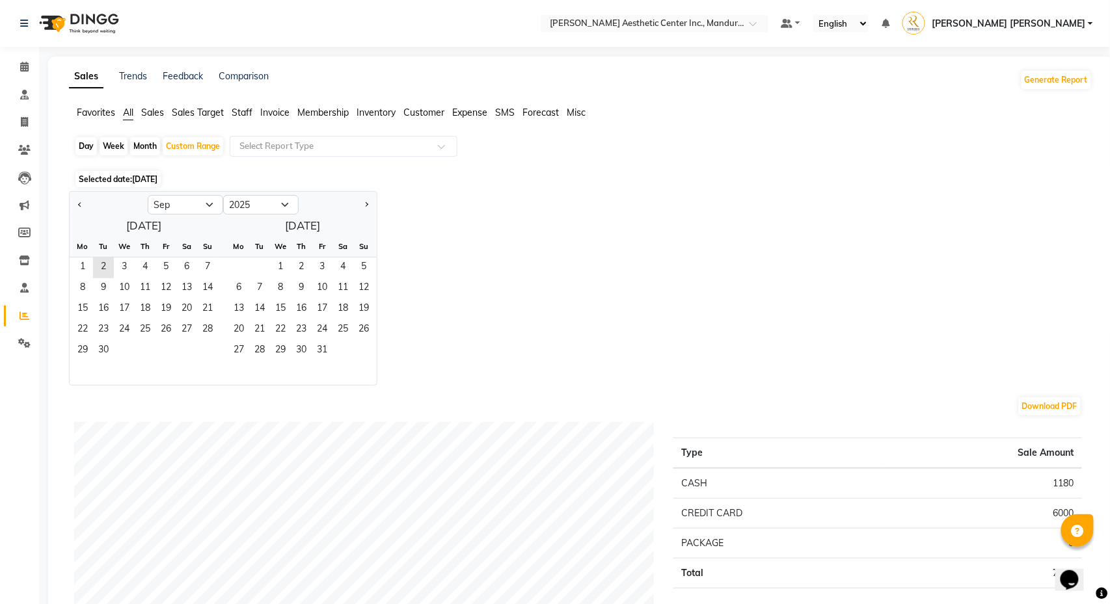
click at [74, 198] on div at bounding box center [109, 204] width 78 height 21
click at [79, 206] on span "Previous month" at bounding box center [80, 204] width 5 height 5
click at [79, 204] on span "Previous month" at bounding box center [80, 204] width 5 height 5
select select "7"
click at [100, 269] on span "1" at bounding box center [103, 268] width 21 height 21
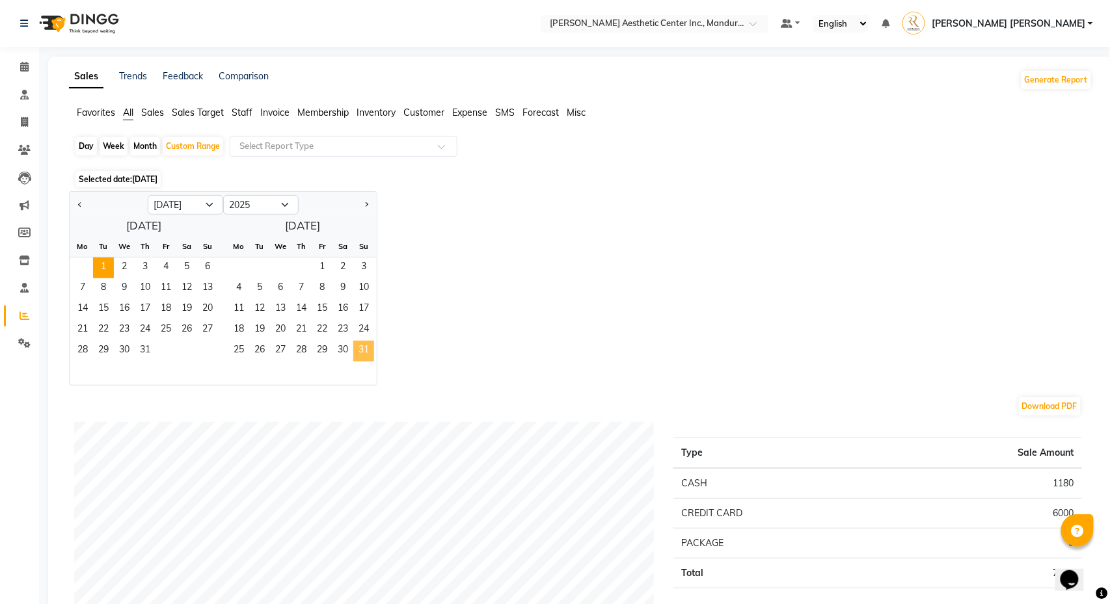
click at [365, 351] on span "31" at bounding box center [363, 351] width 21 height 21
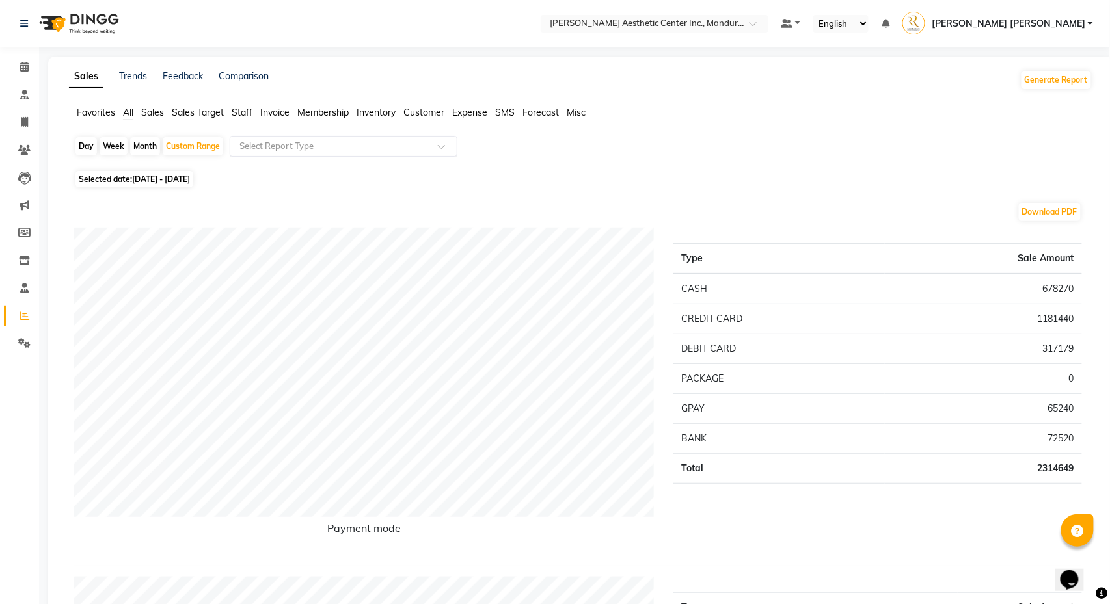
click at [427, 148] on div at bounding box center [343, 146] width 226 height 13
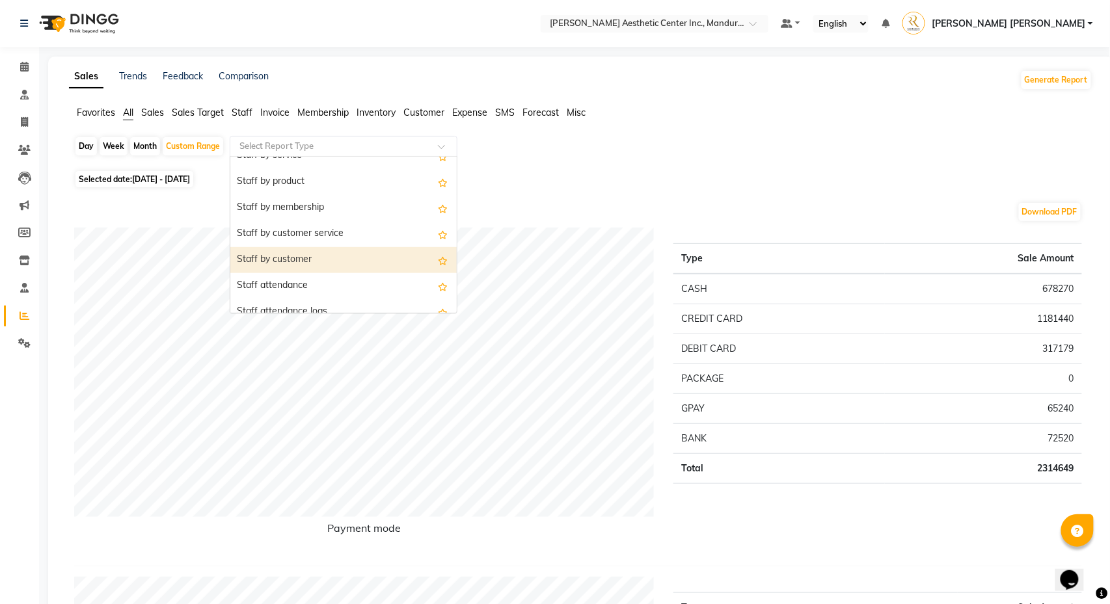
scroll to position [474, 0]
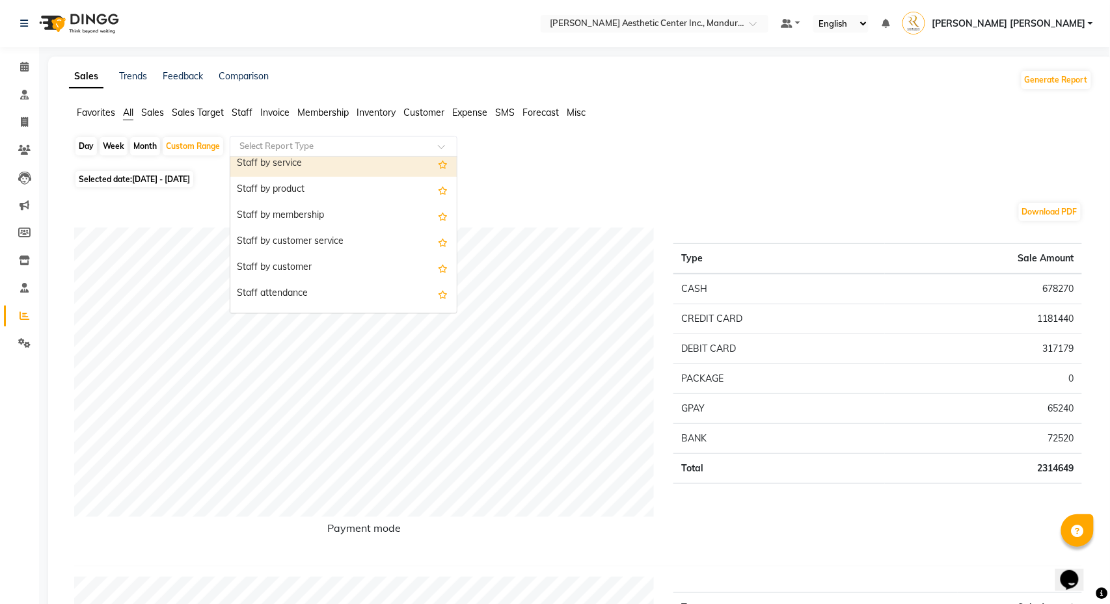
click at [394, 168] on div "Staff by service" at bounding box center [343, 164] width 226 height 26
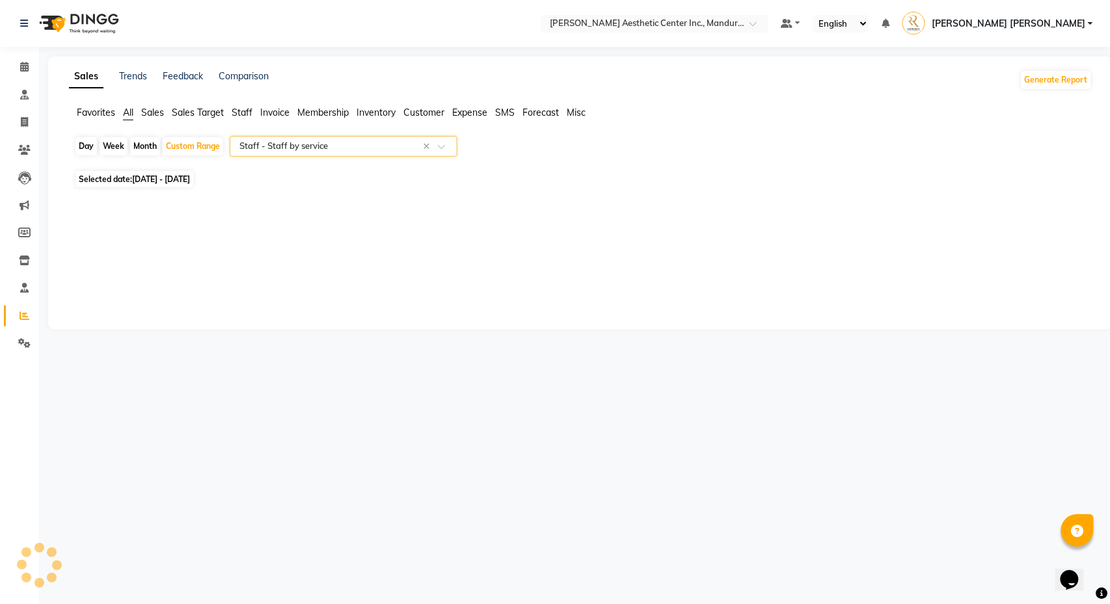
select select "full_report"
select select "csv"
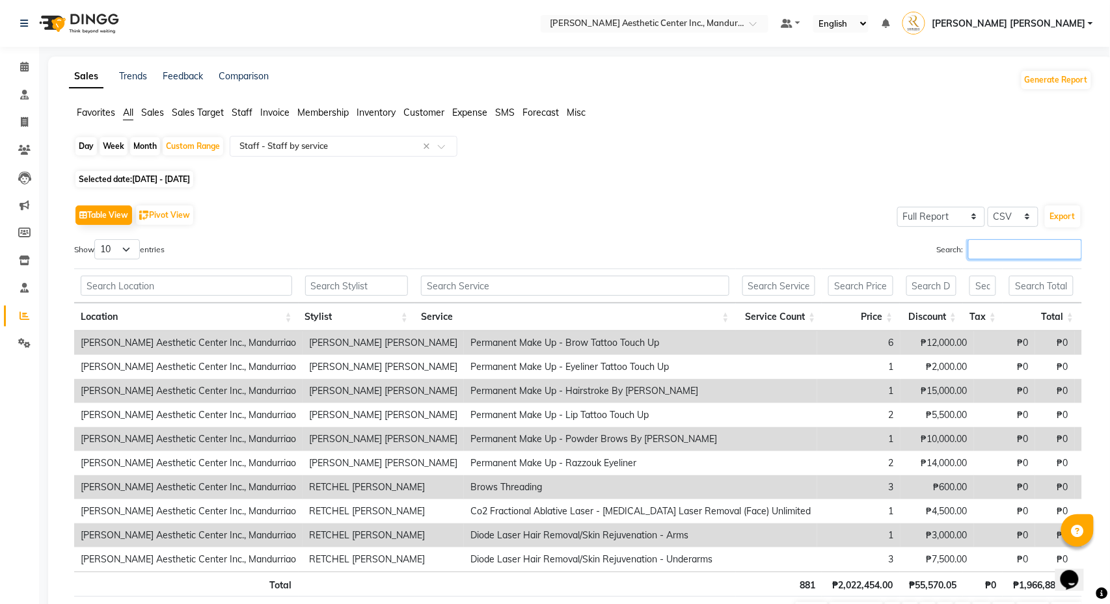
click at [998, 248] on input "Search:" at bounding box center [1025, 249] width 114 height 20
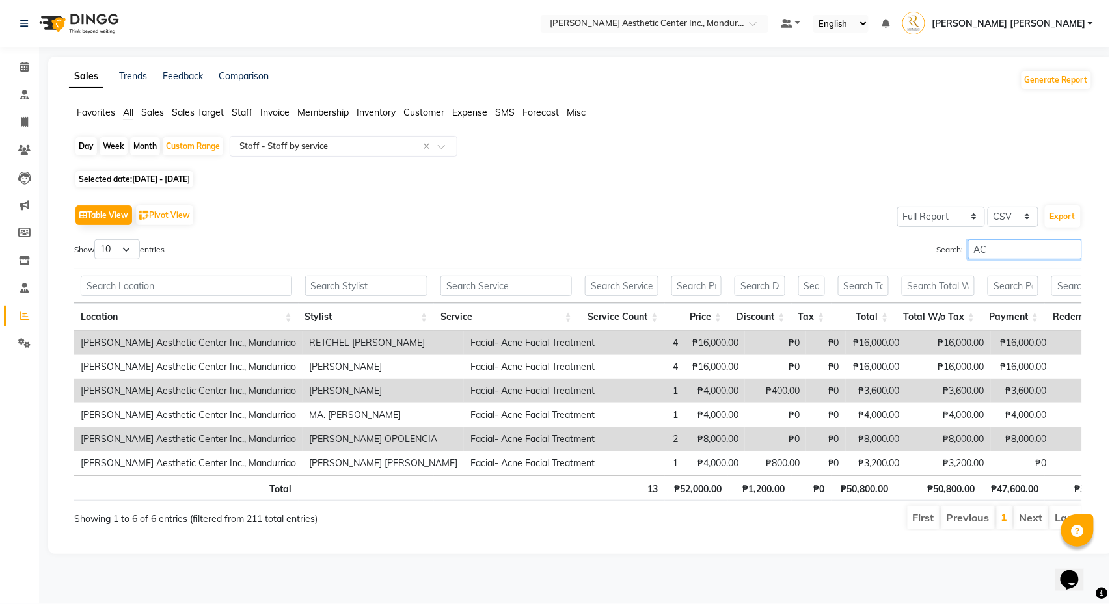
type input "A"
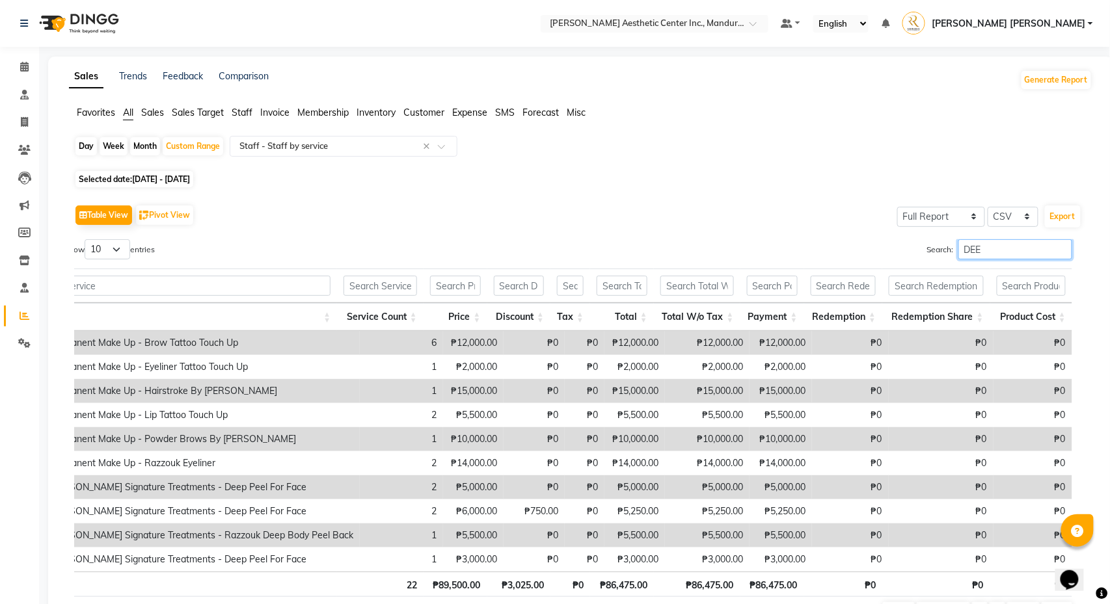
scroll to position [0, 390]
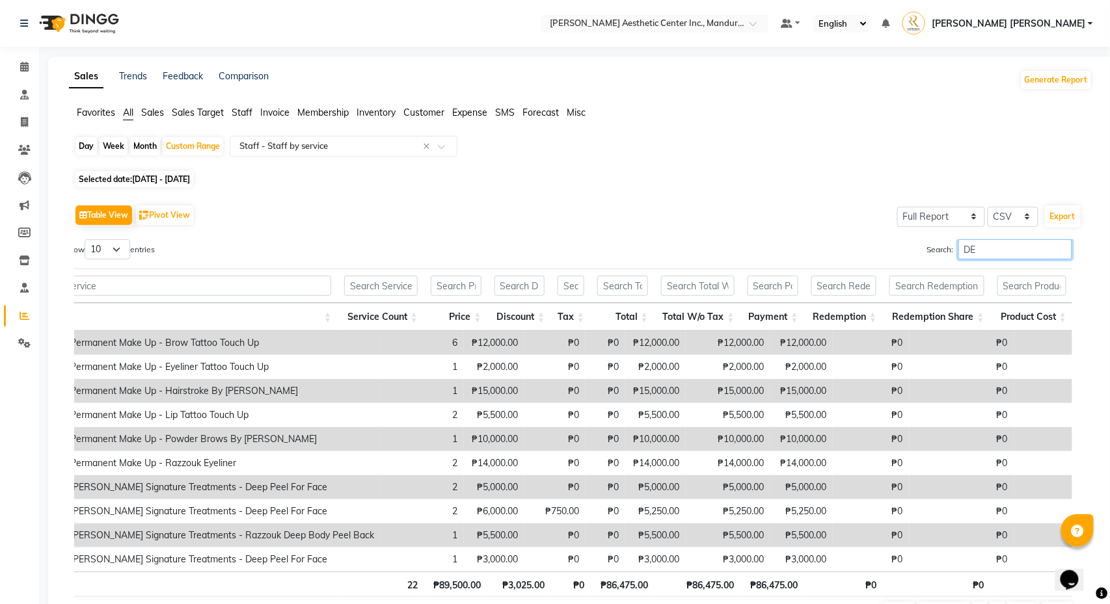
type input "D"
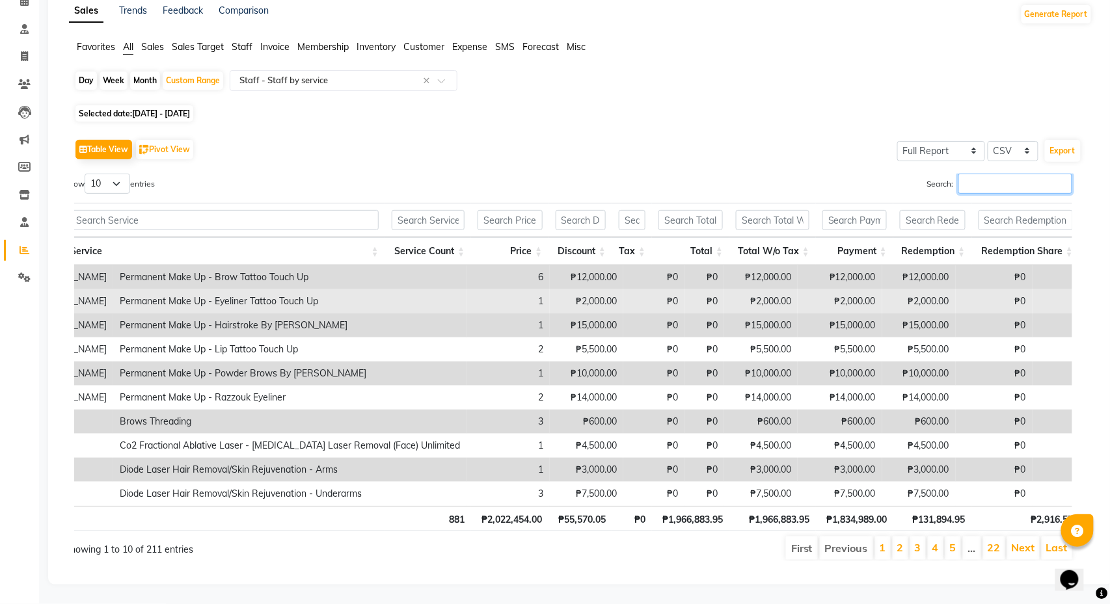
scroll to position [71, 0]
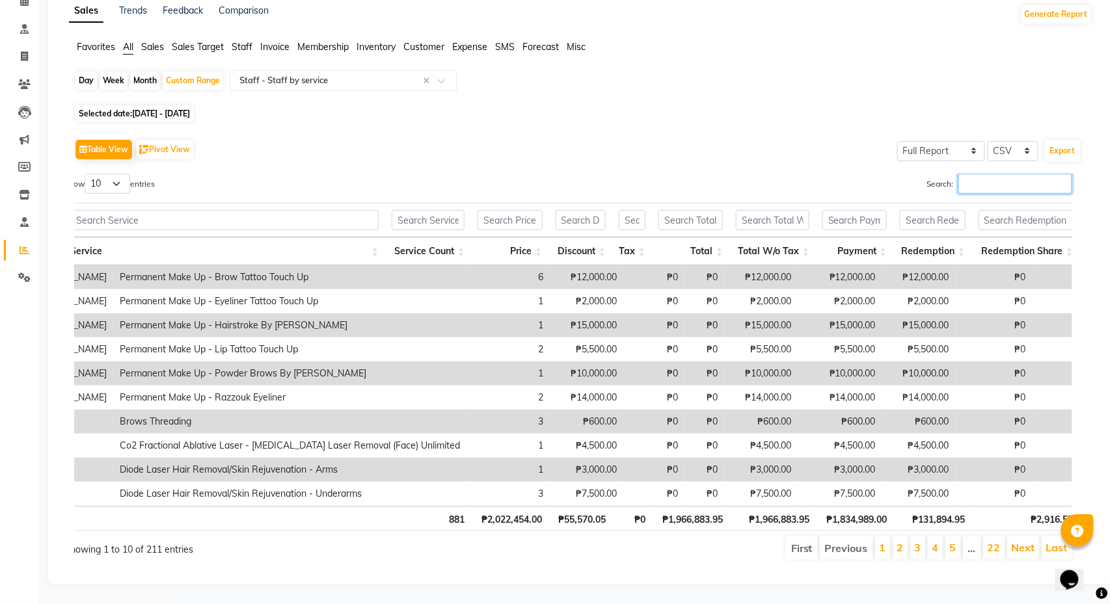
click at [991, 176] on input "Search:" at bounding box center [1015, 184] width 114 height 20
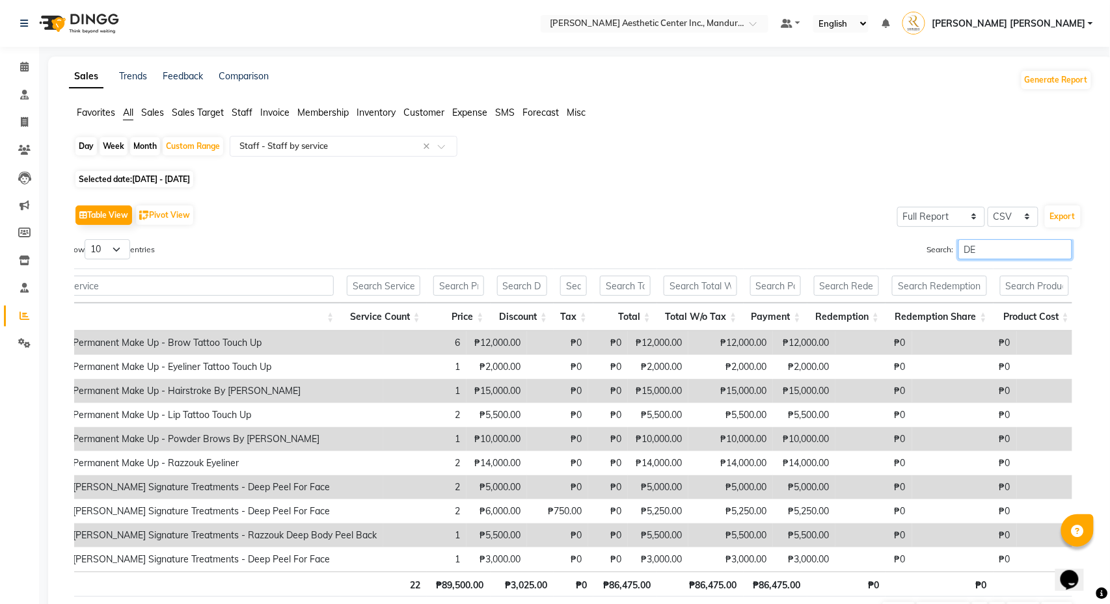
scroll to position [0, 341]
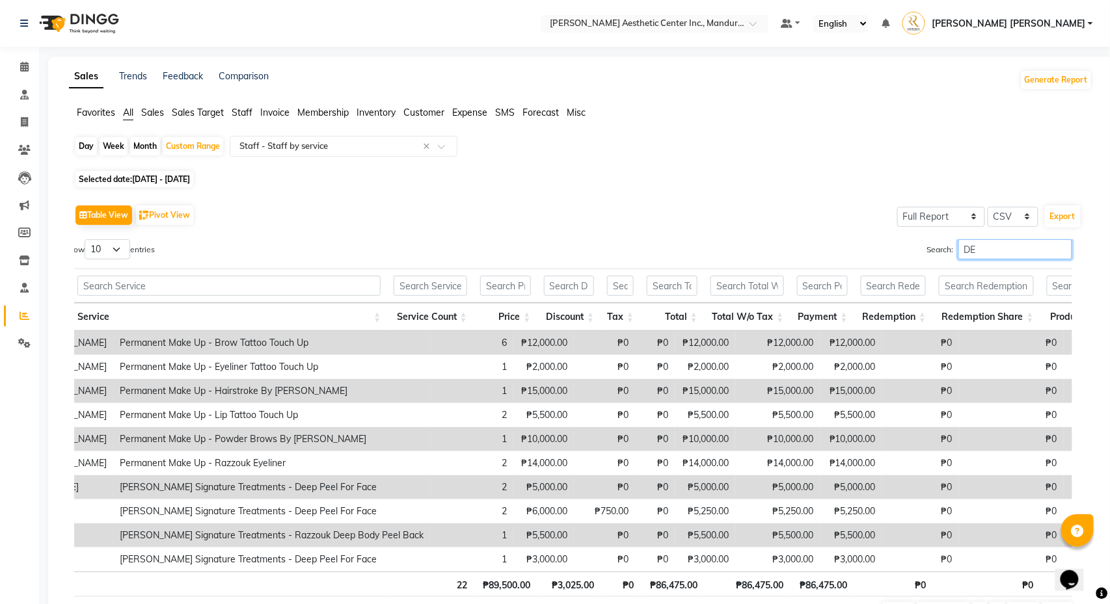
type input "D"
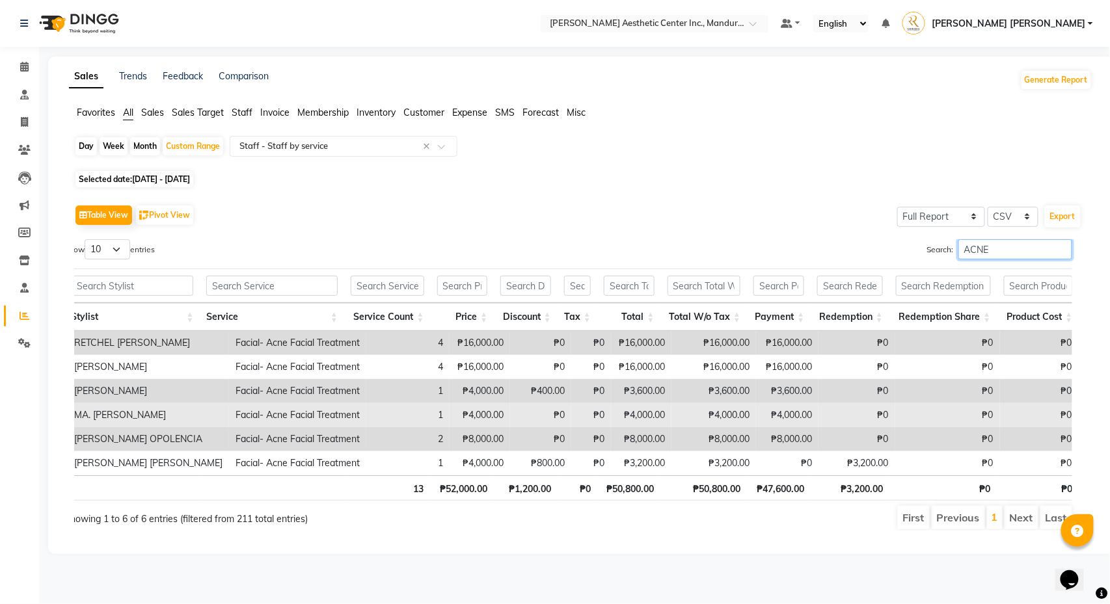
scroll to position [0, 0]
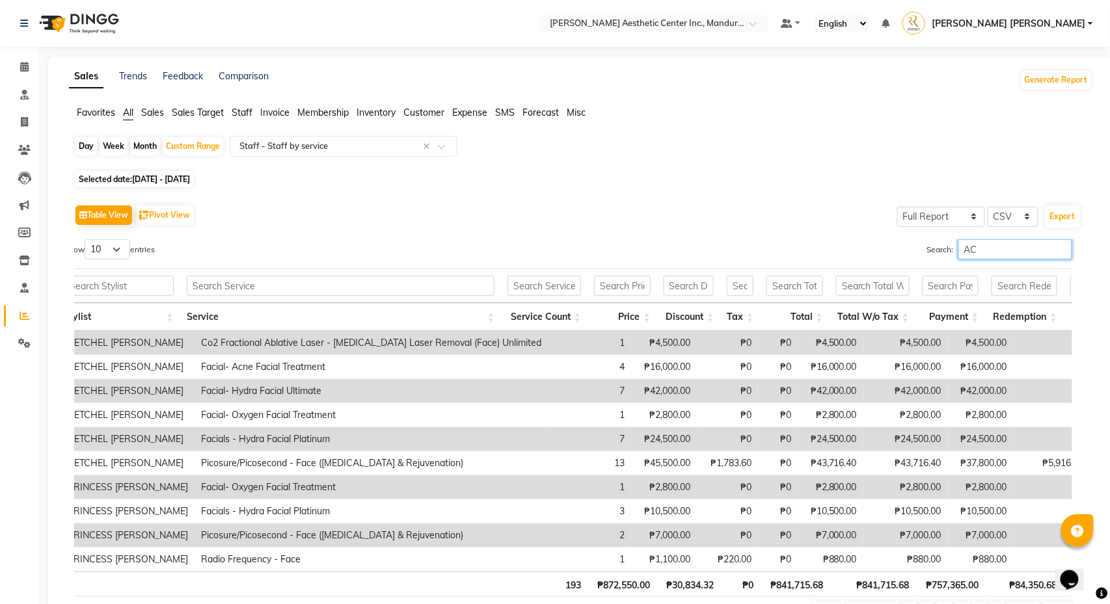
type input "A"
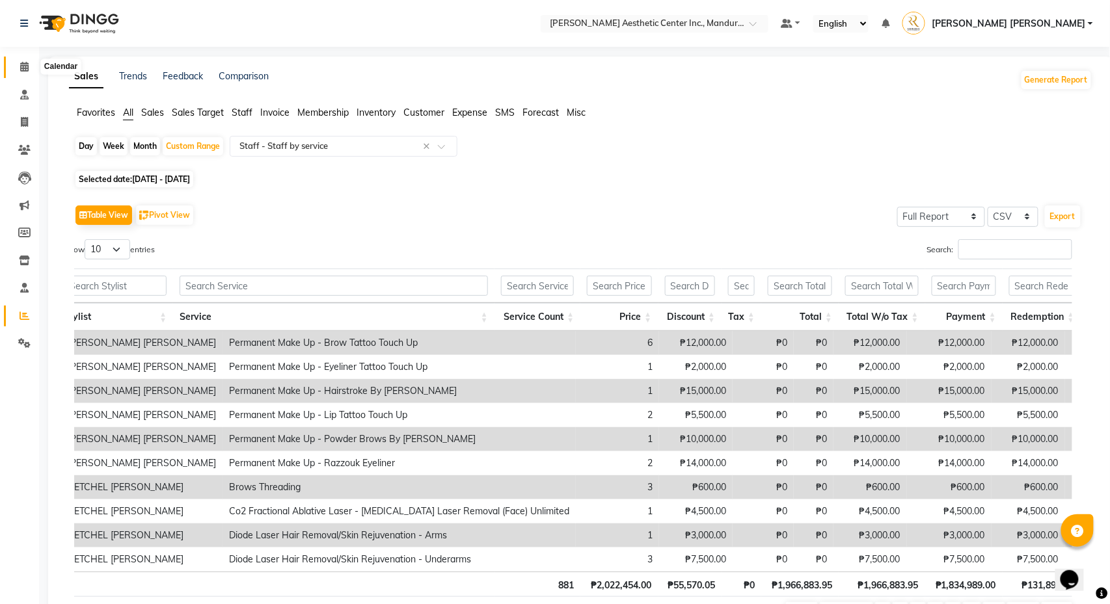
click at [23, 68] on icon at bounding box center [24, 67] width 8 height 10
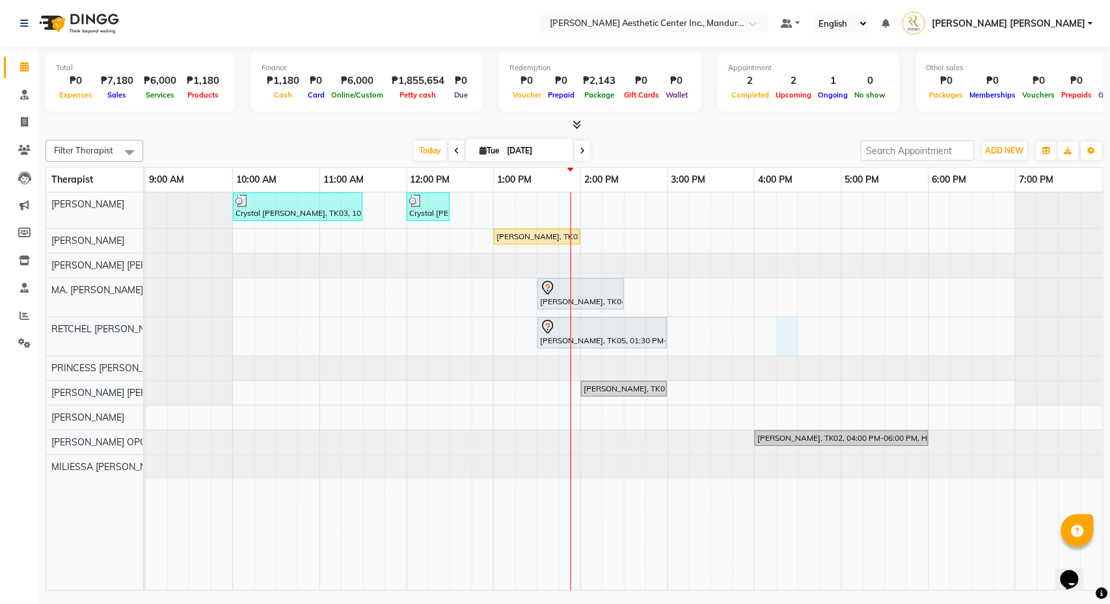
click at [786, 330] on div "Crystal [PERSON_NAME], TK03, 10:00 AM-11:30 AM, Facial- Hydra Facial Ultimate (…" at bounding box center [624, 392] width 957 height 398
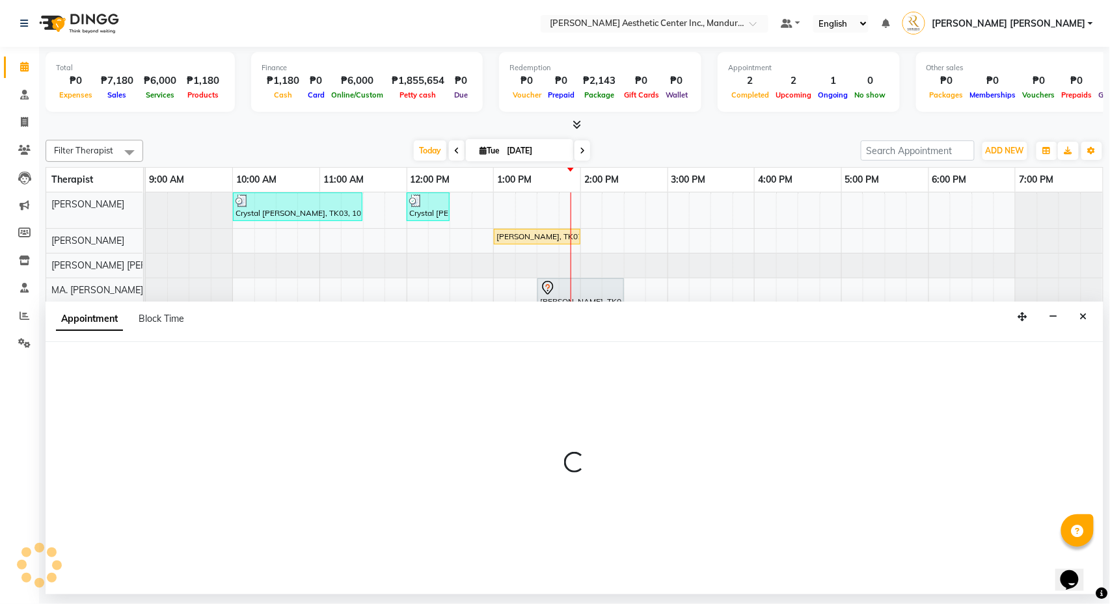
select select "46411"
select select "tentative"
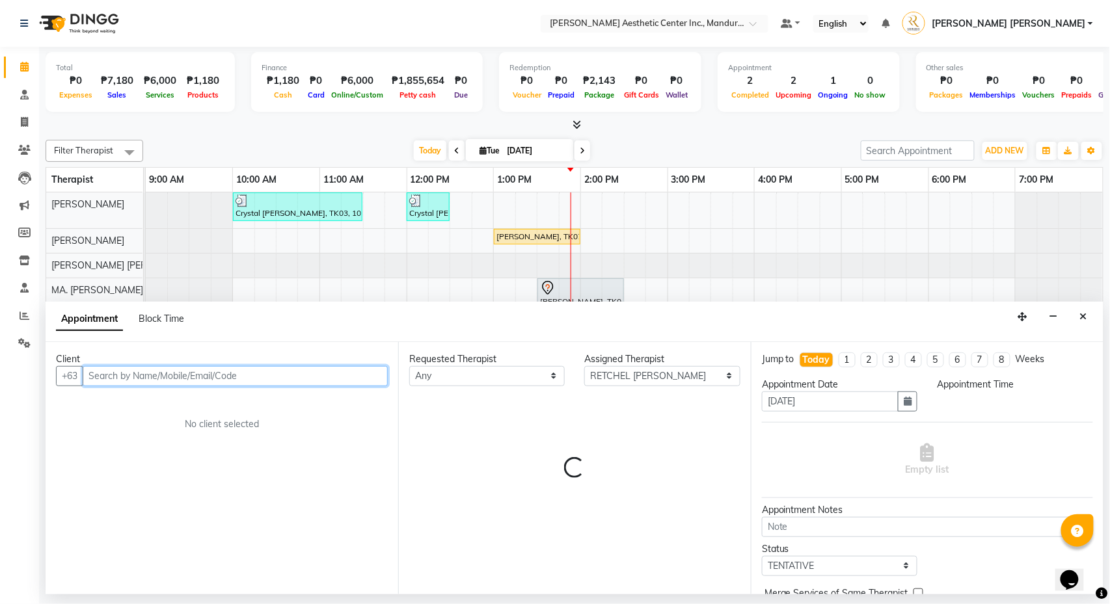
select select "975"
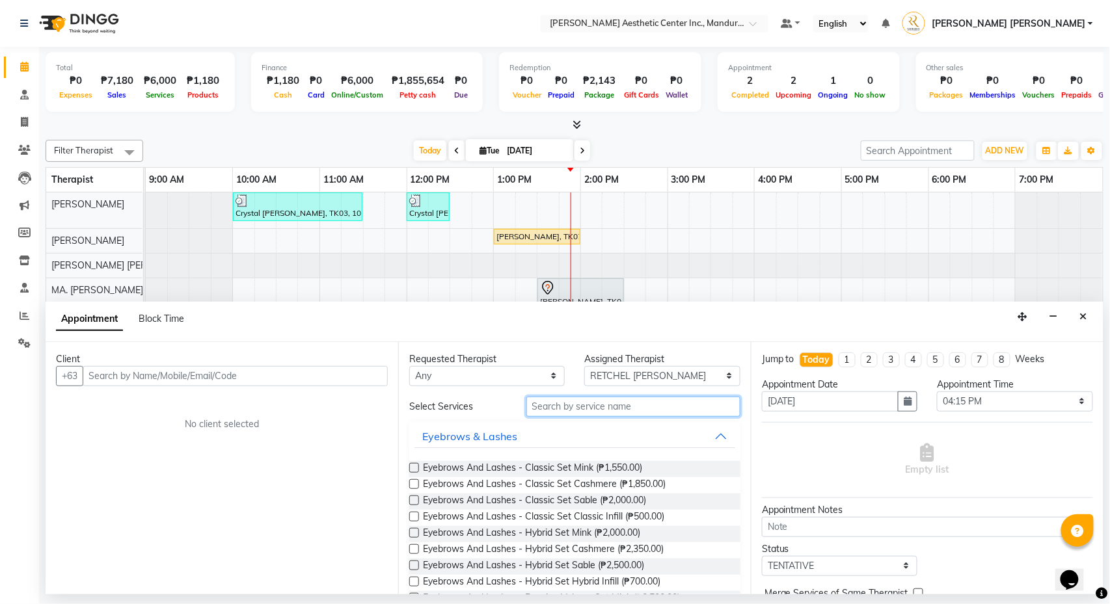
click at [575, 399] on input "text" at bounding box center [633, 407] width 214 height 20
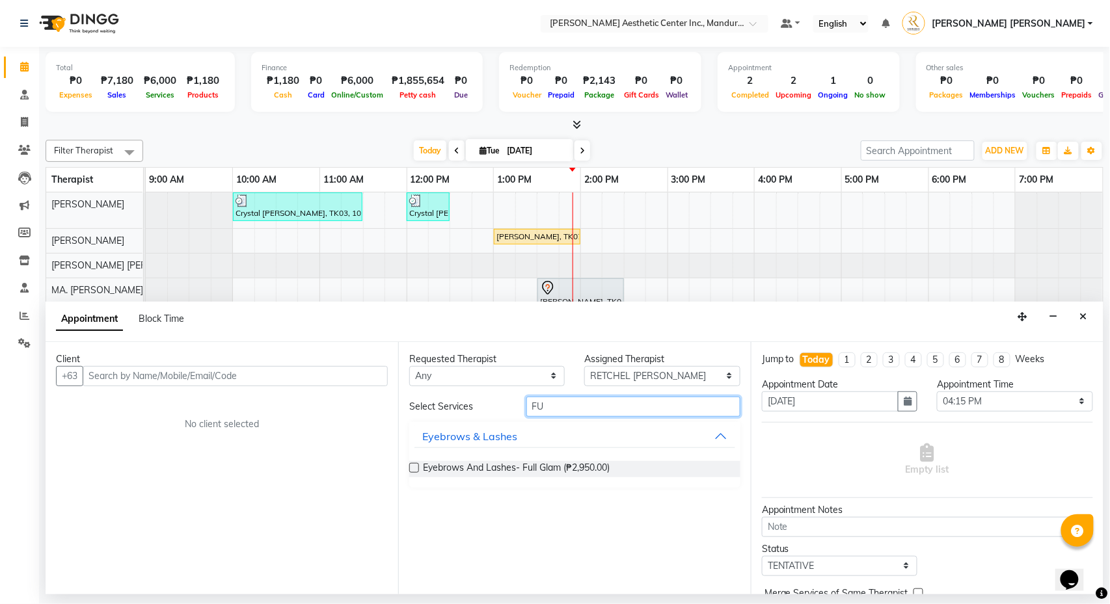
type input "F"
type input "A"
type input "W"
type input "G"
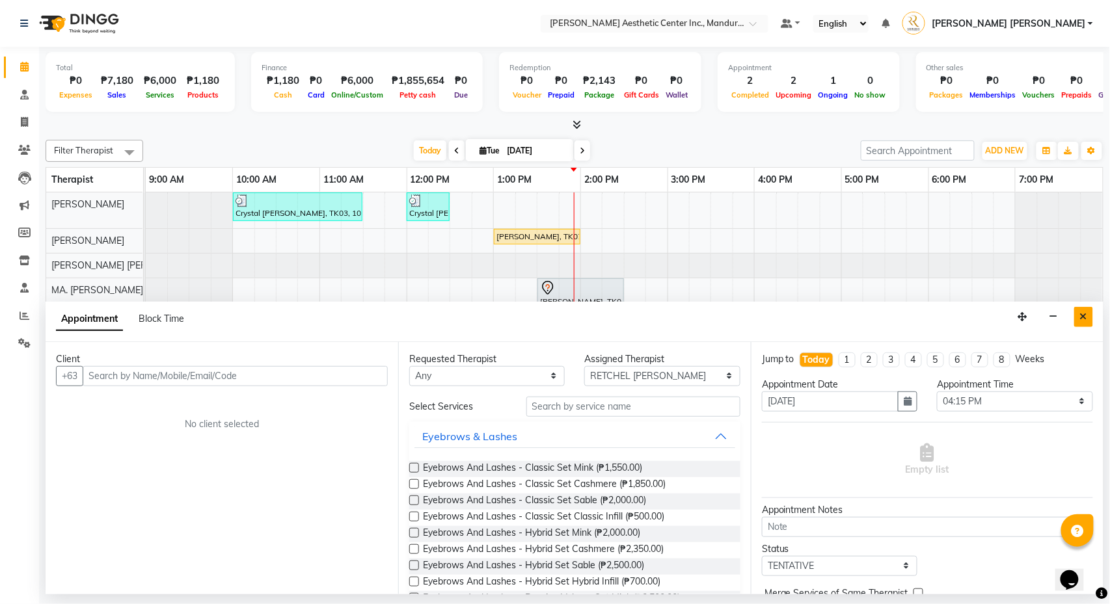
click at [1082, 320] on icon "Close" at bounding box center [1083, 316] width 7 height 9
